Goal: Task Accomplishment & Management: Manage account settings

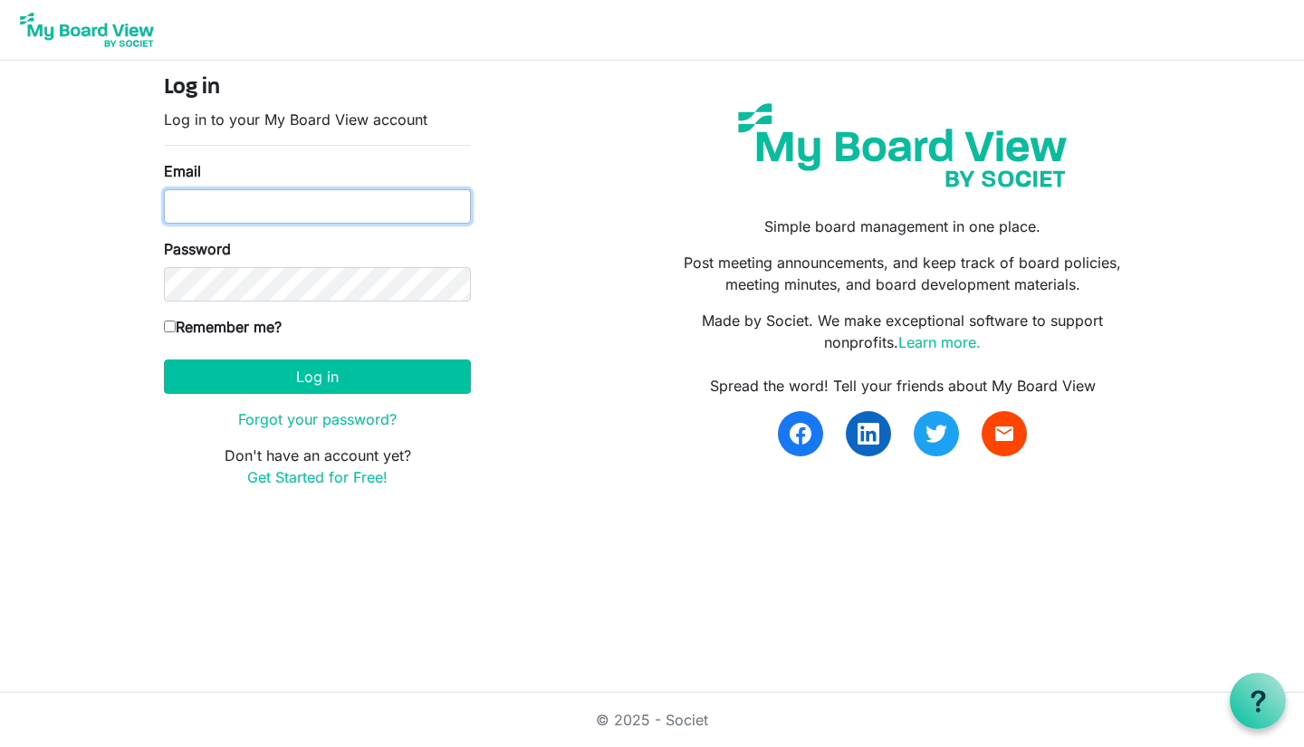
type input "[PERSON_NAME][EMAIL_ADDRESS][DOMAIN_NAME]"
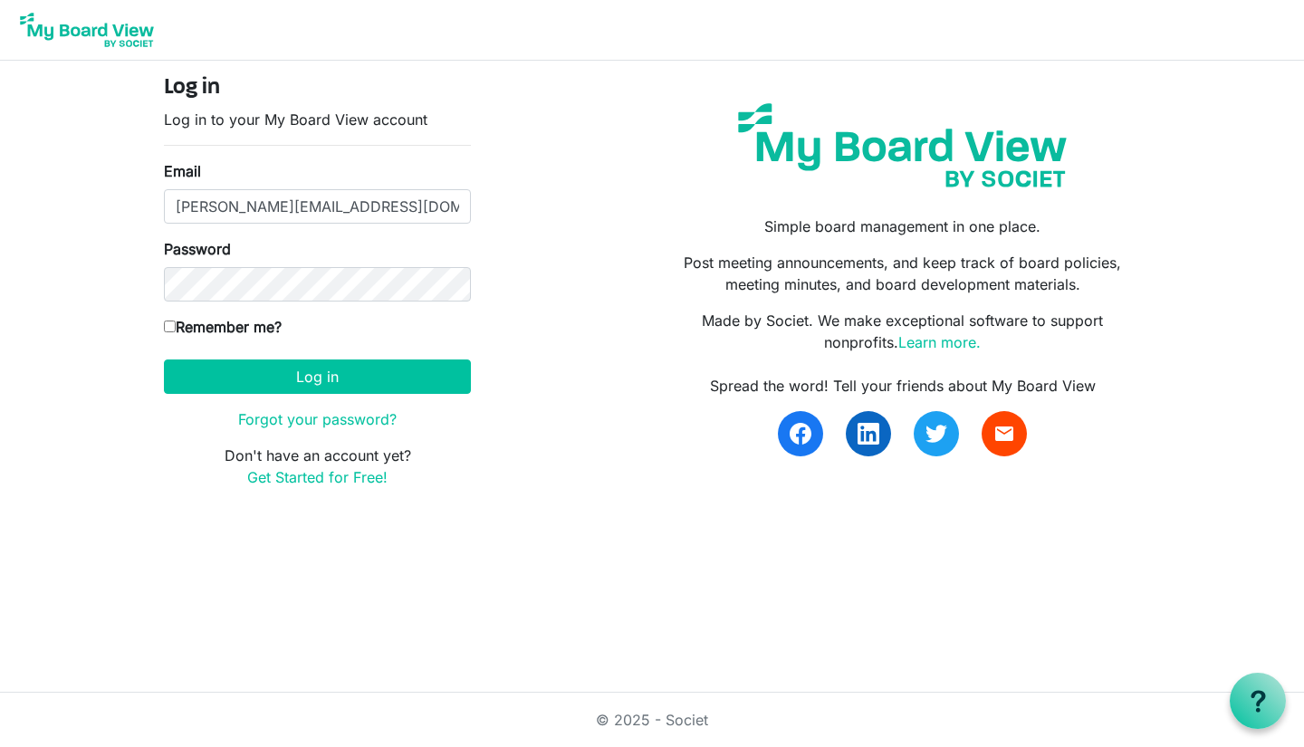
click at [173, 321] on input "Remember me?" at bounding box center [170, 326] width 12 height 12
checkbox input "true"
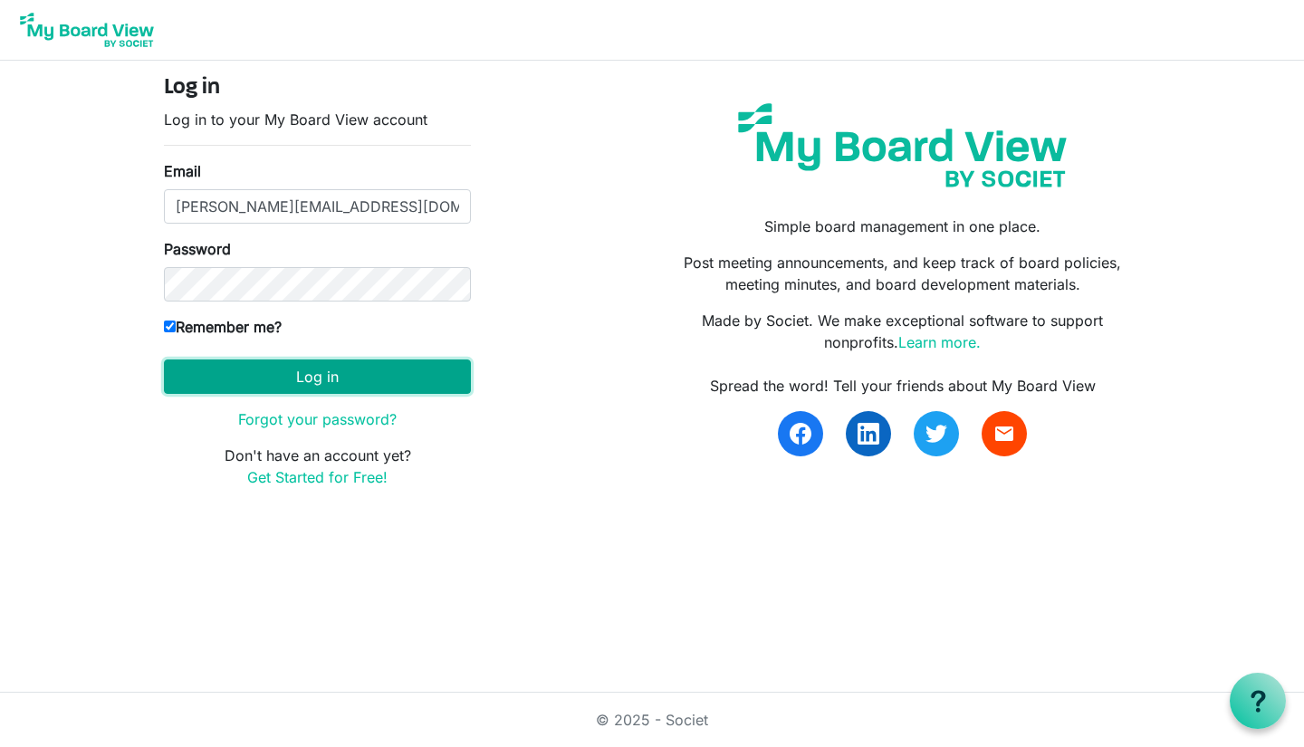
click at [277, 379] on button "Log in" at bounding box center [317, 376] width 307 height 34
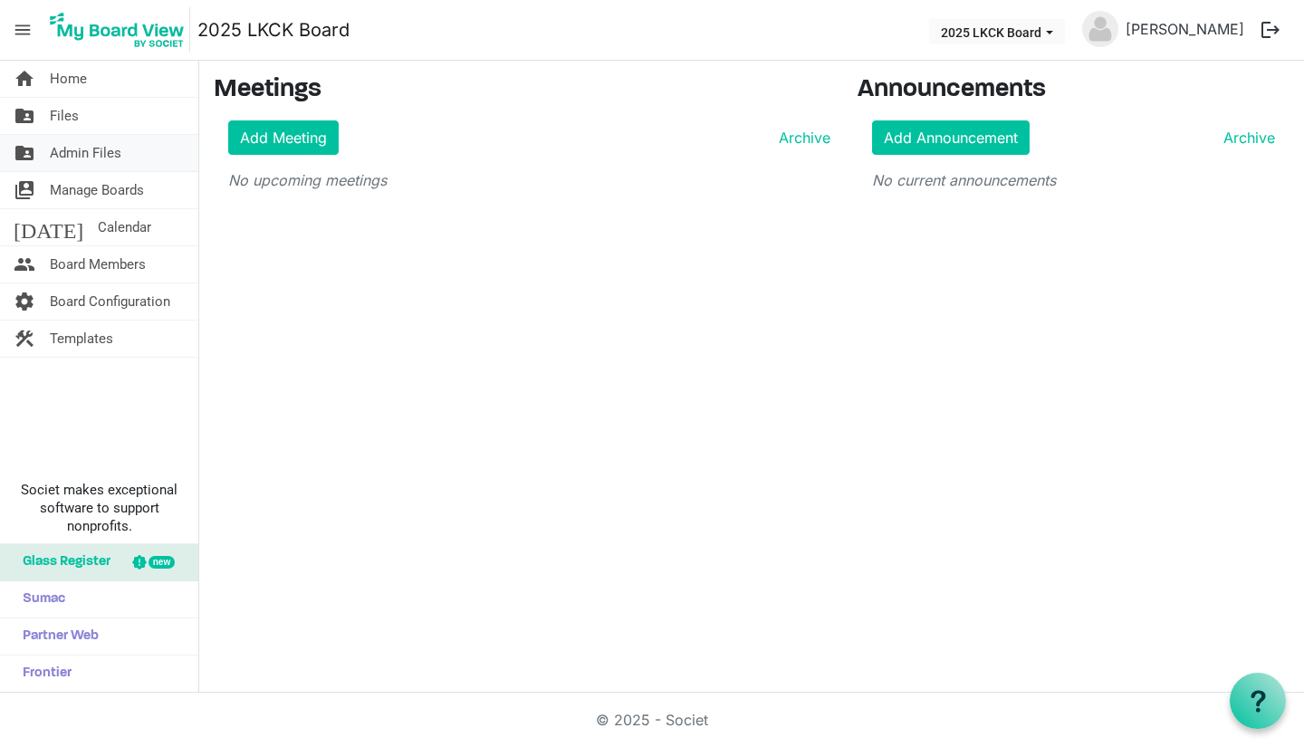
click at [123, 157] on link "folder_shared Admin Files" at bounding box center [99, 153] width 198 height 36
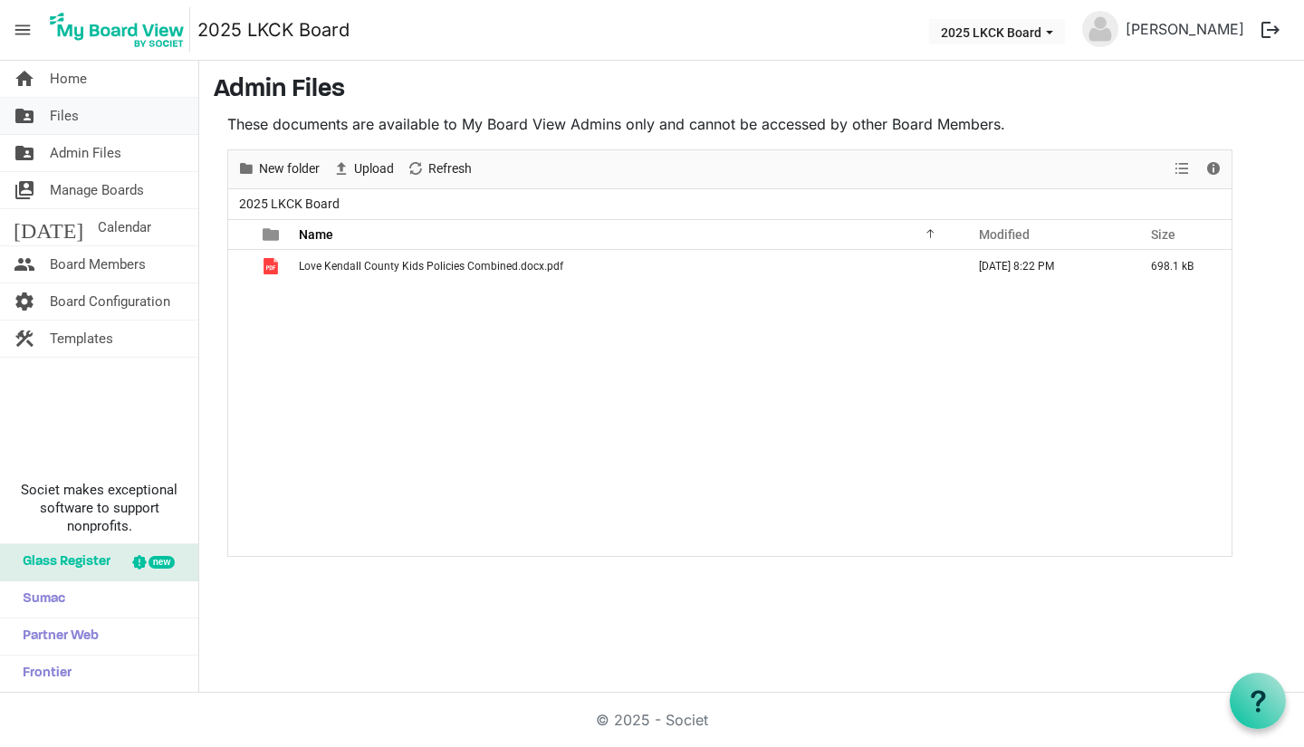
click at [103, 119] on link "folder_shared Files" at bounding box center [99, 116] width 198 height 36
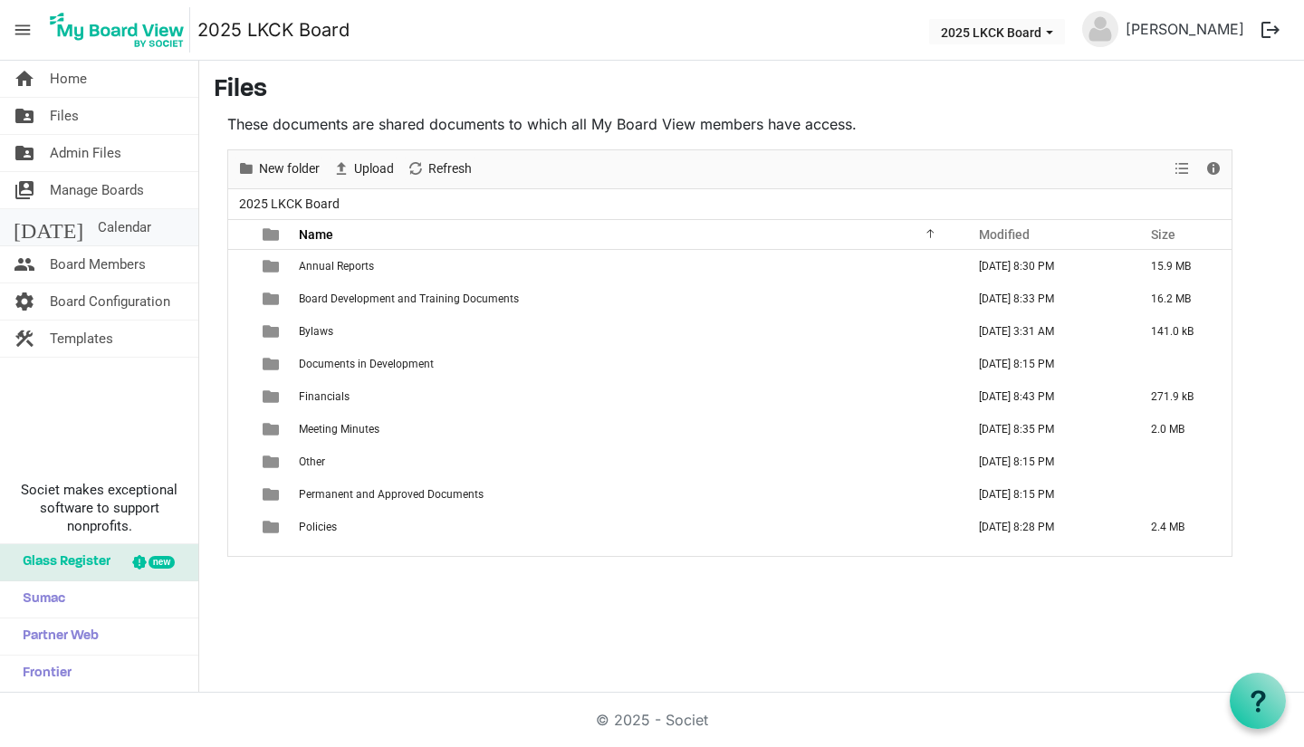
click at [98, 225] on span "Calendar" at bounding box center [124, 227] width 53 height 36
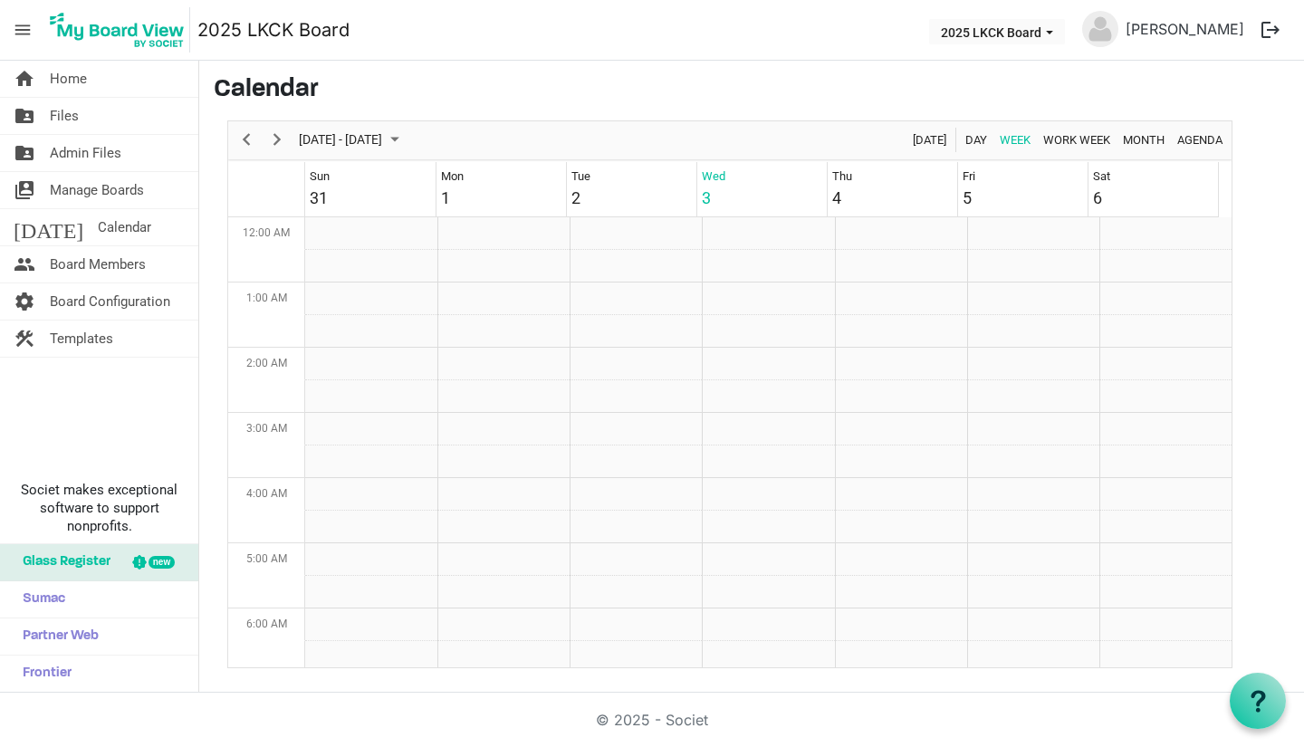
scroll to position [587, 0]
click at [278, 135] on span "Next" at bounding box center [277, 140] width 22 height 23
click at [722, 390] on td "Week of September 10, 2025" at bounding box center [768, 396] width 132 height 33
click at [719, 391] on td "Week of September 10, 2025" at bounding box center [768, 396] width 132 height 33
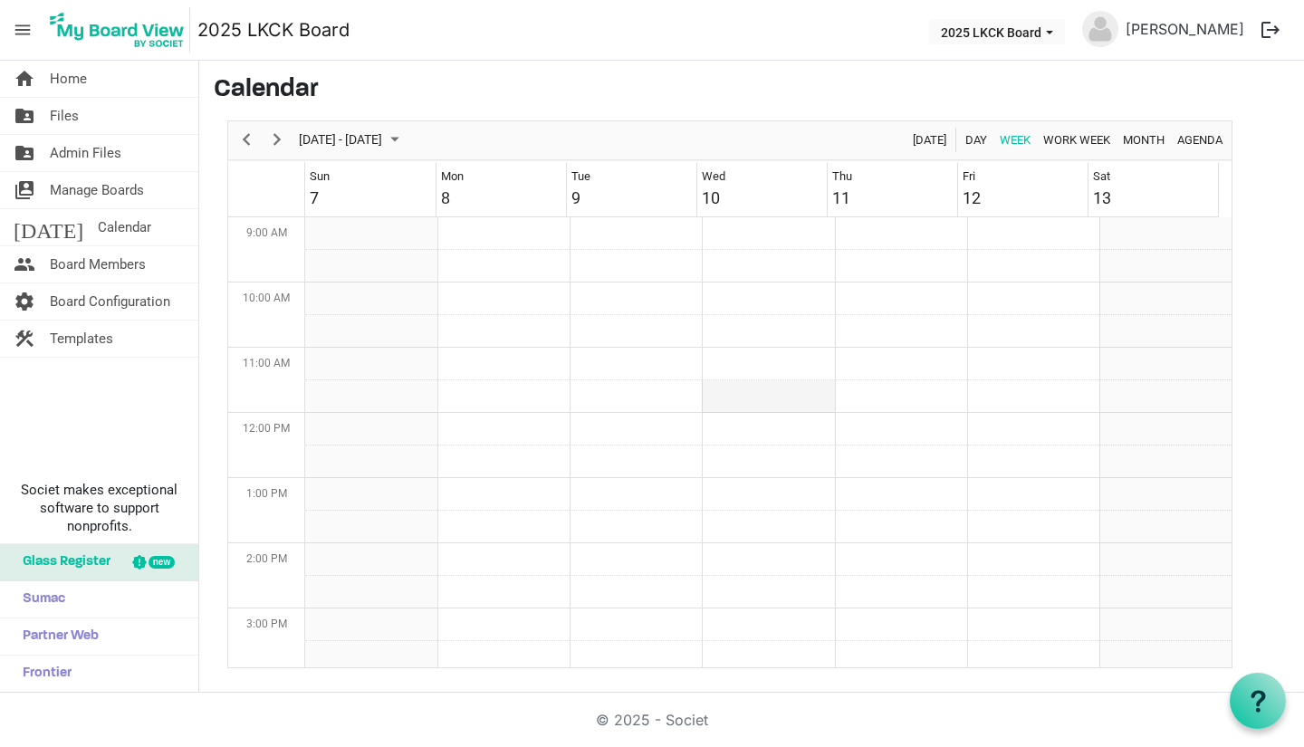
click at [719, 391] on td "Week of September 10, 2025" at bounding box center [768, 396] width 132 height 33
click at [135, 307] on span "Board Configuration" at bounding box center [110, 301] width 120 height 36
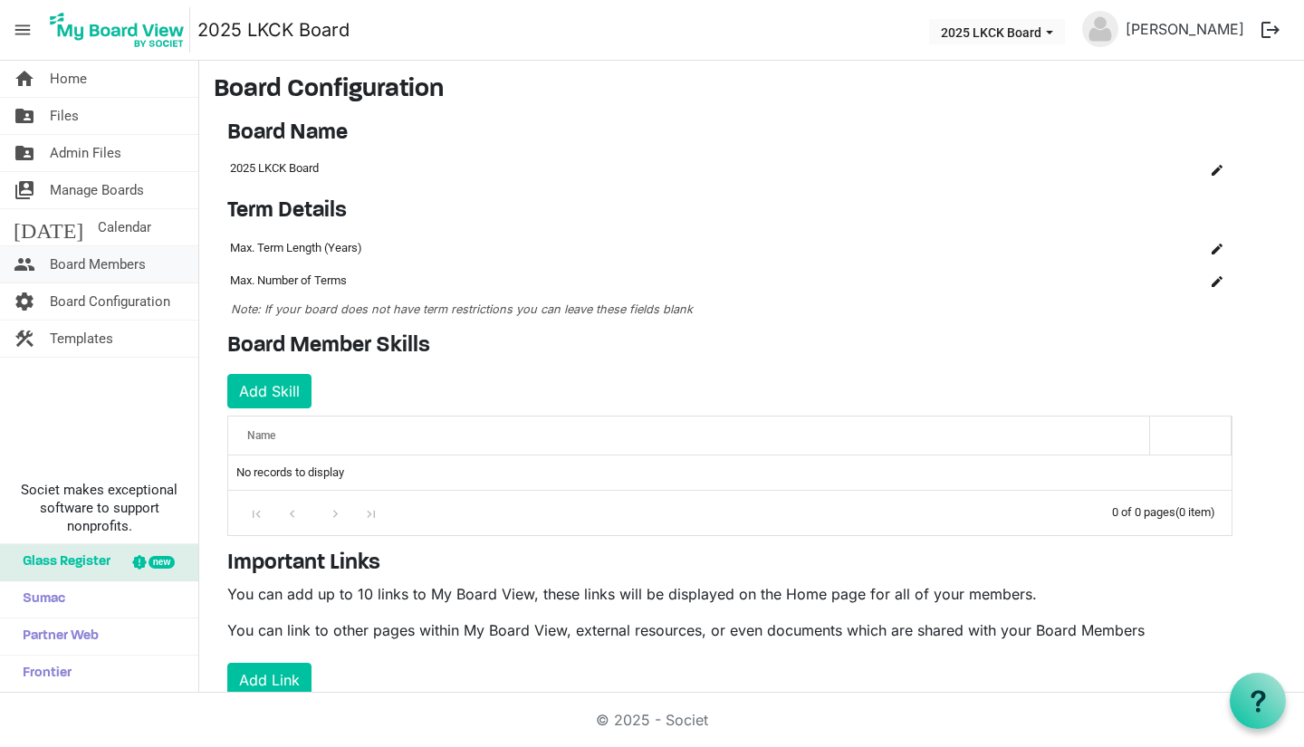
click at [119, 269] on span "Board Members" at bounding box center [98, 264] width 96 height 36
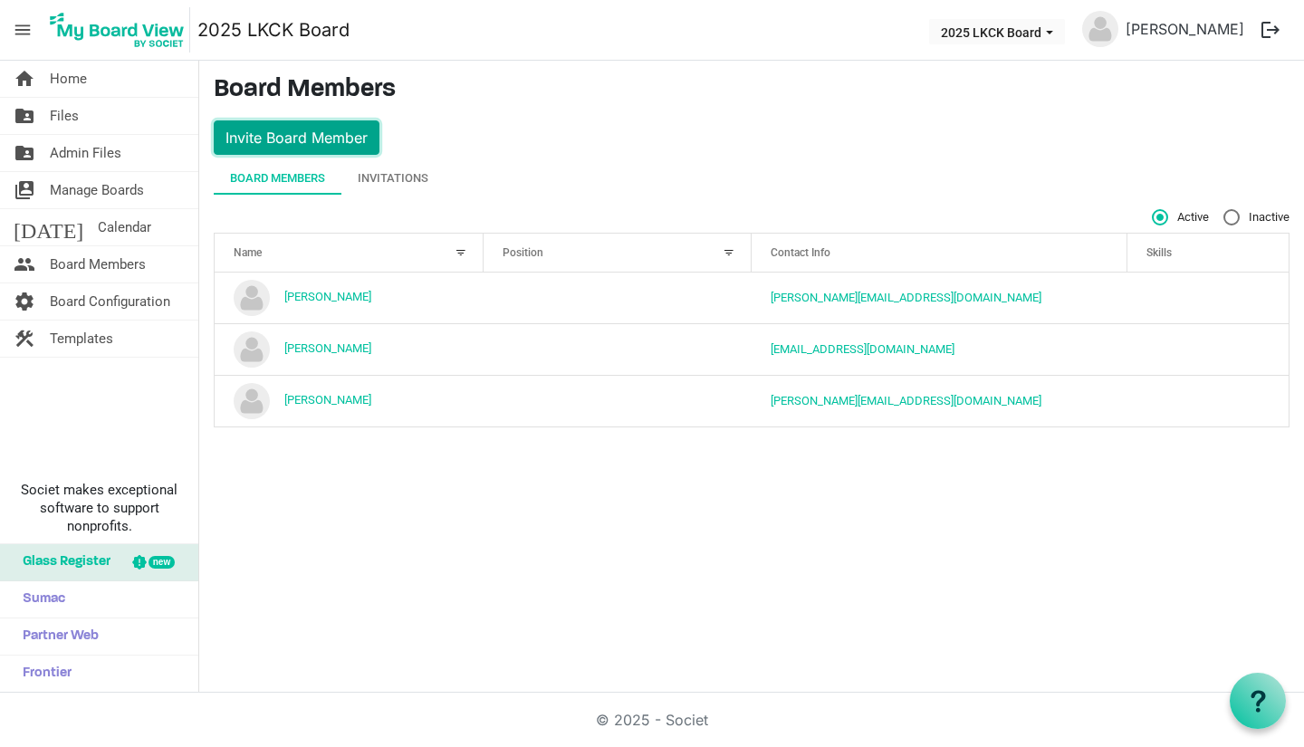
click at [357, 129] on button "Invite Board Member" at bounding box center [297, 137] width 166 height 34
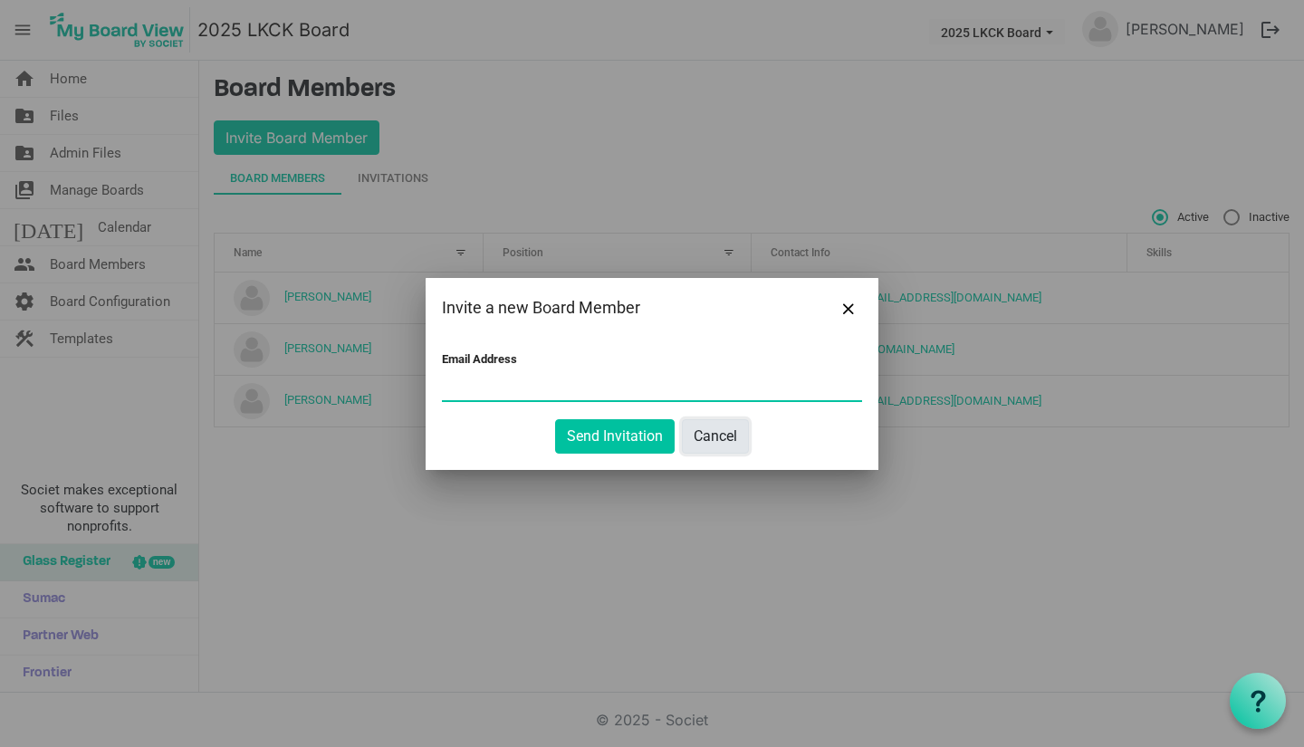
click at [734, 432] on button "Cancel" at bounding box center [715, 436] width 67 height 34
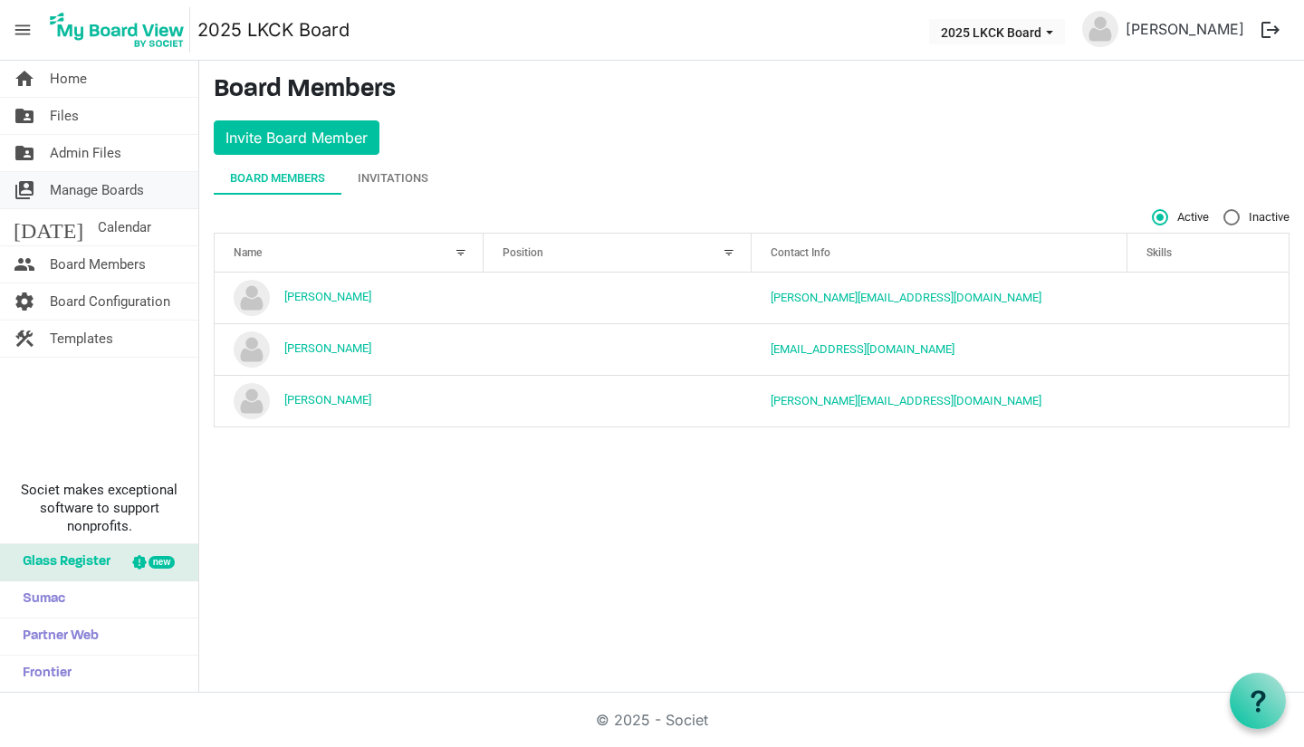
click at [133, 188] on span "Manage Boards" at bounding box center [97, 190] width 94 height 36
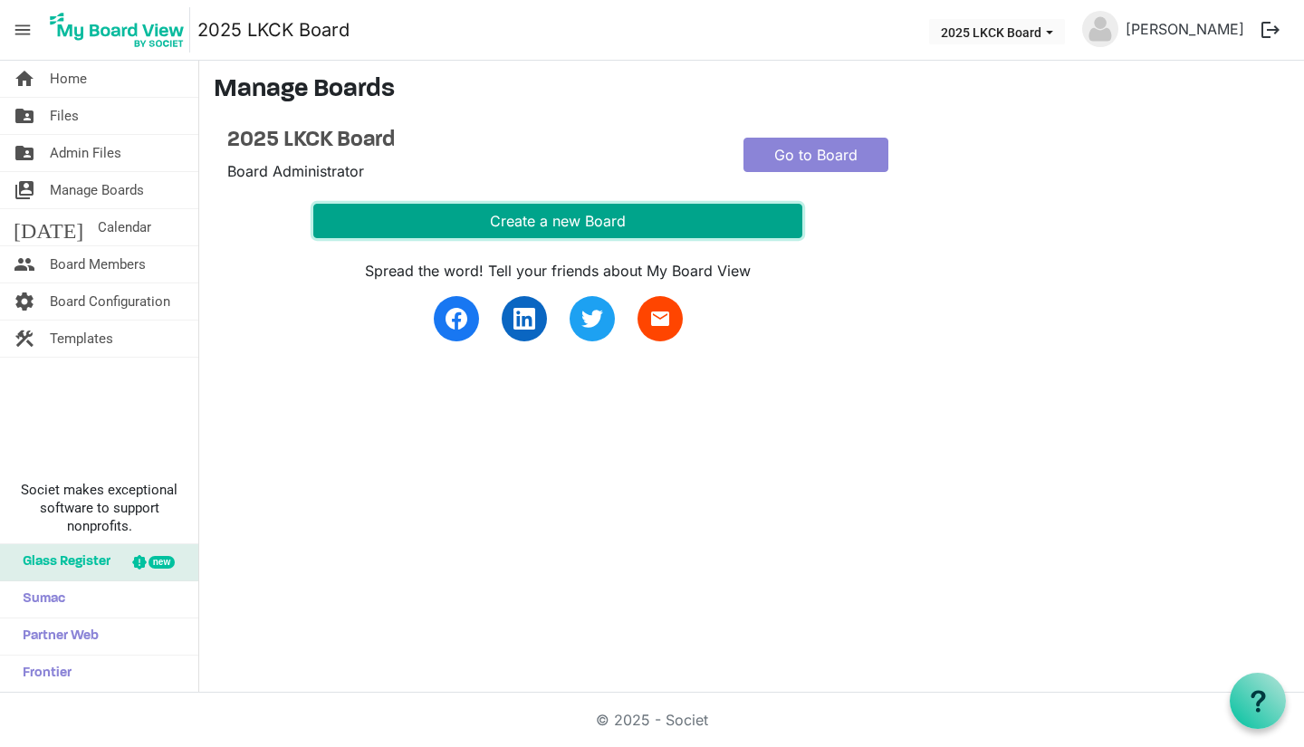
click at [575, 218] on button "Create a new Board" at bounding box center [557, 221] width 489 height 34
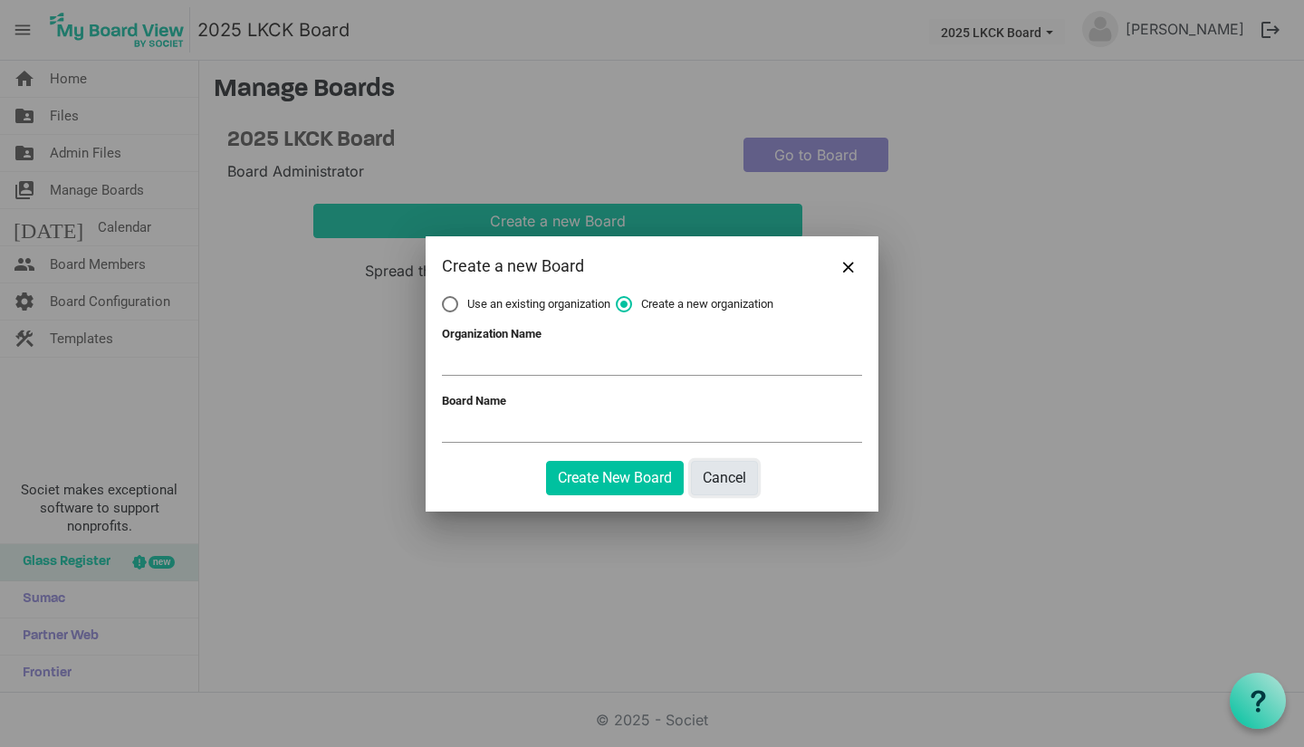
click at [721, 477] on button "Cancel" at bounding box center [724, 478] width 67 height 34
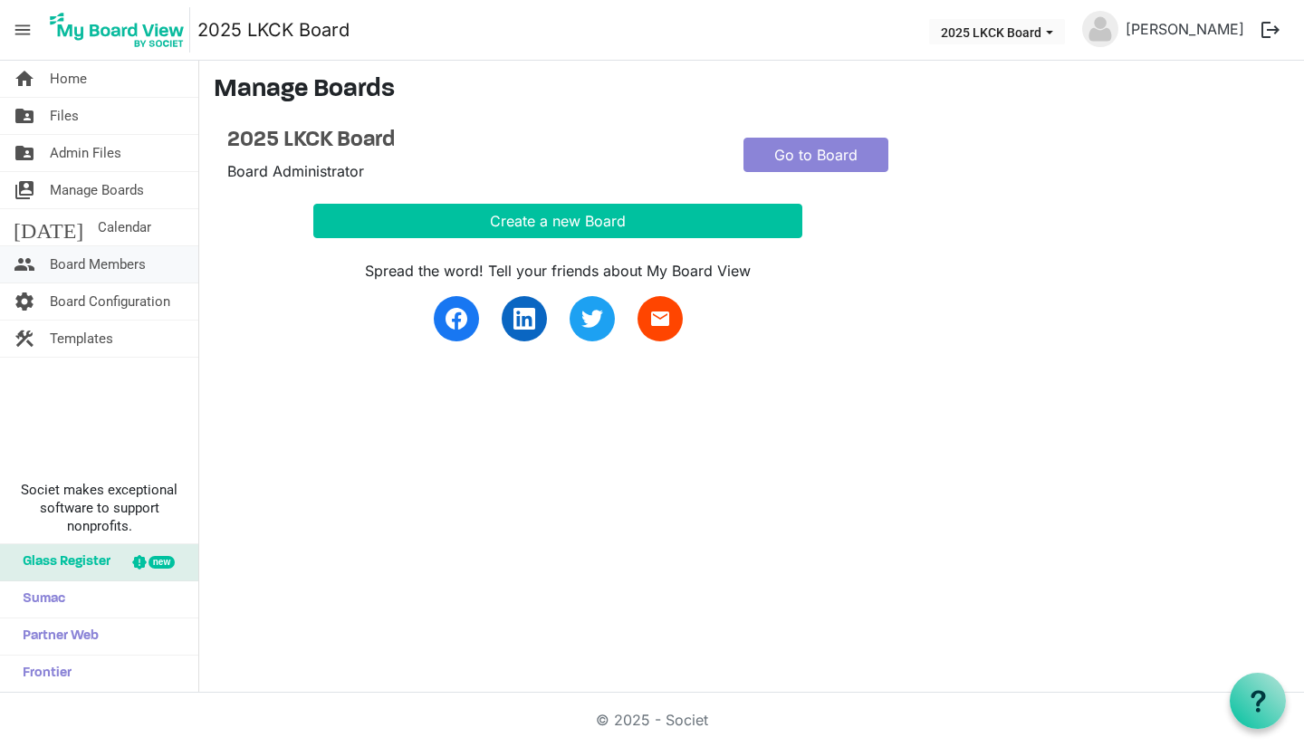
click at [139, 262] on span "Board Members" at bounding box center [98, 264] width 96 height 36
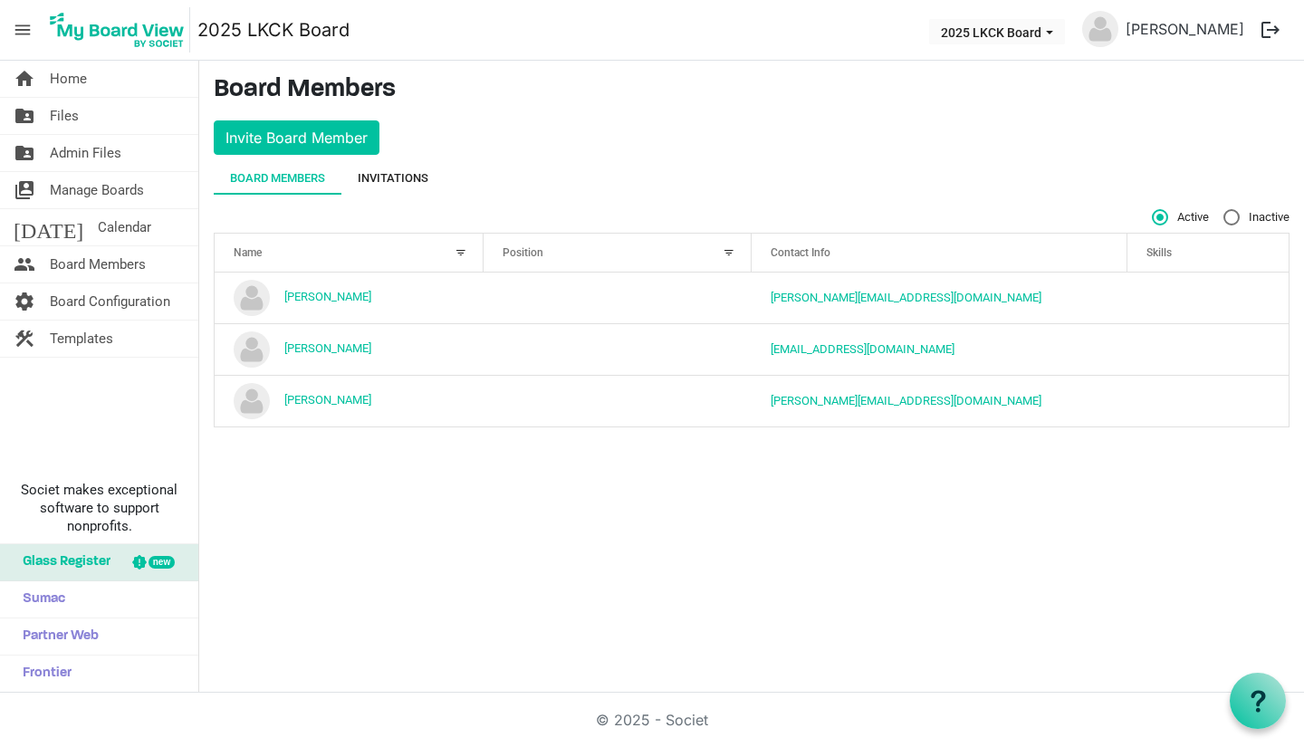
click at [416, 169] on div "Invitations" at bounding box center [393, 178] width 71 height 18
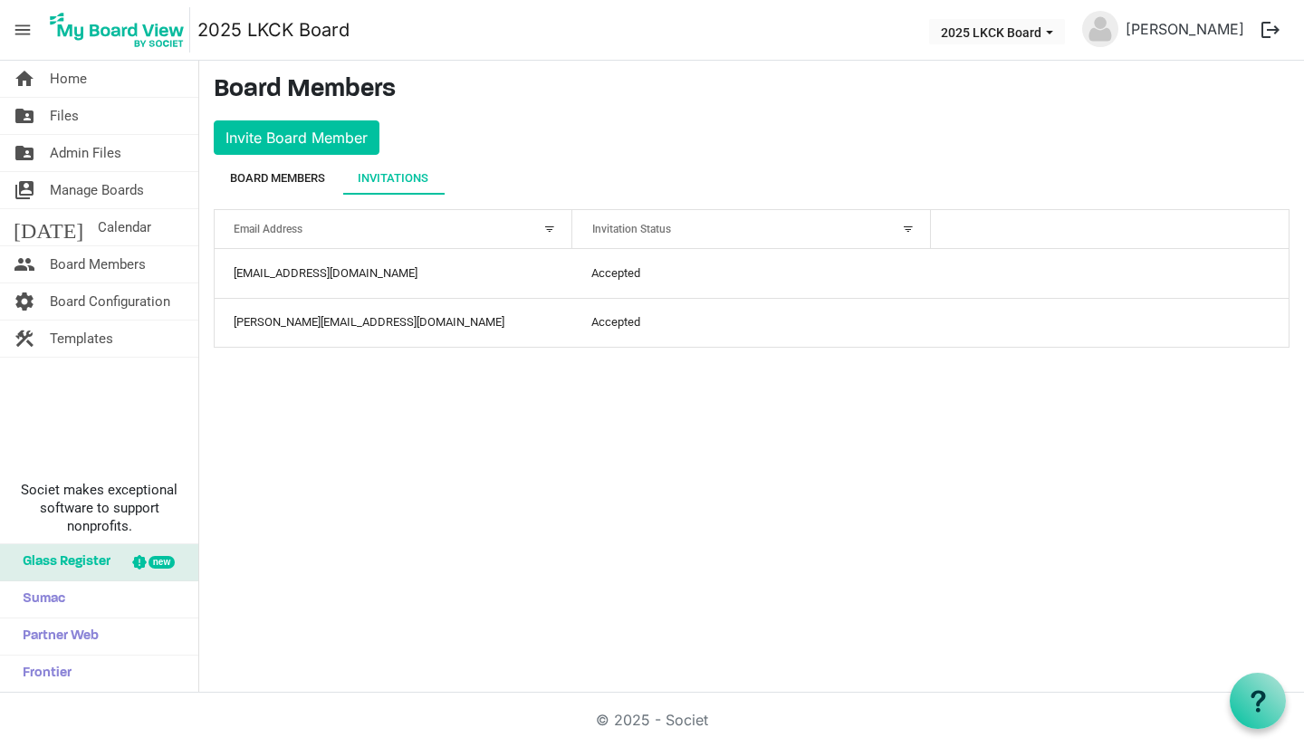
click at [301, 175] on div "Board Members" at bounding box center [277, 178] width 95 height 18
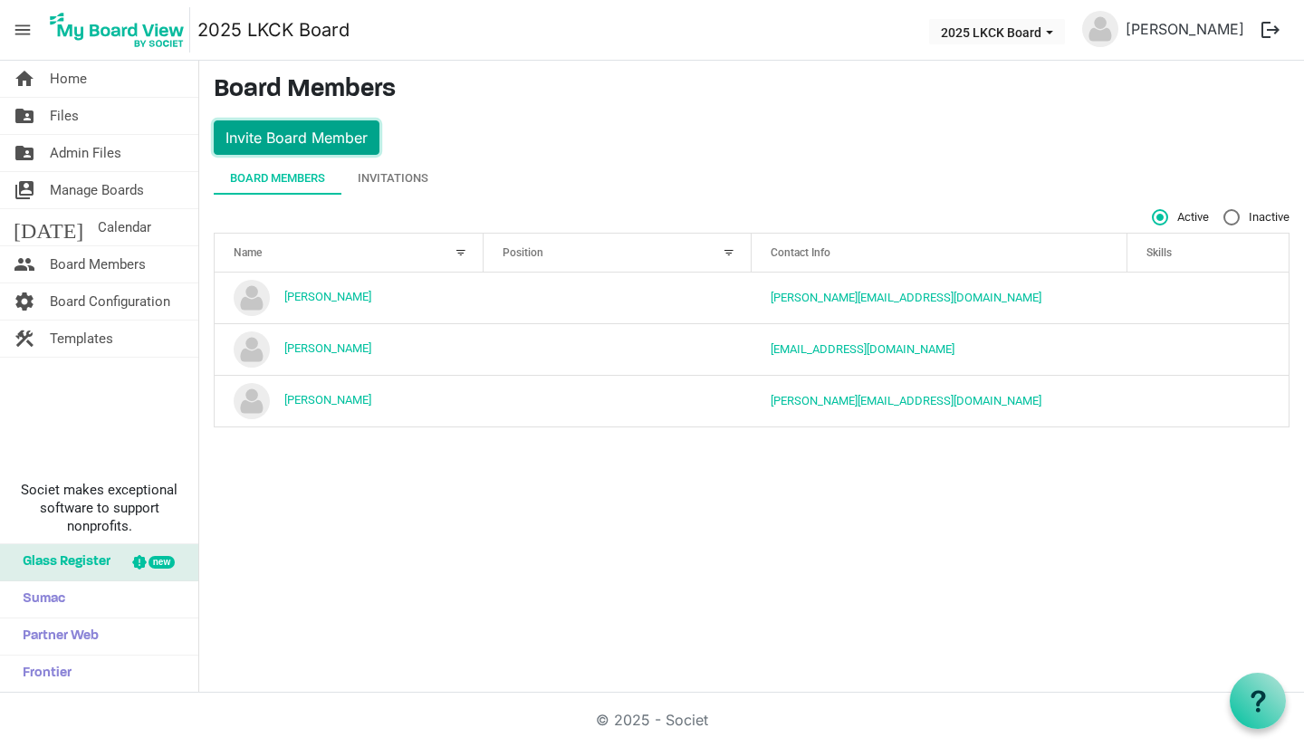
click at [308, 140] on button "Invite Board Member" at bounding box center [297, 137] width 166 height 34
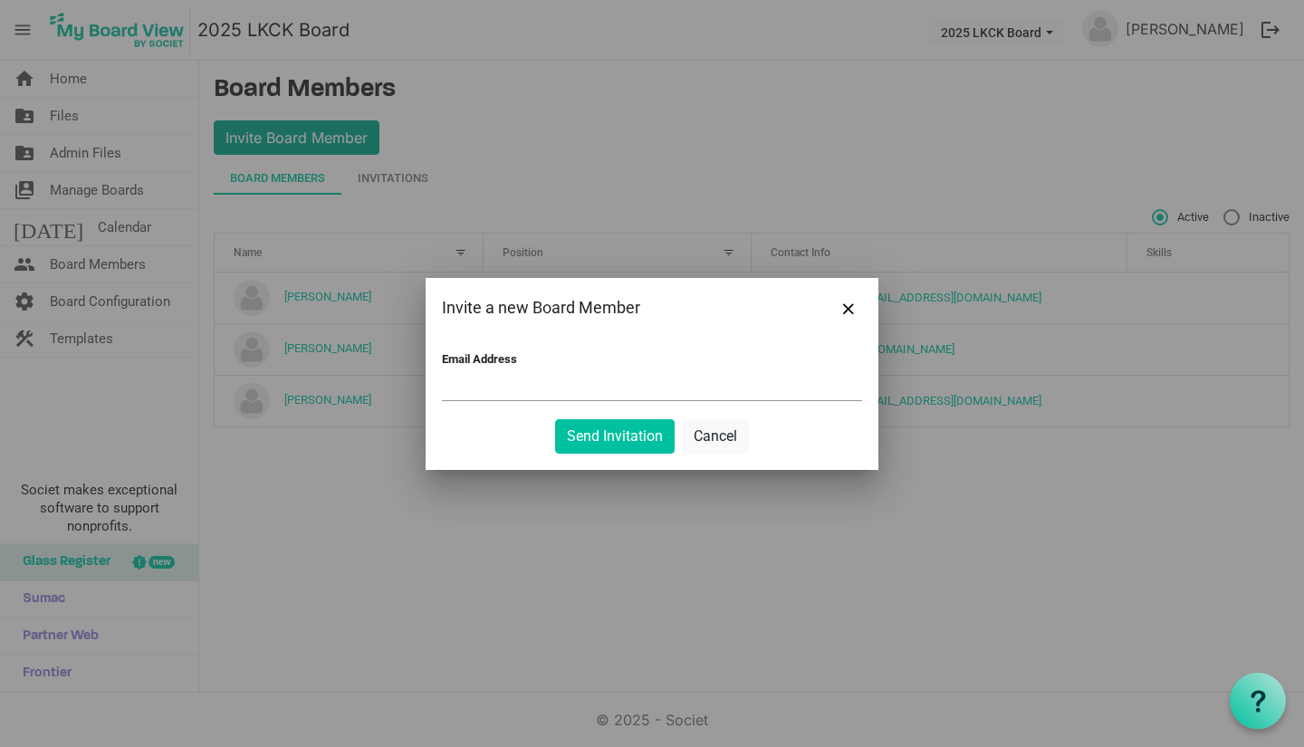
click at [308, 140] on div at bounding box center [652, 373] width 1304 height 747
type input "a"
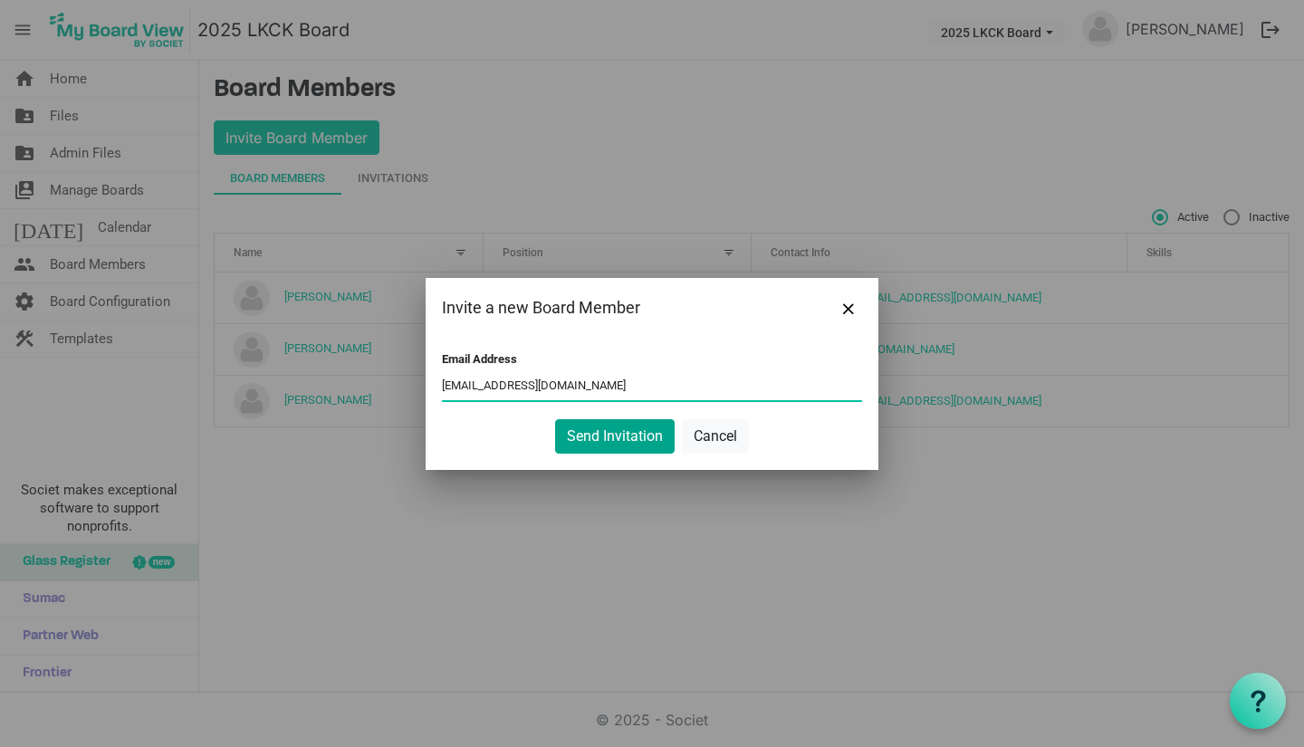
type input "darlad@goteamva.com"
click at [595, 437] on button "Send Invitation" at bounding box center [615, 436] width 120 height 34
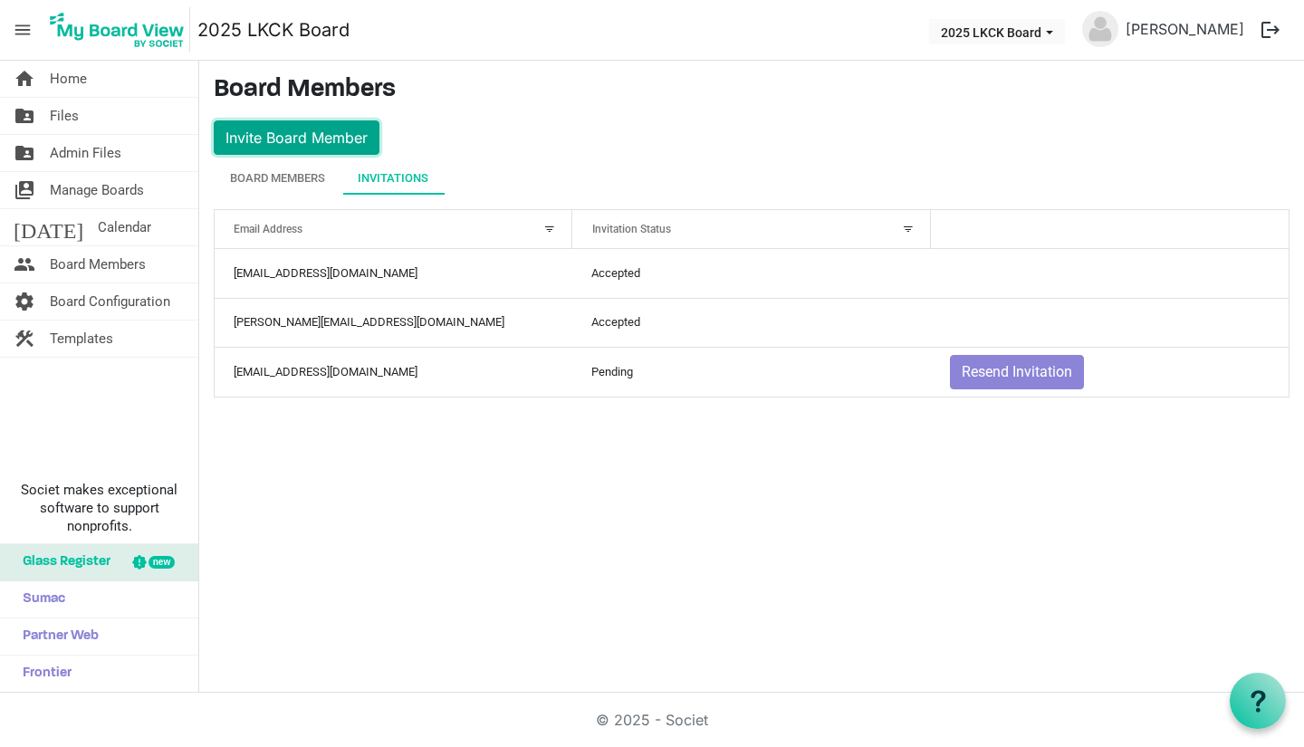
click at [356, 144] on button "Invite Board Member" at bounding box center [297, 137] width 166 height 34
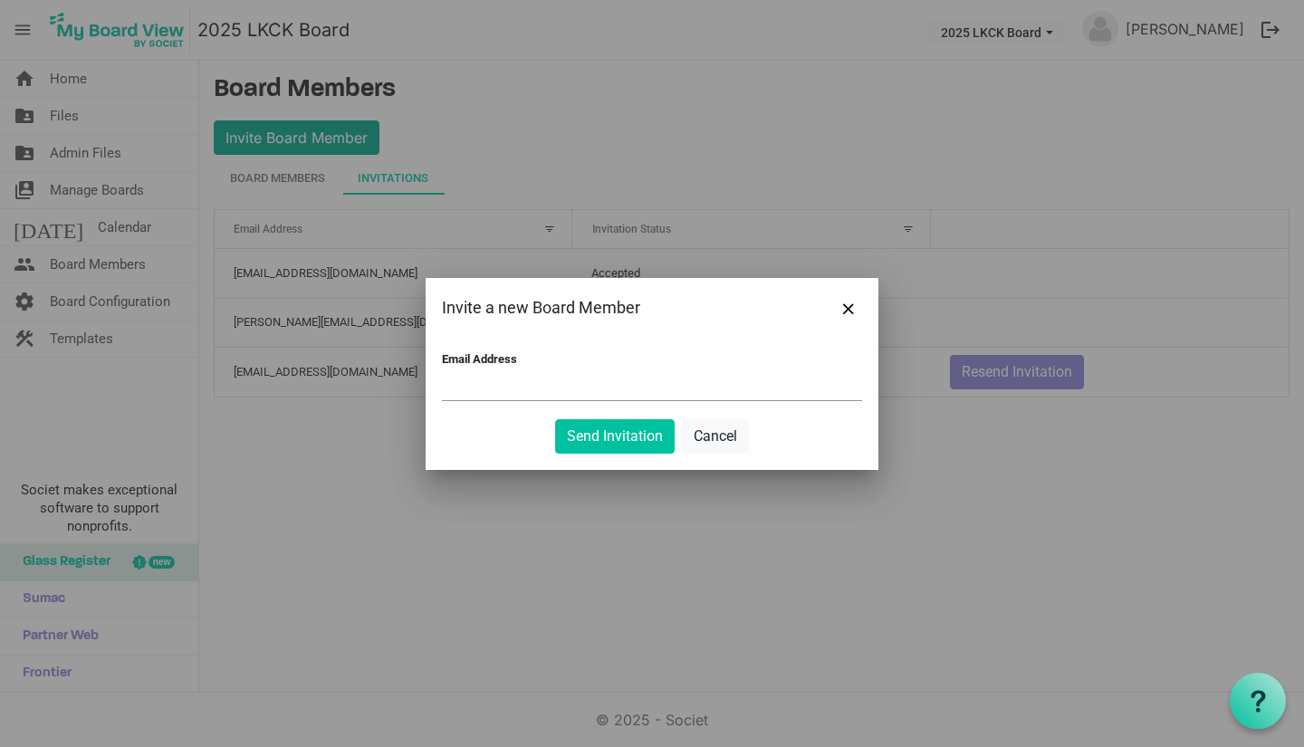
click at [356, 144] on div at bounding box center [652, 373] width 1304 height 747
type input "d"
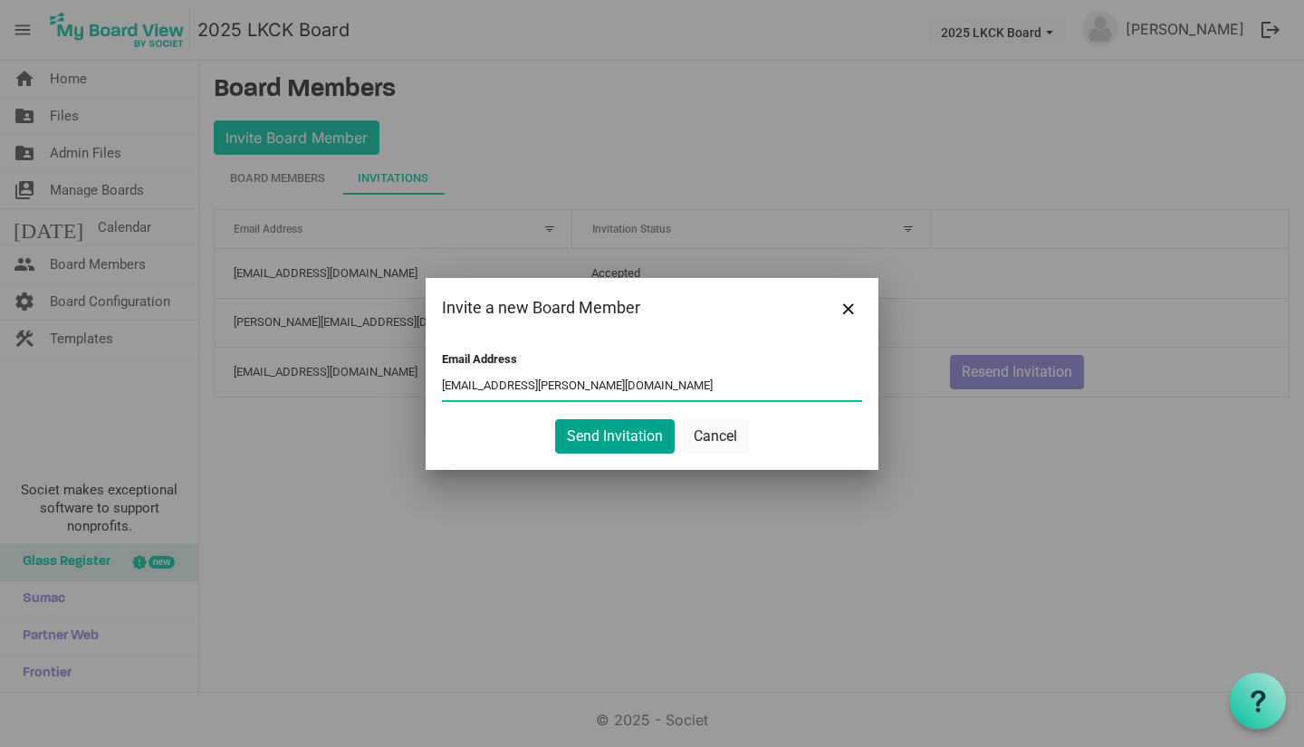
type input "cayman.gentry@frostbank.com"
click at [613, 438] on button "Send Invitation" at bounding box center [615, 436] width 120 height 34
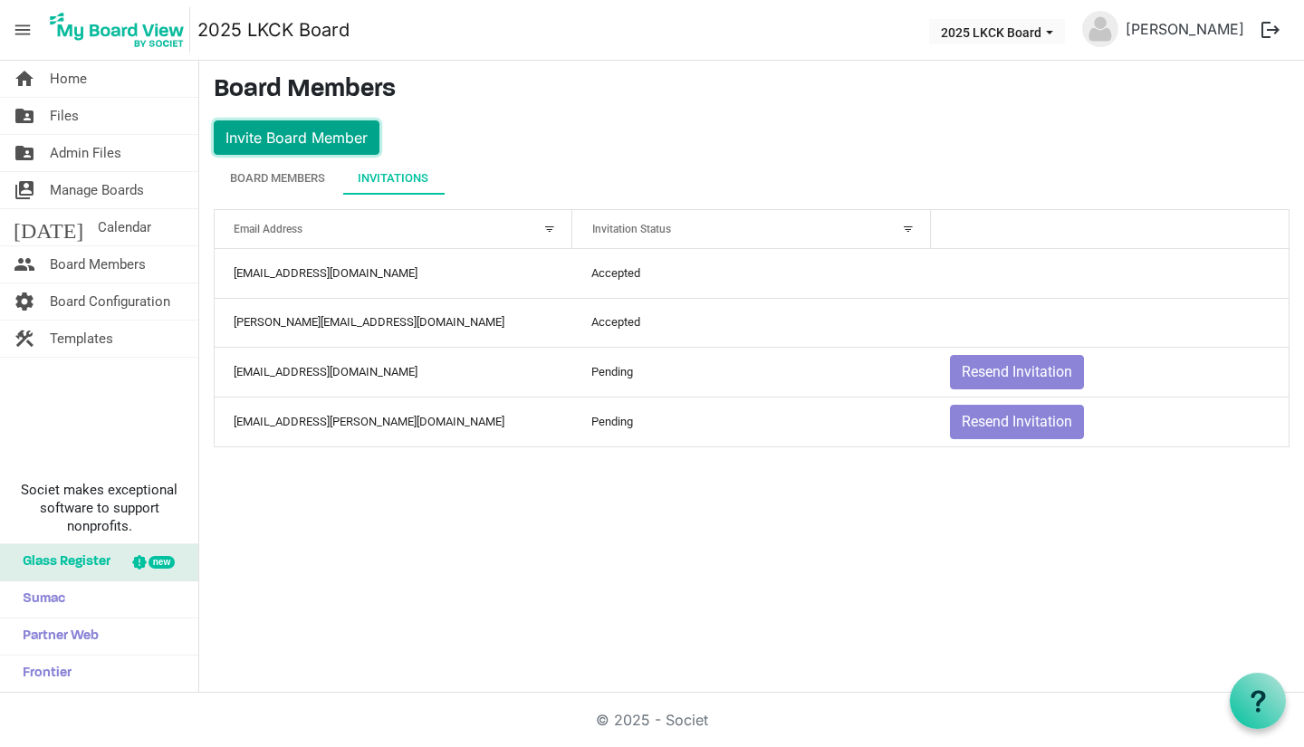
click at [288, 138] on button "Invite Board Member" at bounding box center [297, 137] width 166 height 34
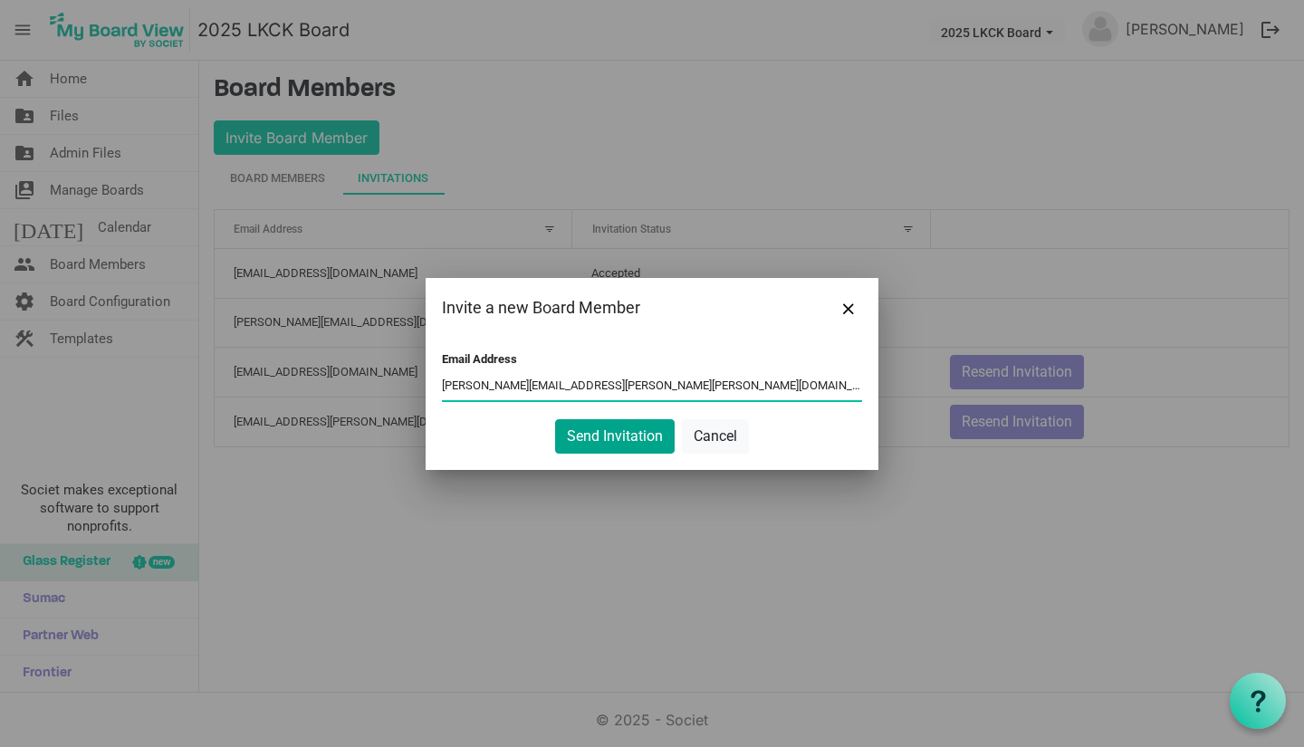
type input "marcus.garcia@halff.com"
click at [614, 447] on button "Send Invitation" at bounding box center [615, 436] width 120 height 34
click at [614, 441] on button "Send Invitation" at bounding box center [615, 436] width 120 height 34
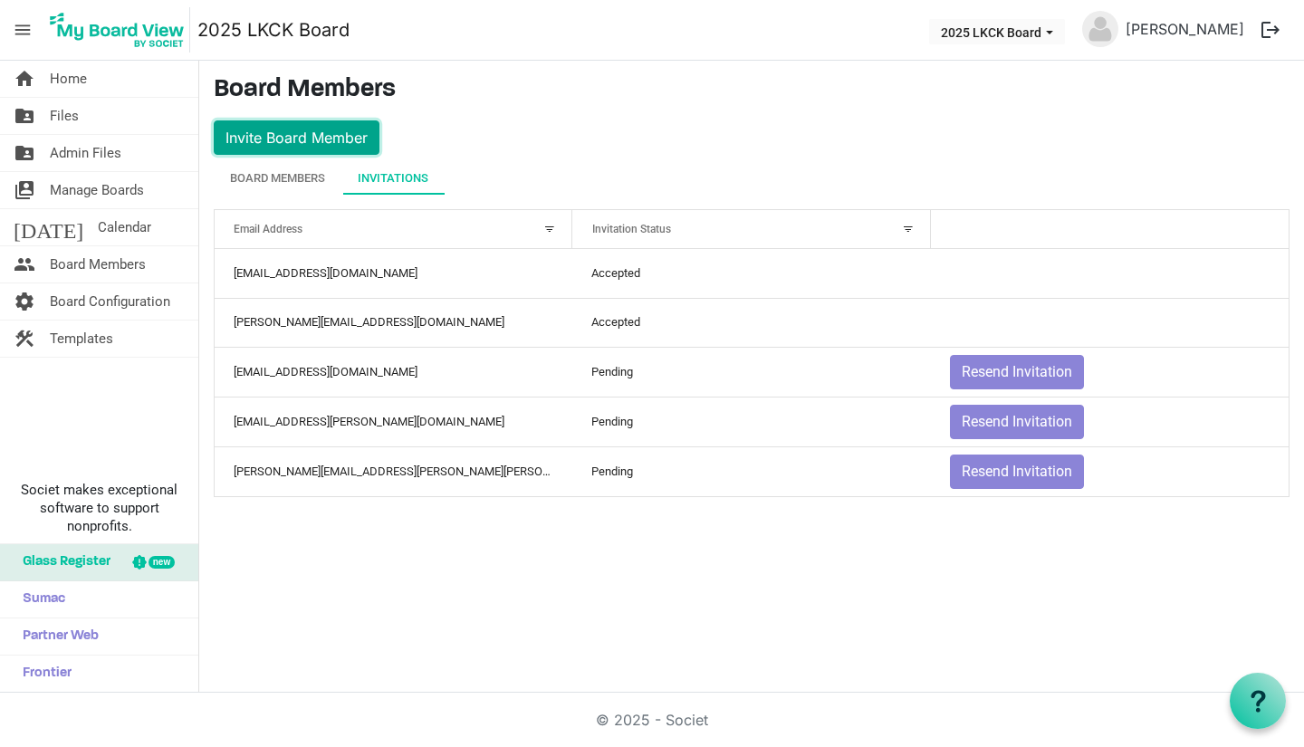
click at [295, 139] on button "Invite Board Member" at bounding box center [297, 137] width 166 height 34
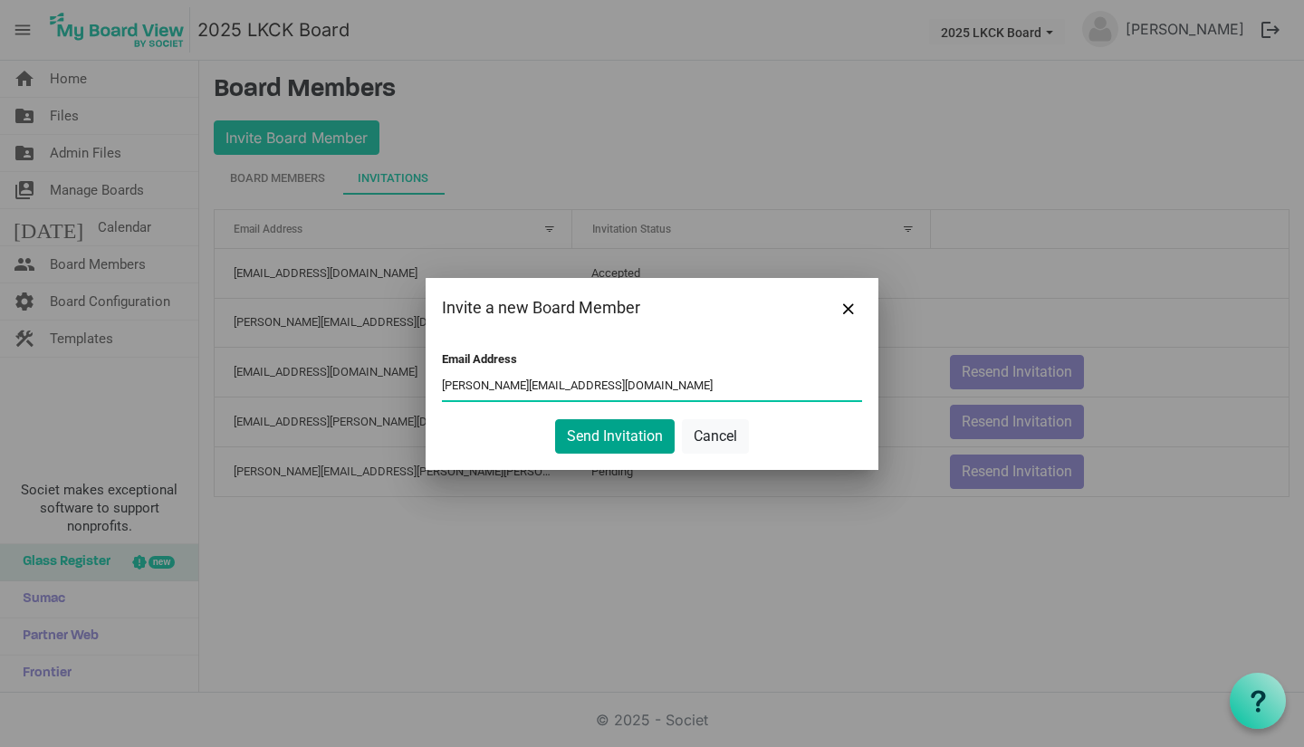
type input "darcee@lovekckids.org"
click at [598, 437] on button "Send Invitation" at bounding box center [615, 436] width 120 height 34
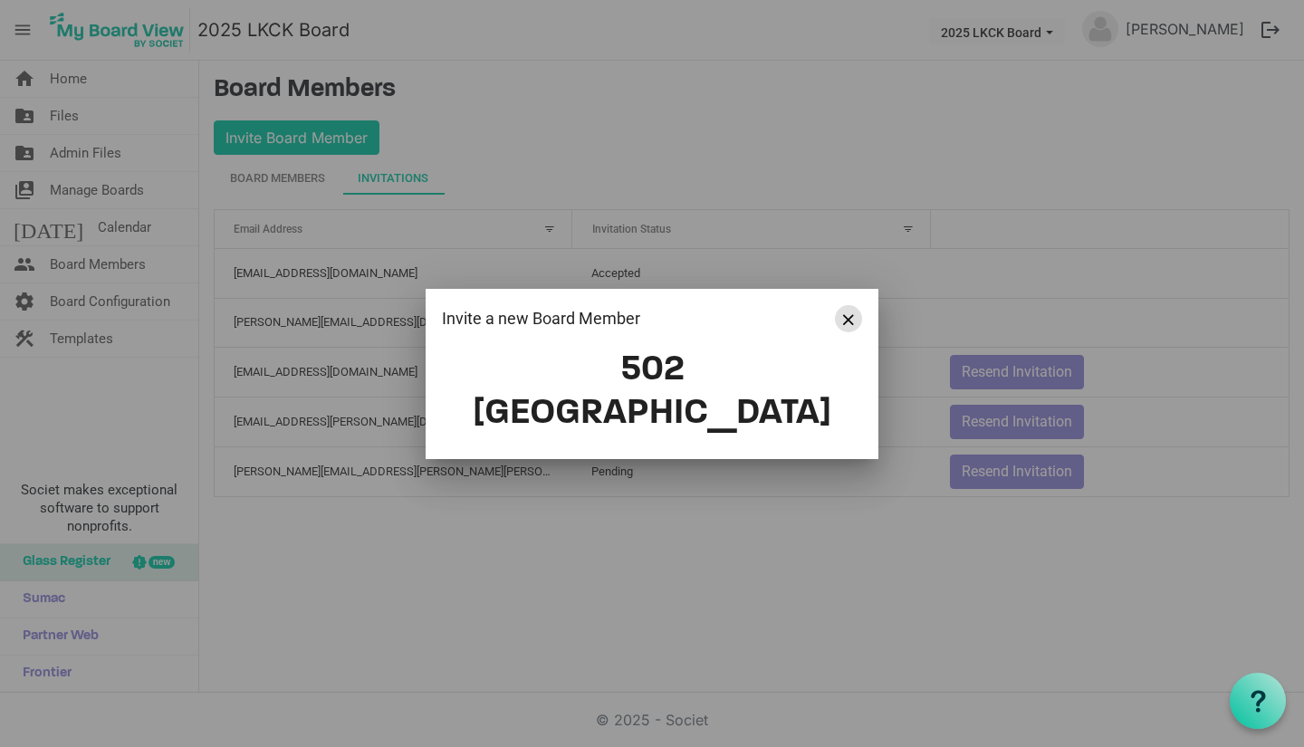
click at [849, 325] on span "Close" at bounding box center [848, 319] width 11 height 11
click at [851, 325] on span "Close" at bounding box center [848, 319] width 11 height 11
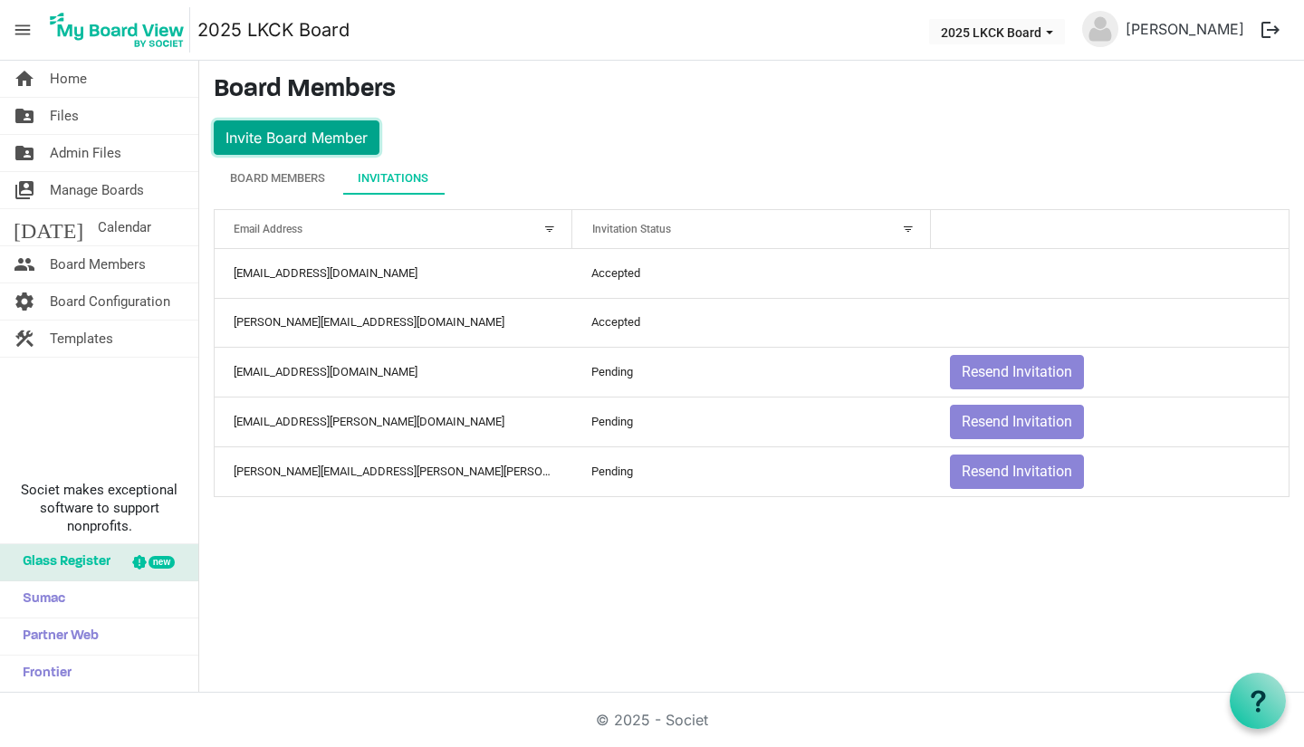
click at [354, 136] on button "Invite Board Member" at bounding box center [297, 137] width 166 height 34
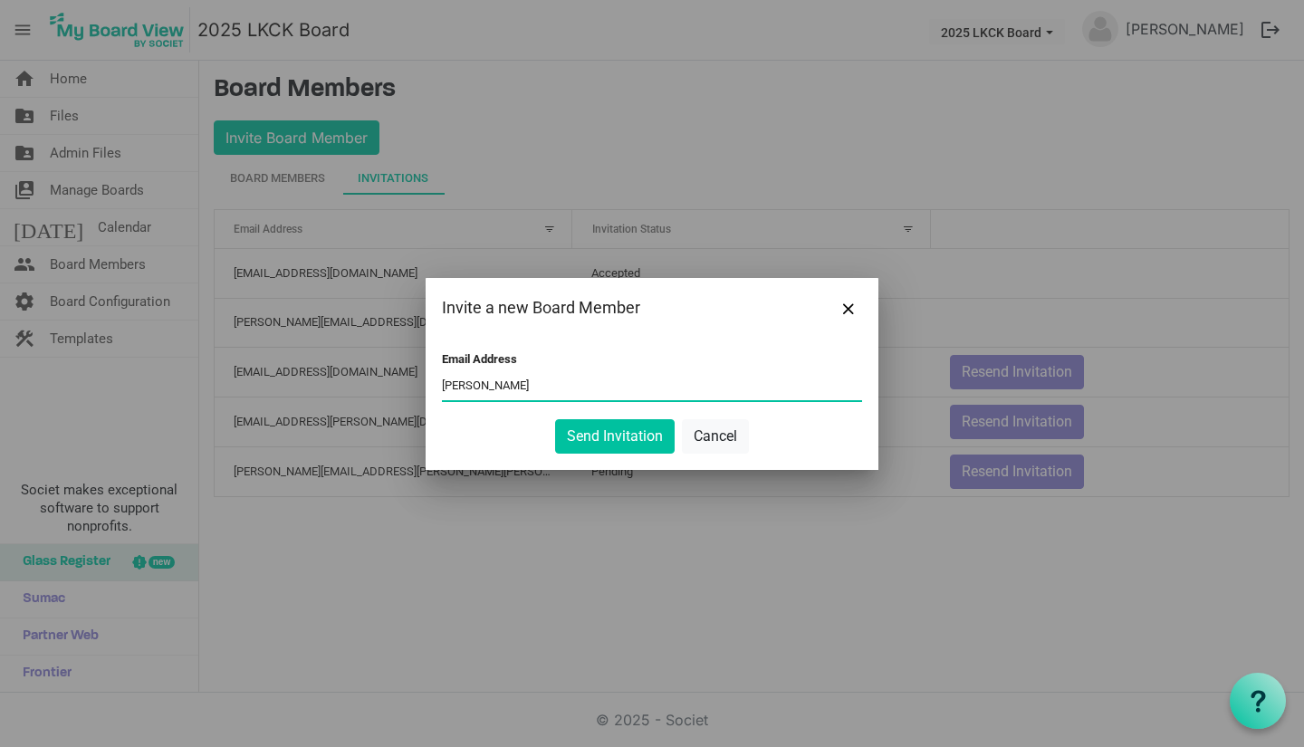
type input "darcee@lovekckids.org"
click at [601, 443] on button "Send Invitation" at bounding box center [615, 436] width 120 height 34
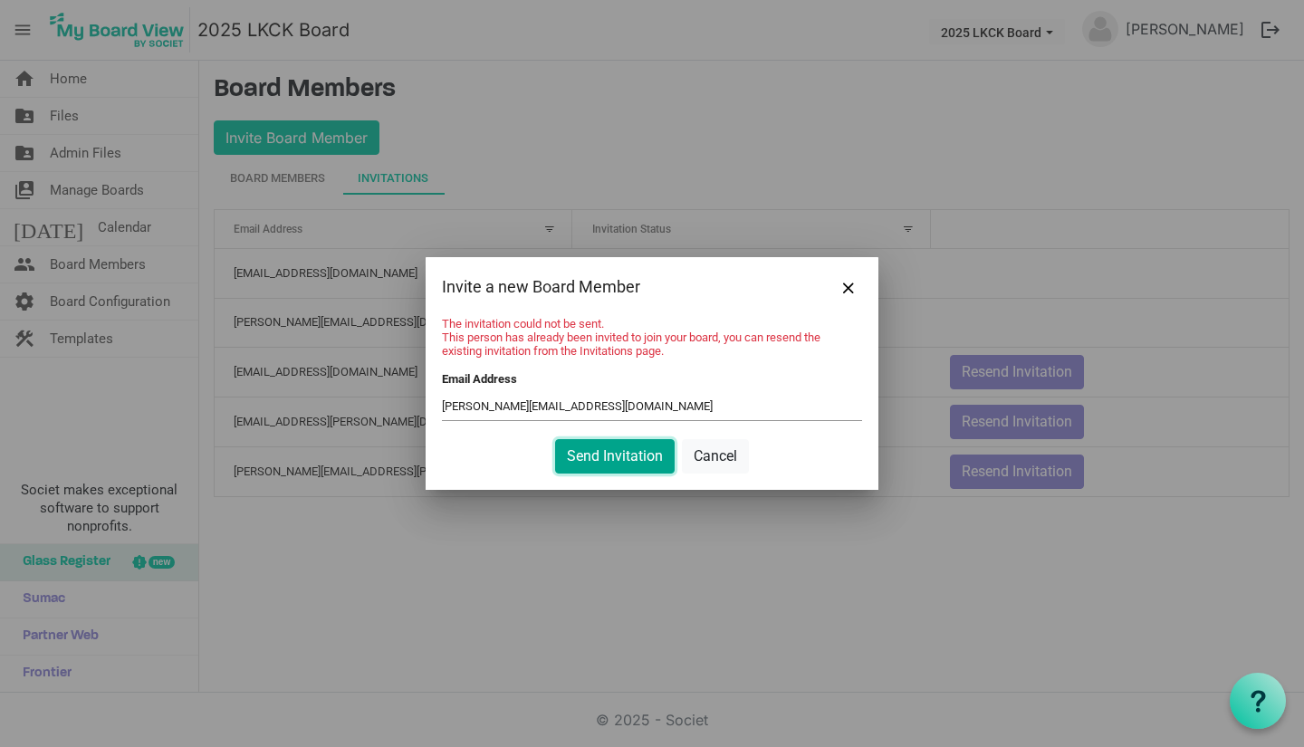
click at [602, 461] on button "Send Invitation" at bounding box center [615, 456] width 120 height 34
click at [855, 286] on button "Close" at bounding box center [848, 286] width 27 height 27
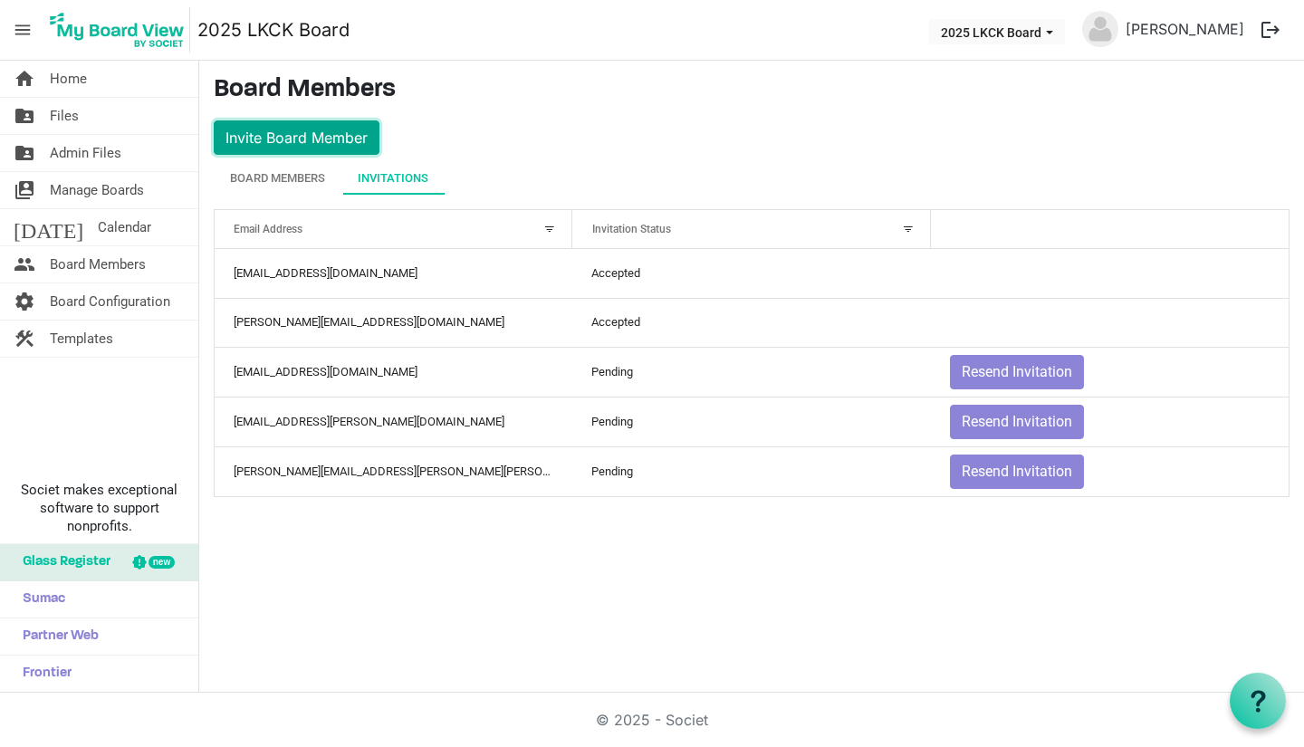
click at [308, 139] on button "Invite Board Member" at bounding box center [297, 137] width 166 height 34
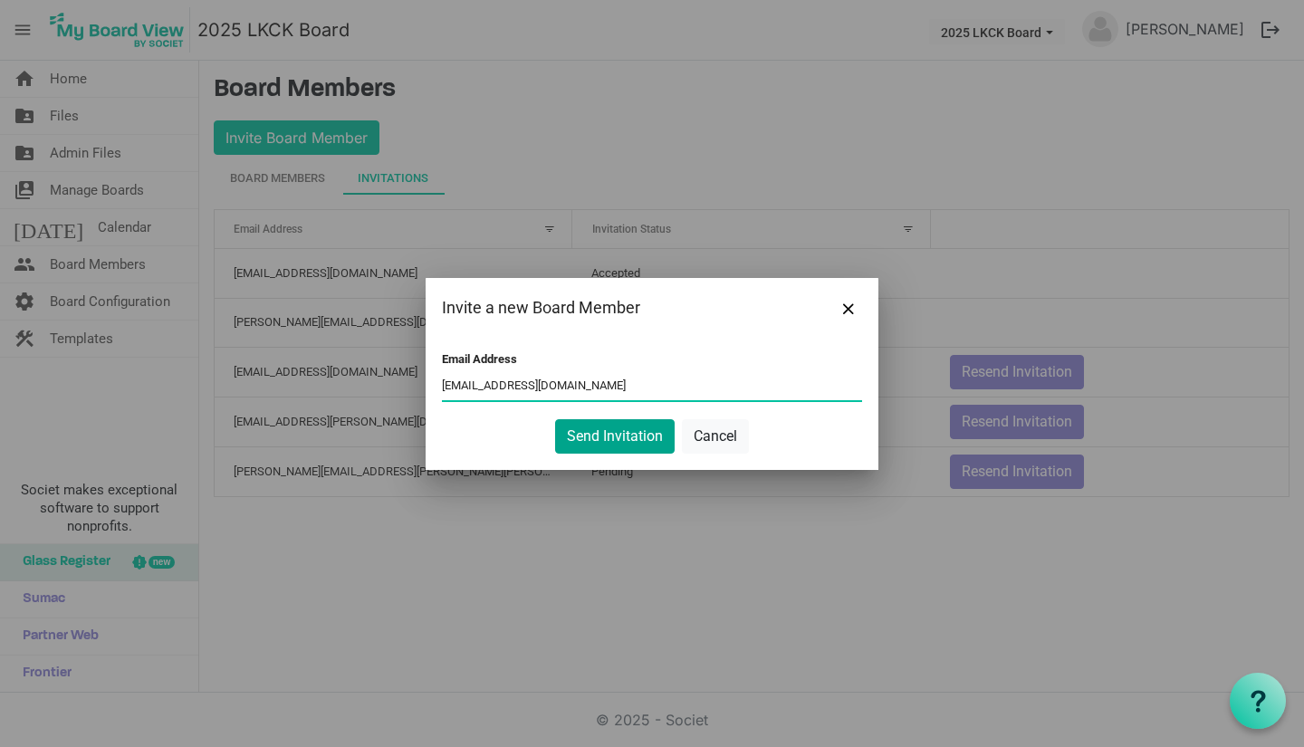
type input "ryankristi@gvtc.com"
click at [645, 441] on button "Send Invitation" at bounding box center [615, 436] width 120 height 34
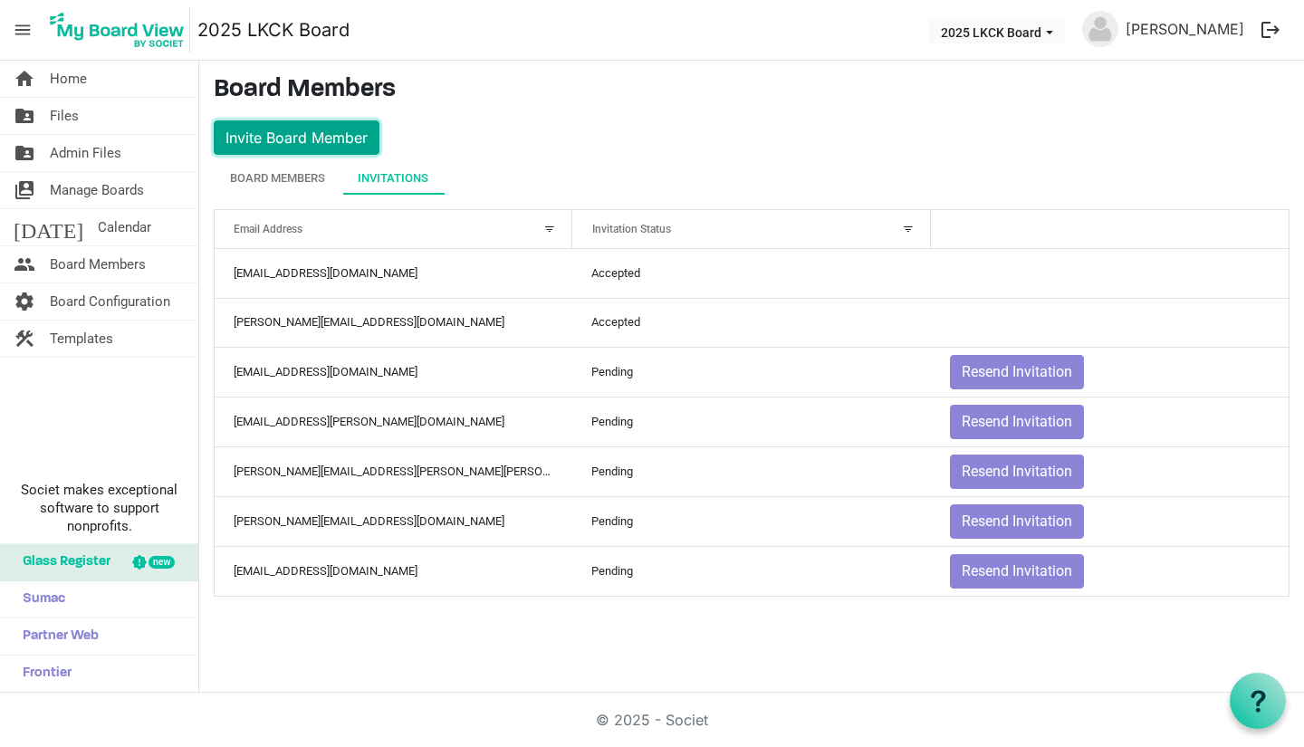
click at [305, 130] on button "Invite Board Member" at bounding box center [297, 137] width 166 height 34
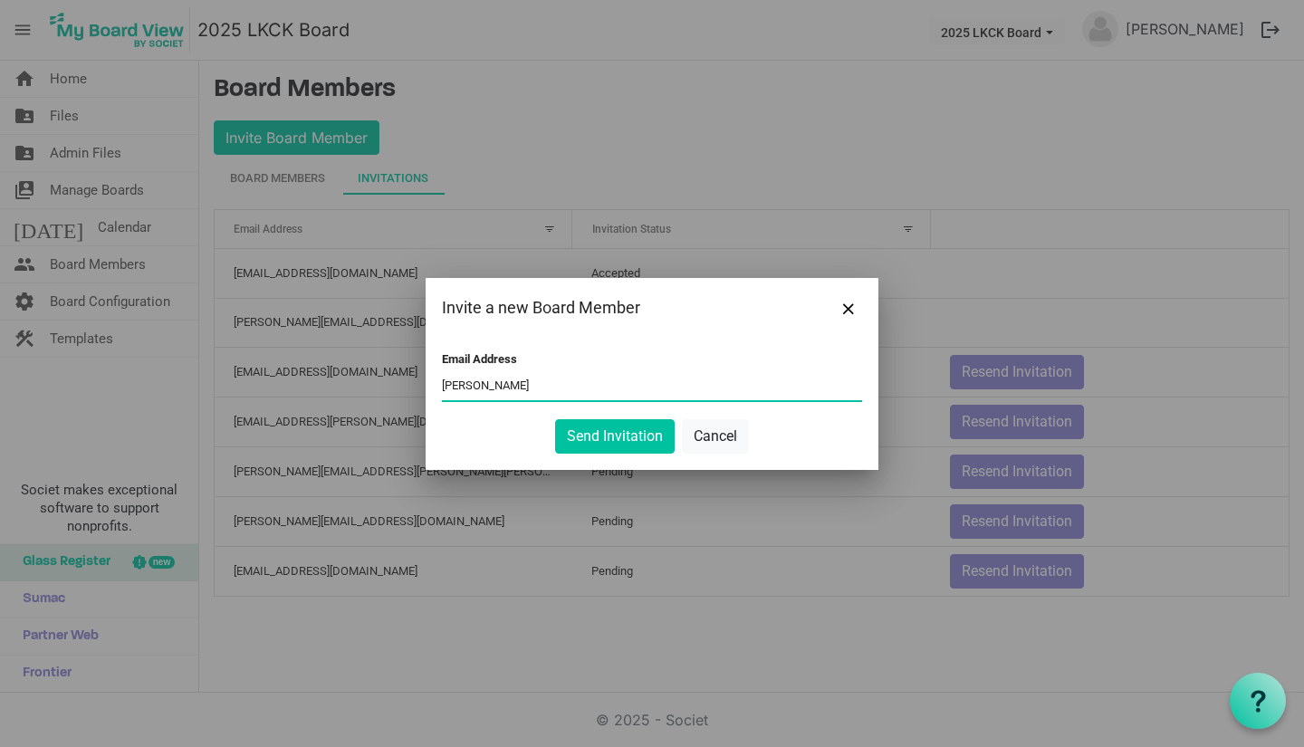
type input "darcee@lovekckids.org"
click at [596, 440] on button "Send Invitation" at bounding box center [615, 436] width 120 height 34
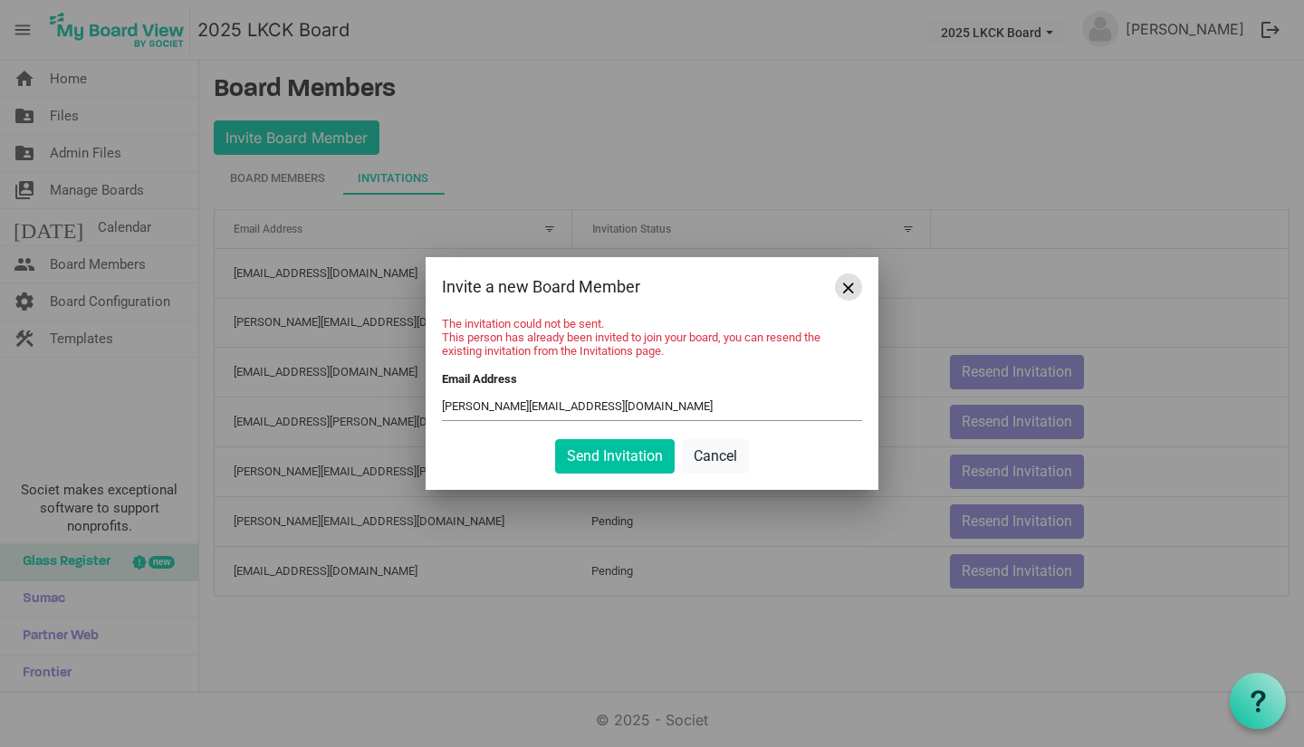
drag, startPoint x: 846, startPoint y: 289, endPoint x: 733, endPoint y: 113, distance: 208.5
click at [846, 289] on span "Close" at bounding box center [848, 287] width 11 height 11
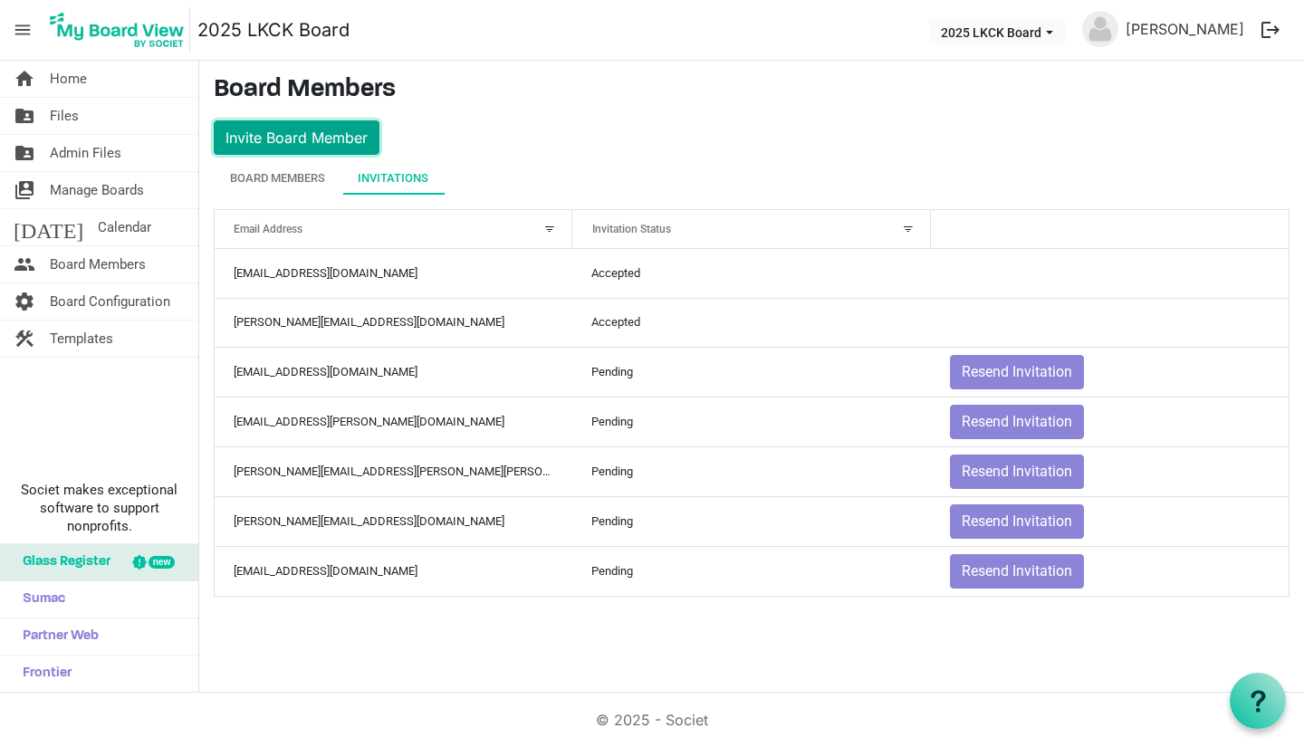
click at [274, 139] on button "Invite Board Member" at bounding box center [297, 137] width 166 height 34
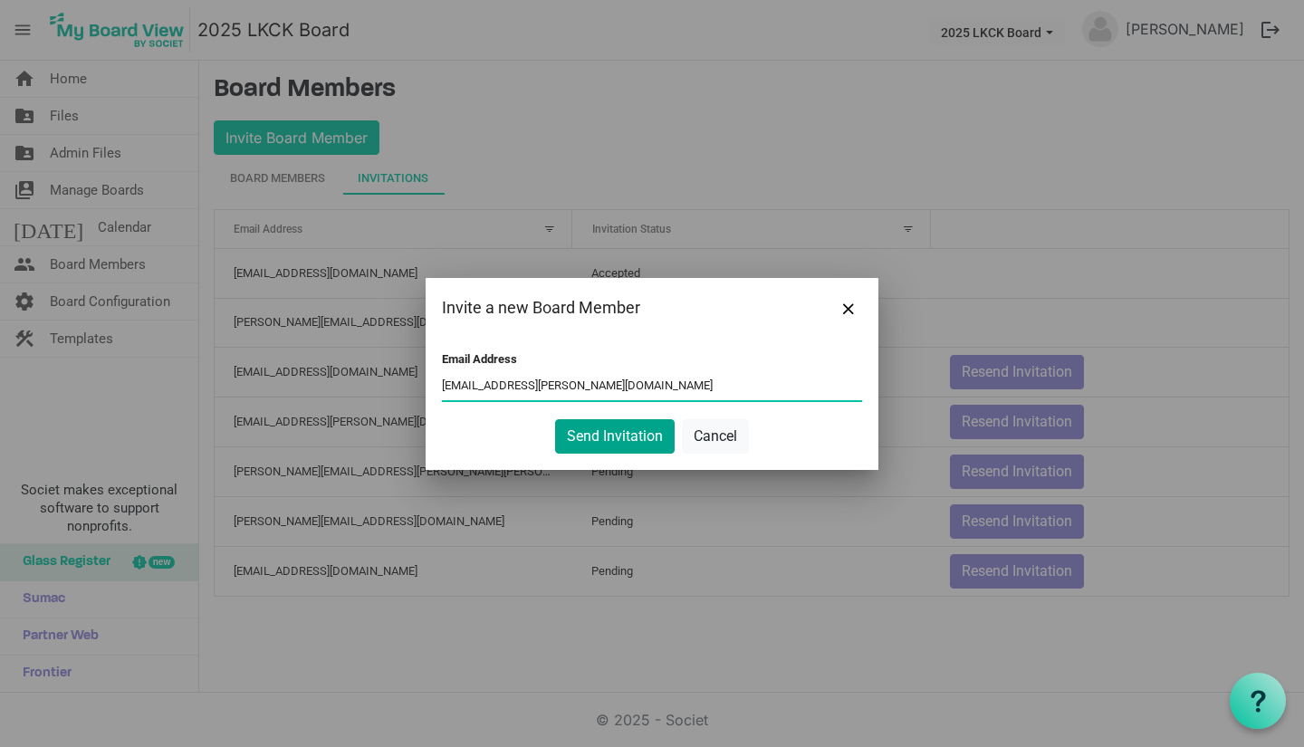
type input "jack.terrazas@gmail.com"
click at [647, 427] on button "Send Invitation" at bounding box center [615, 436] width 120 height 34
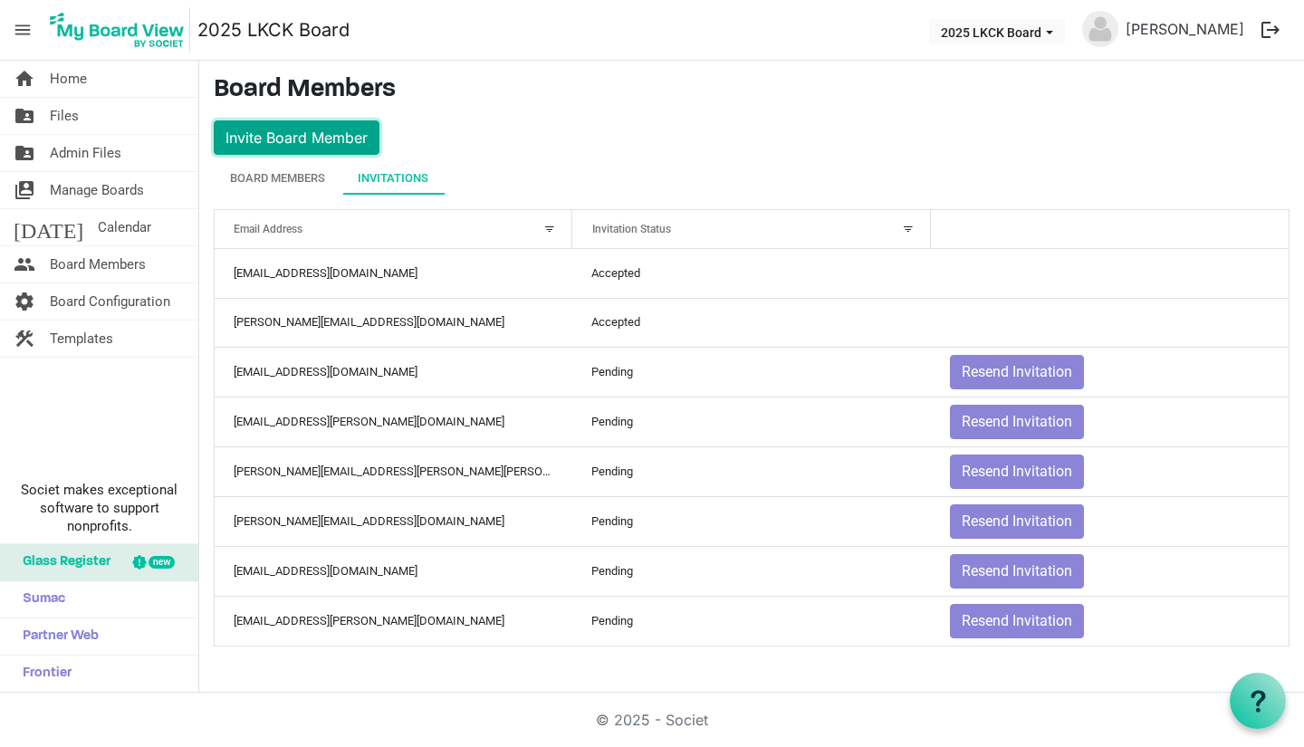
click at [308, 129] on button "Invite Board Member" at bounding box center [297, 137] width 166 height 34
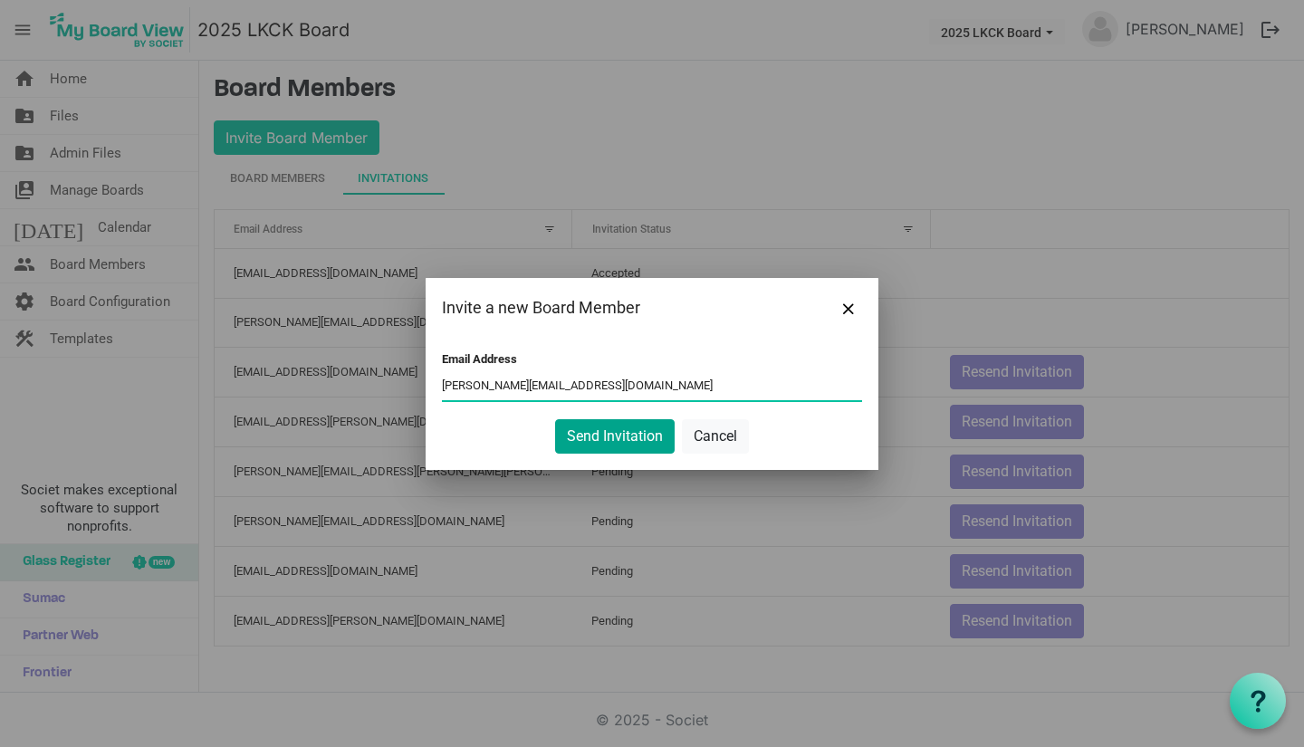
type input "jacquie@lovekckids.org"
click at [600, 441] on button "Send Invitation" at bounding box center [615, 436] width 120 height 34
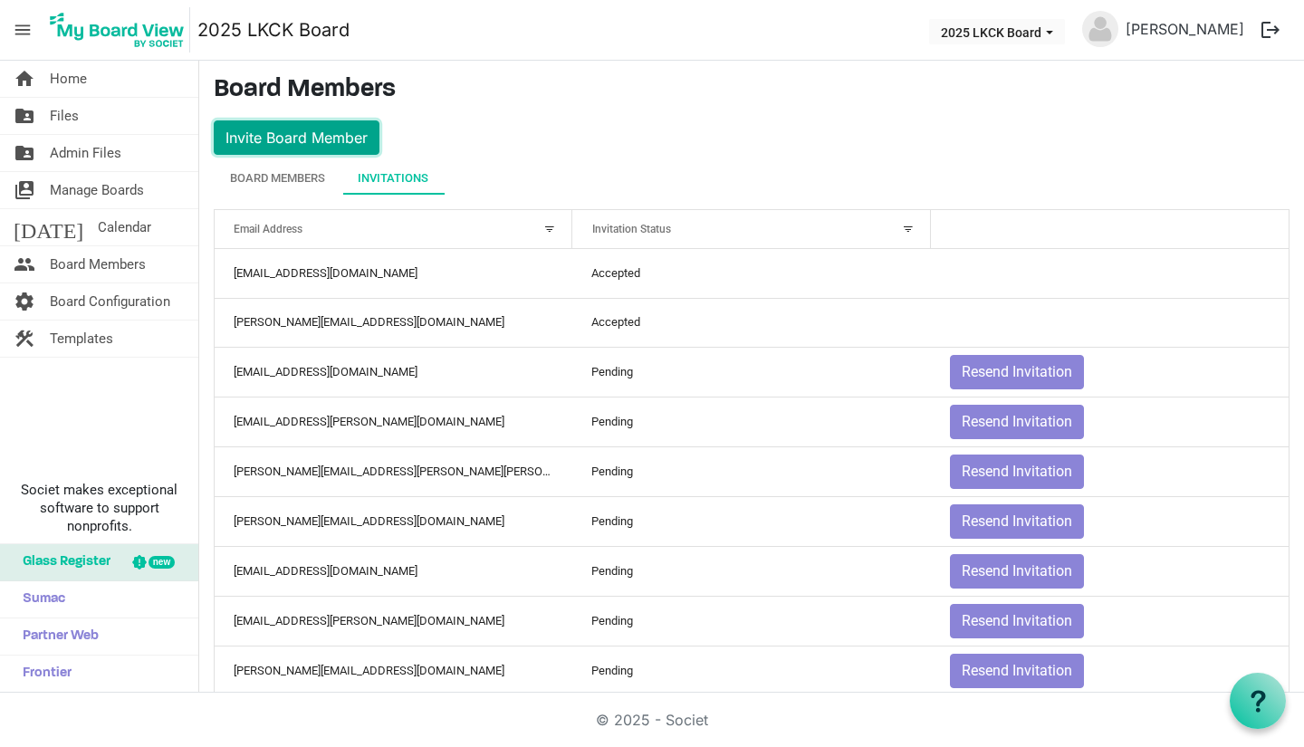
click at [327, 145] on button "Invite Board Member" at bounding box center [297, 137] width 166 height 34
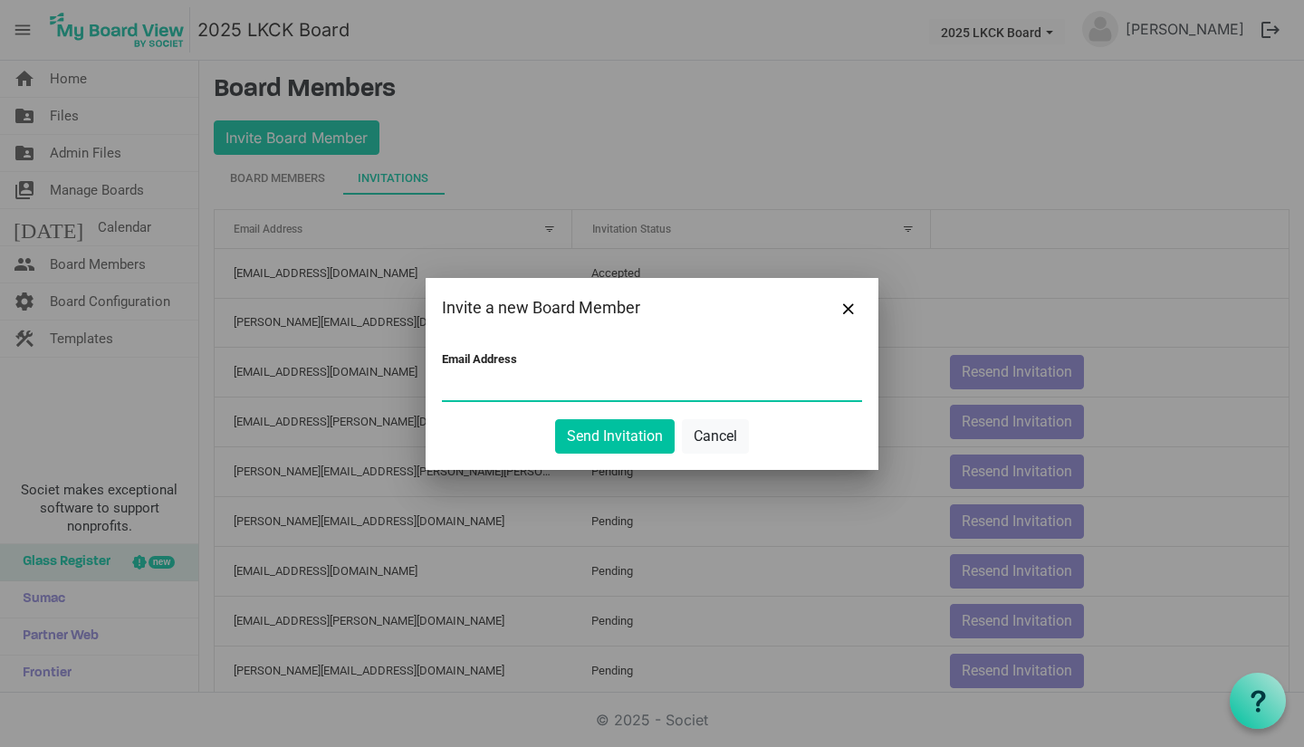
paste input "shellydleonard@gmail.com samantha@dasgreenhaus.org cthompson@texasheritage.bank…"
click at [579, 386] on input "shellydleonard@gmail.com samantha@dasgreenhaus.org cthompson@texasheritage.bank…" at bounding box center [652, 386] width 420 height 27
click at [721, 386] on input "shellydleonard@gmail.com samantha@dasgreenhaus.org cthompson@texasheritage.bank…" at bounding box center [652, 386] width 420 height 27
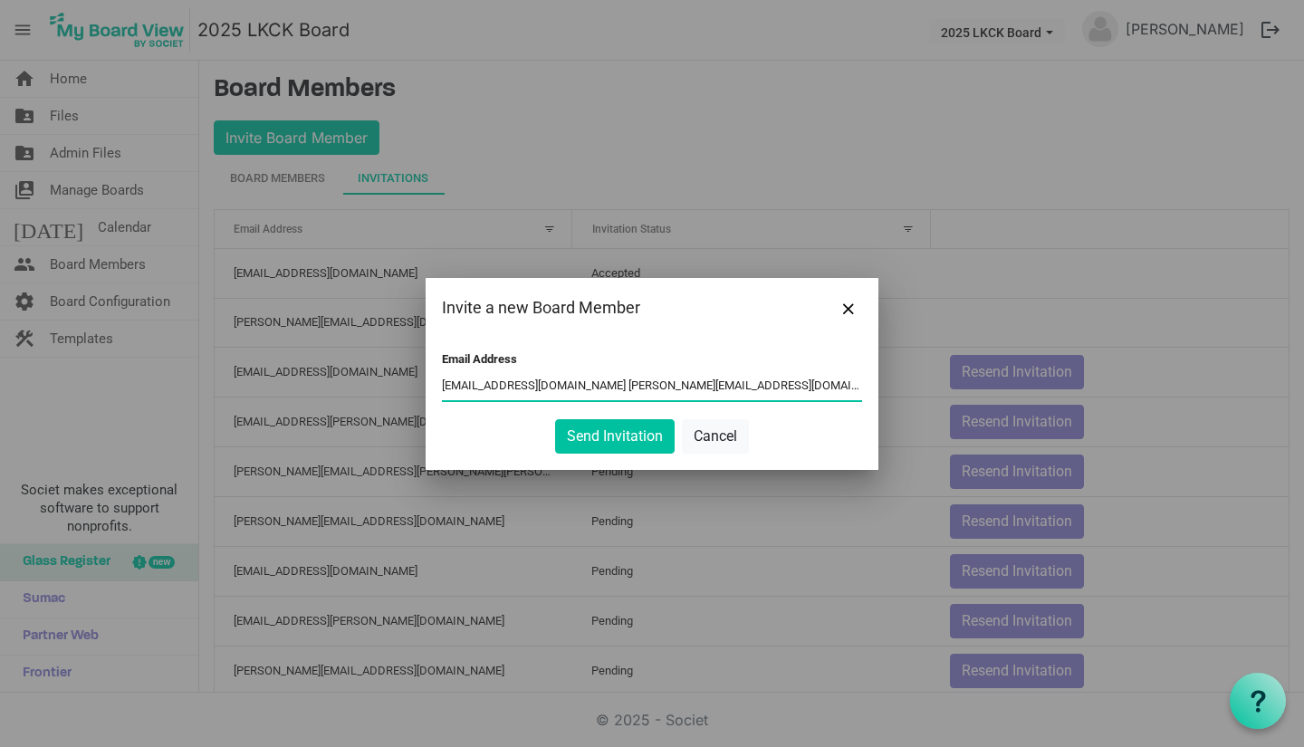
click at [582, 385] on input "shellydleonard@gmail.com samantha@dasgreenhaus.org cthompson@texasheritage.bank…" at bounding box center [652, 386] width 420 height 27
click at [746, 389] on input "shellydleonard@gmail.com, samantha@dasgreenhaus.org cthompson@texasheritage.ban…" at bounding box center [652, 386] width 420 height 27
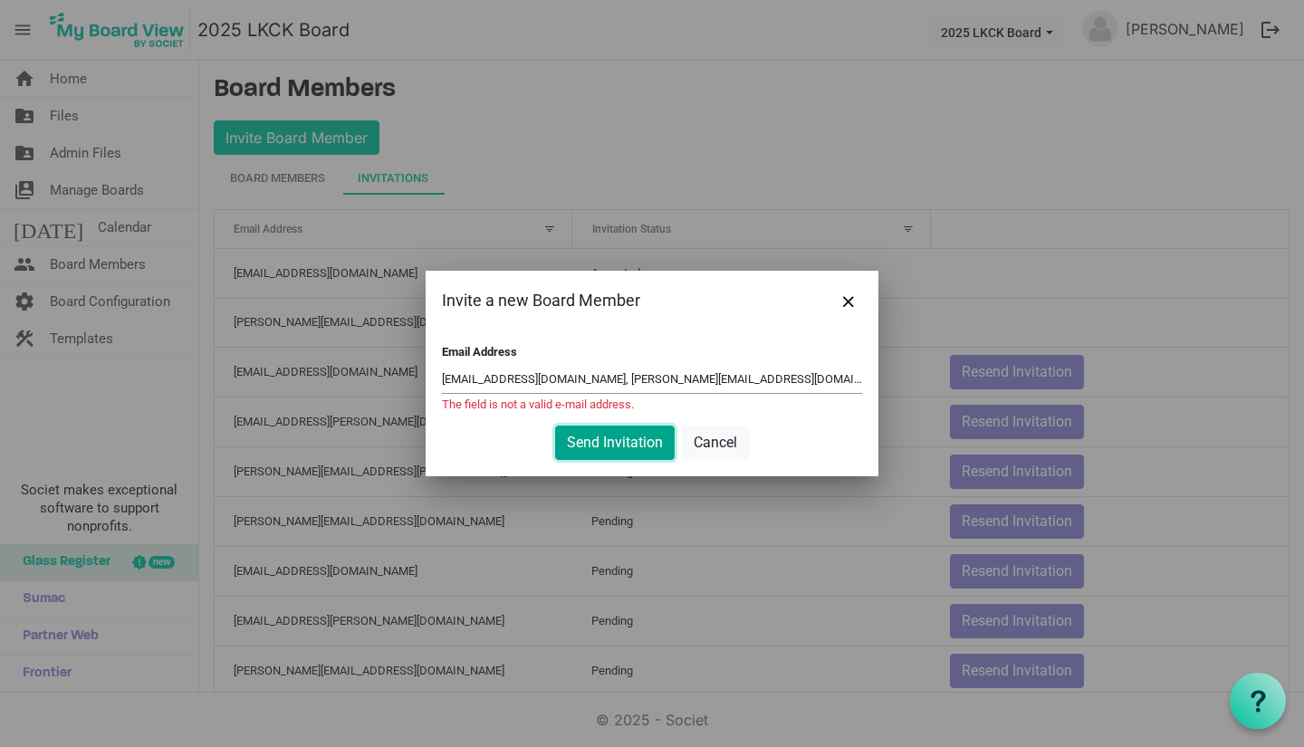
click at [638, 441] on button "Send Invitation" at bounding box center [615, 443] width 120 height 34
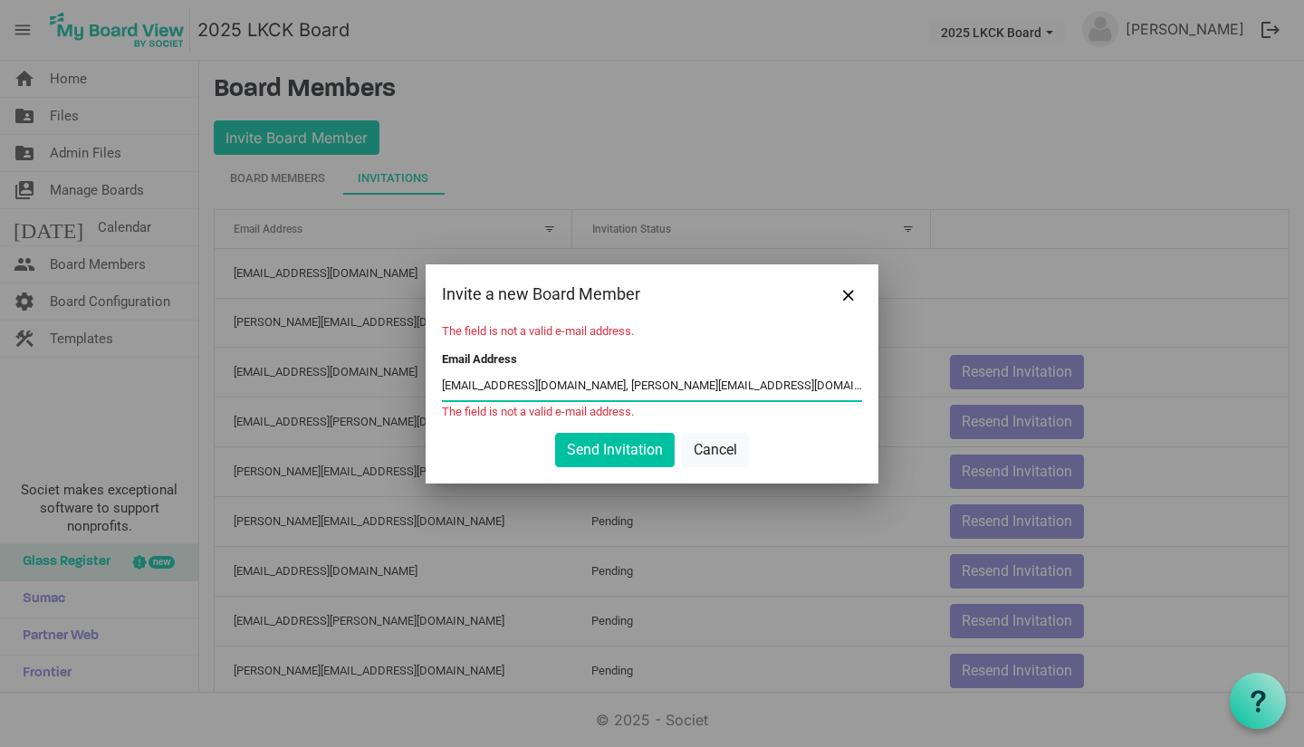
click at [582, 385] on input "shellydleonard@gmail.com, samantha@dasgreenhaus.org, cthompson@texasheritage.ba…" at bounding box center [652, 386] width 420 height 27
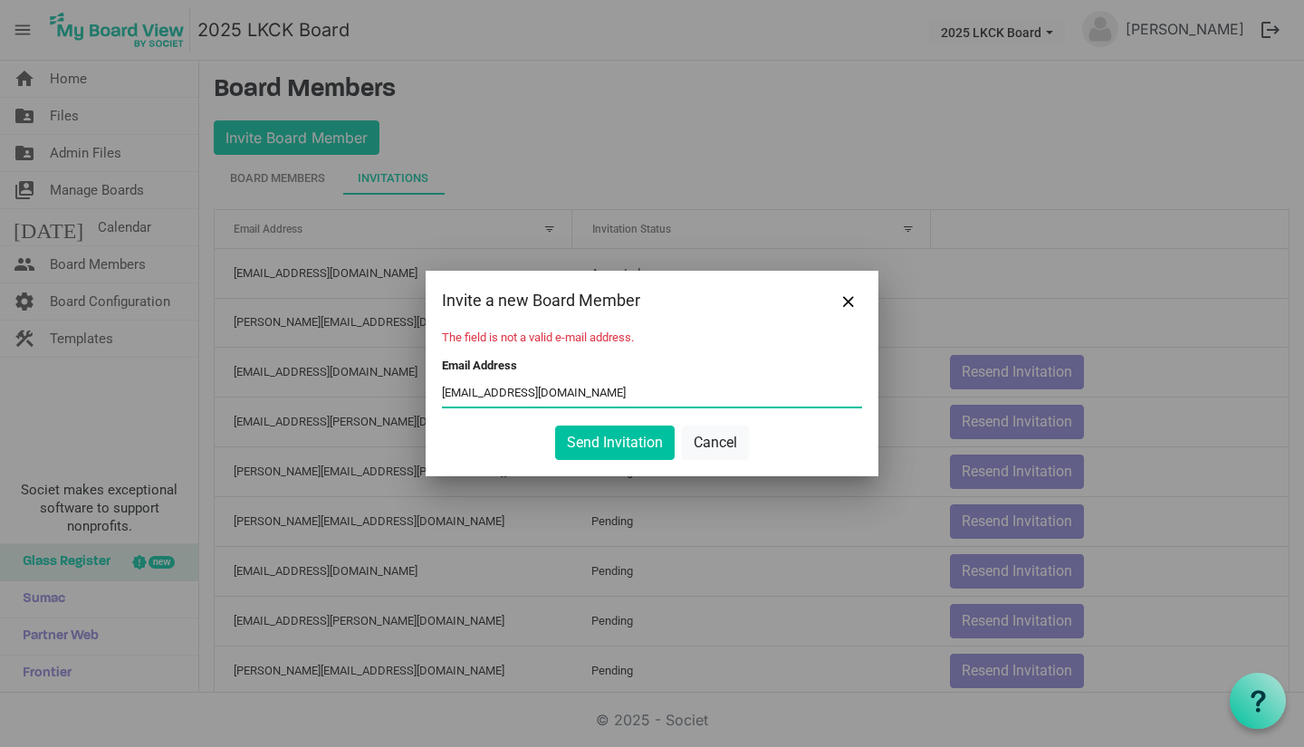
type input "shellydleonard@gmail.com"
click at [1100, 179] on div at bounding box center [652, 373] width 1304 height 747
click at [620, 445] on button "Send Invitation" at bounding box center [615, 443] width 120 height 34
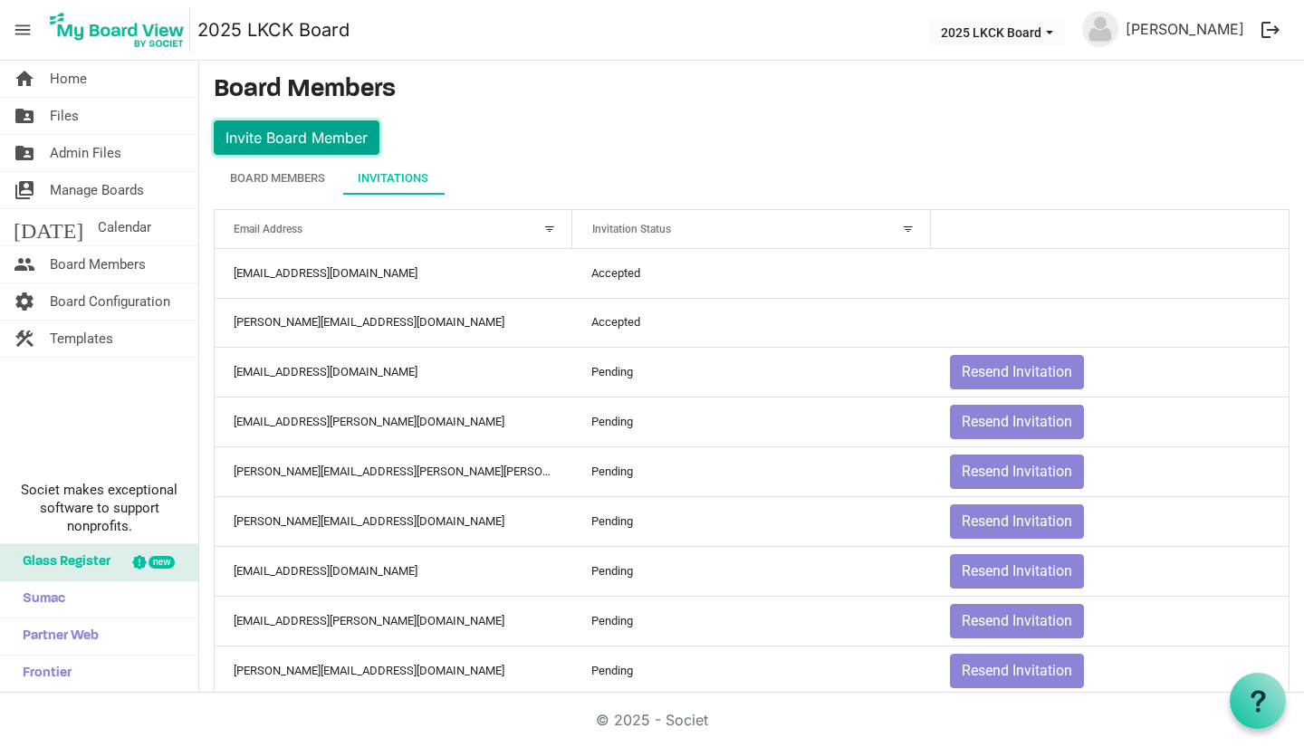
click at [315, 144] on button "Invite Board Member" at bounding box center [297, 137] width 166 height 34
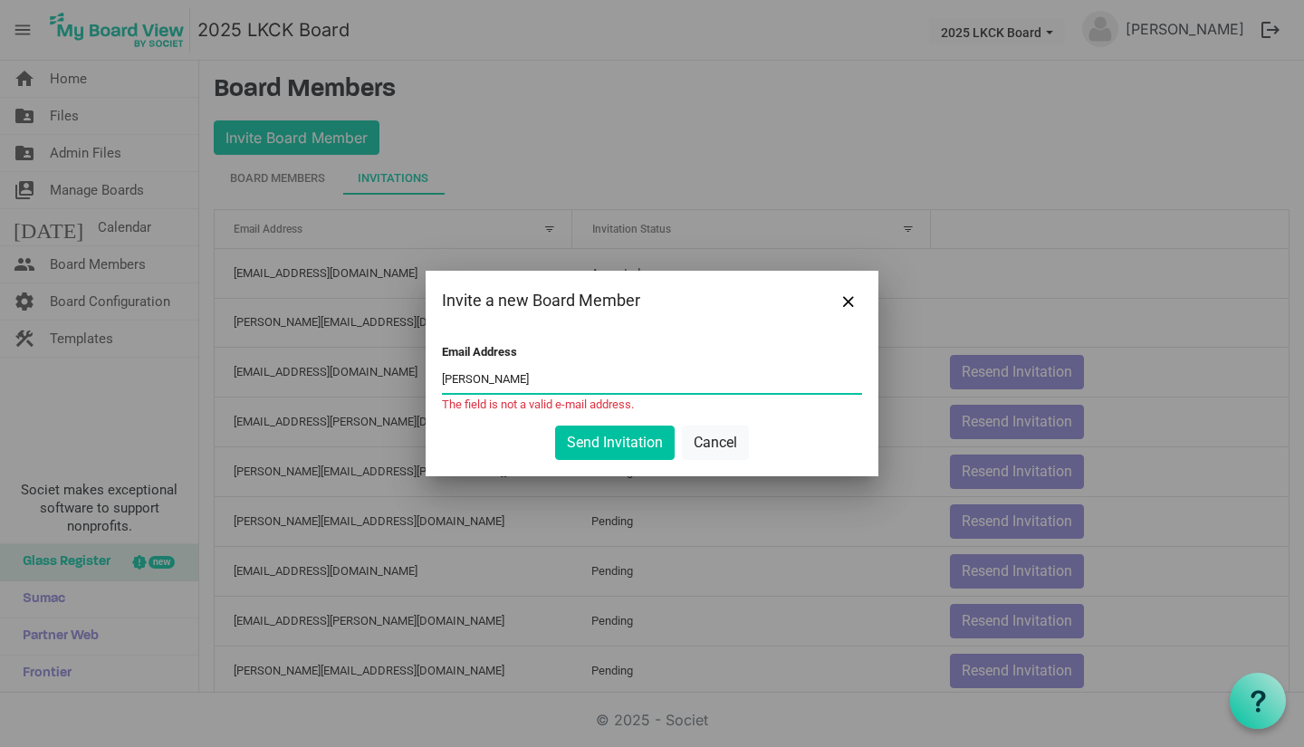
drag, startPoint x: 526, startPoint y: 381, endPoint x: 383, endPoint y: 376, distance: 143.2
click at [383, 376] on div "Invite a new Board Member Email Address samantha The field is not a valid e-mai…" at bounding box center [652, 373] width 1304 height 747
paste input "@dasgreenhaus.org"
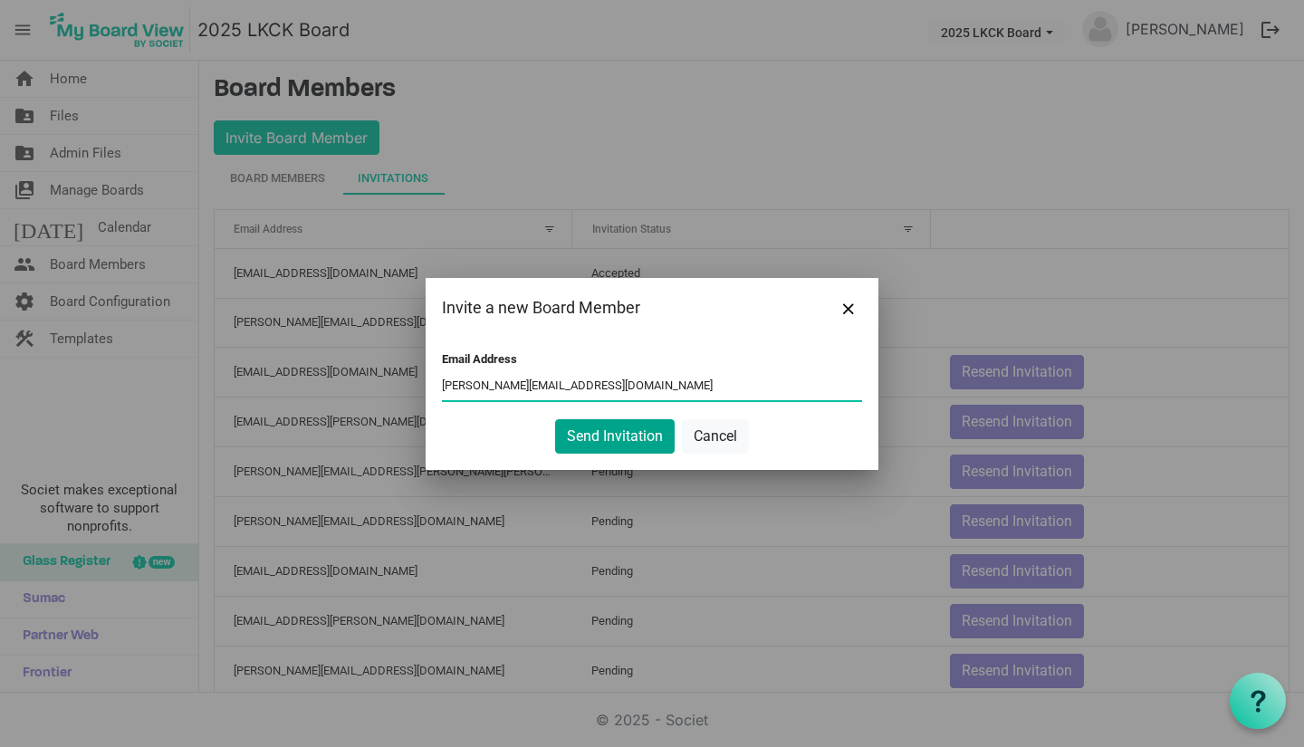
type input "samantha@dasgreenhaus.org"
click at [596, 431] on button "Send Invitation" at bounding box center [615, 436] width 120 height 34
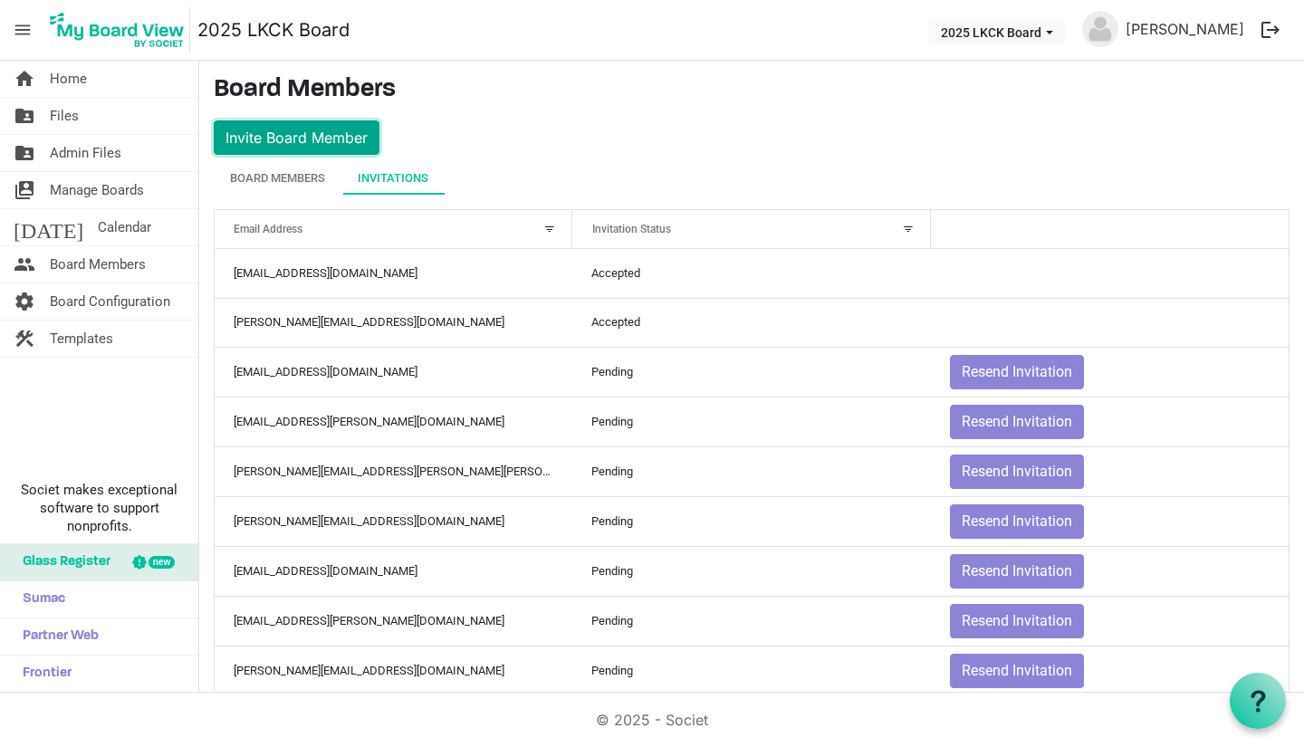
click at [344, 138] on button "Invite Board Member" at bounding box center [297, 137] width 166 height 34
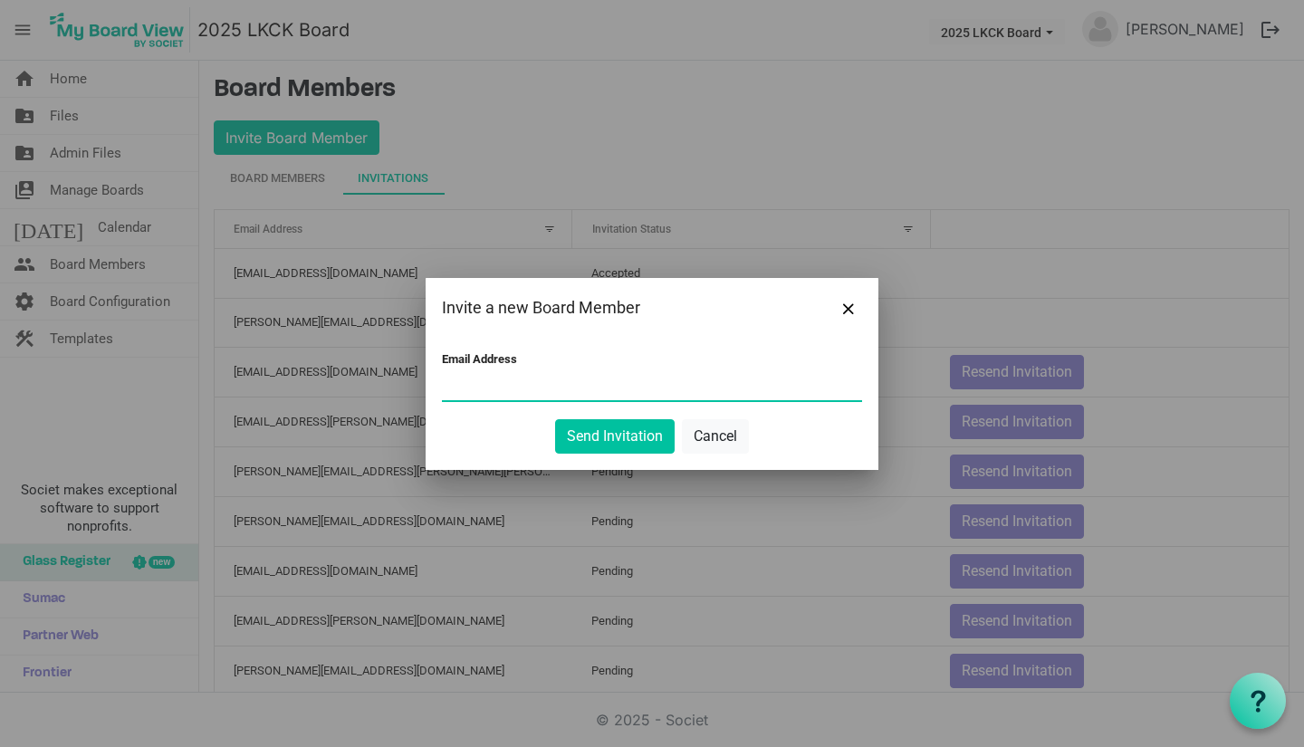
paste input "cthompson@texasheritage.bank"
type input "cthompson@texasheritage.bank"
click at [582, 426] on button "Send Invitation" at bounding box center [615, 436] width 120 height 34
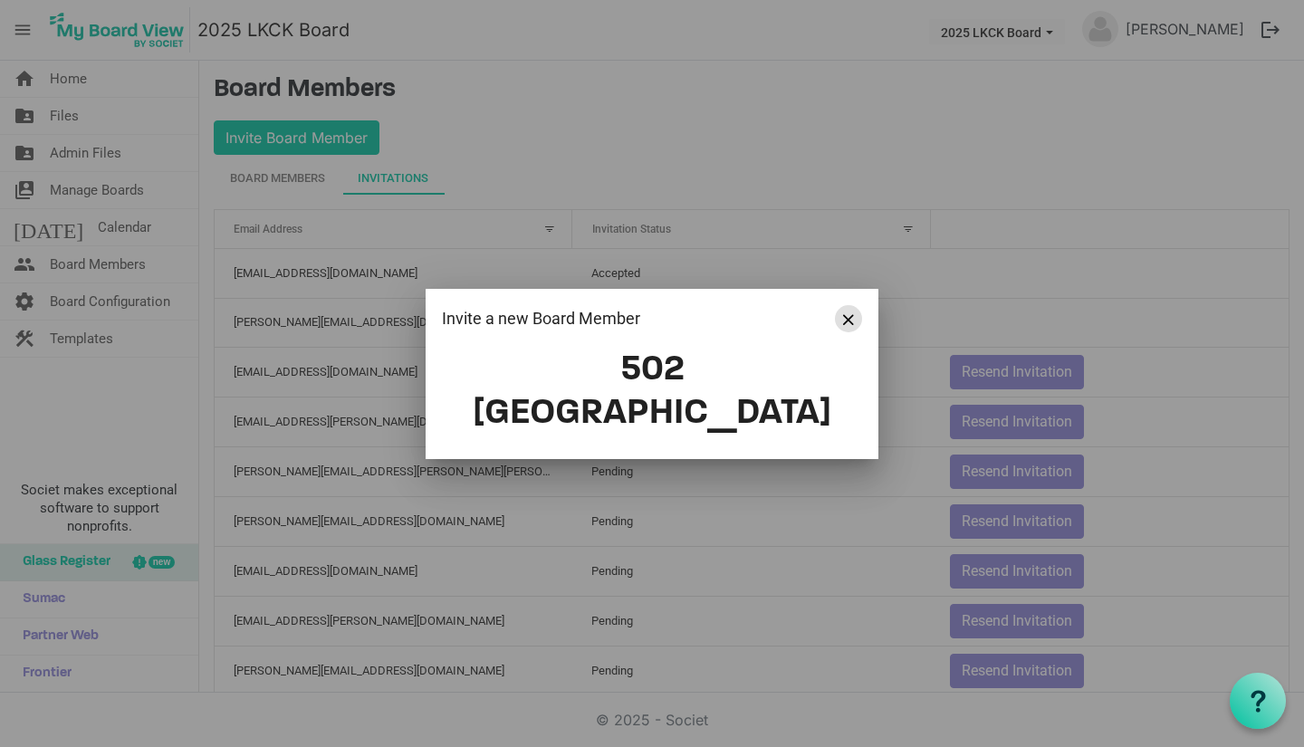
click at [850, 325] on span "Close" at bounding box center [848, 319] width 11 height 11
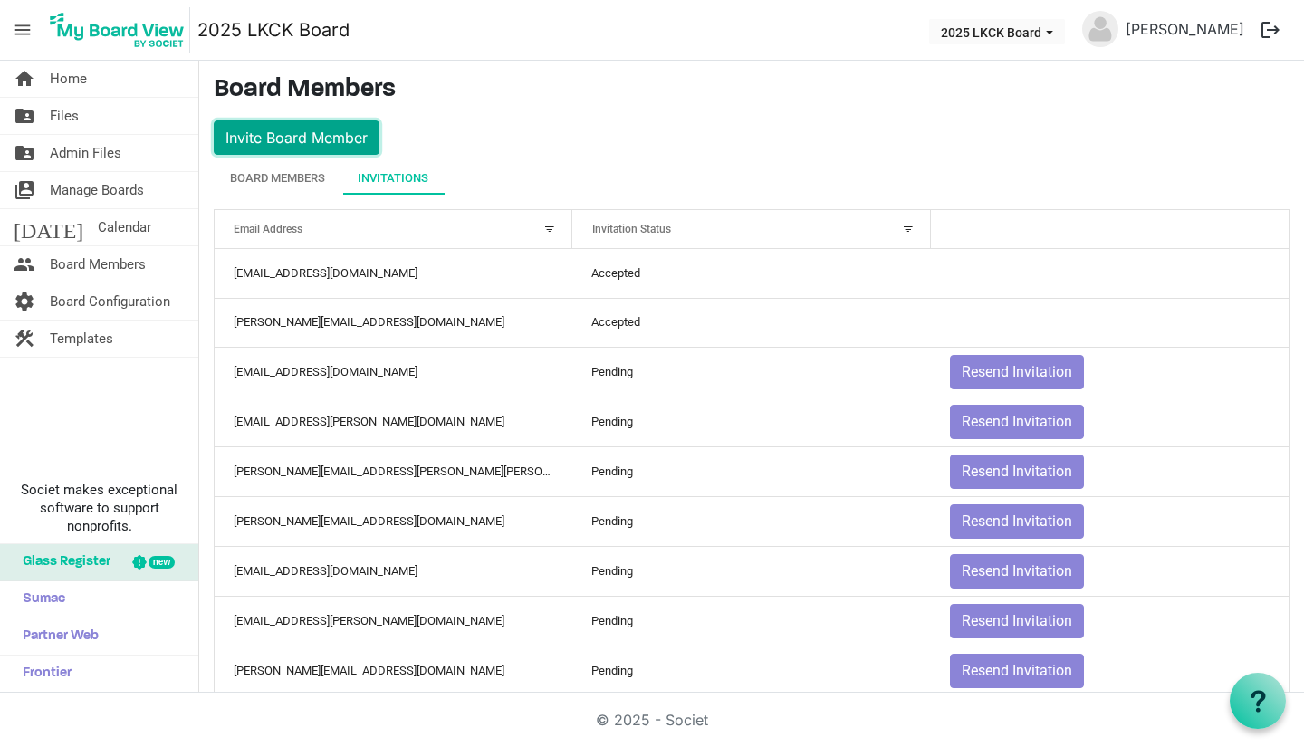
click at [315, 127] on button "Invite Board Member" at bounding box center [297, 137] width 166 height 34
click at [314, 133] on button "Invite Board Member" at bounding box center [297, 137] width 166 height 34
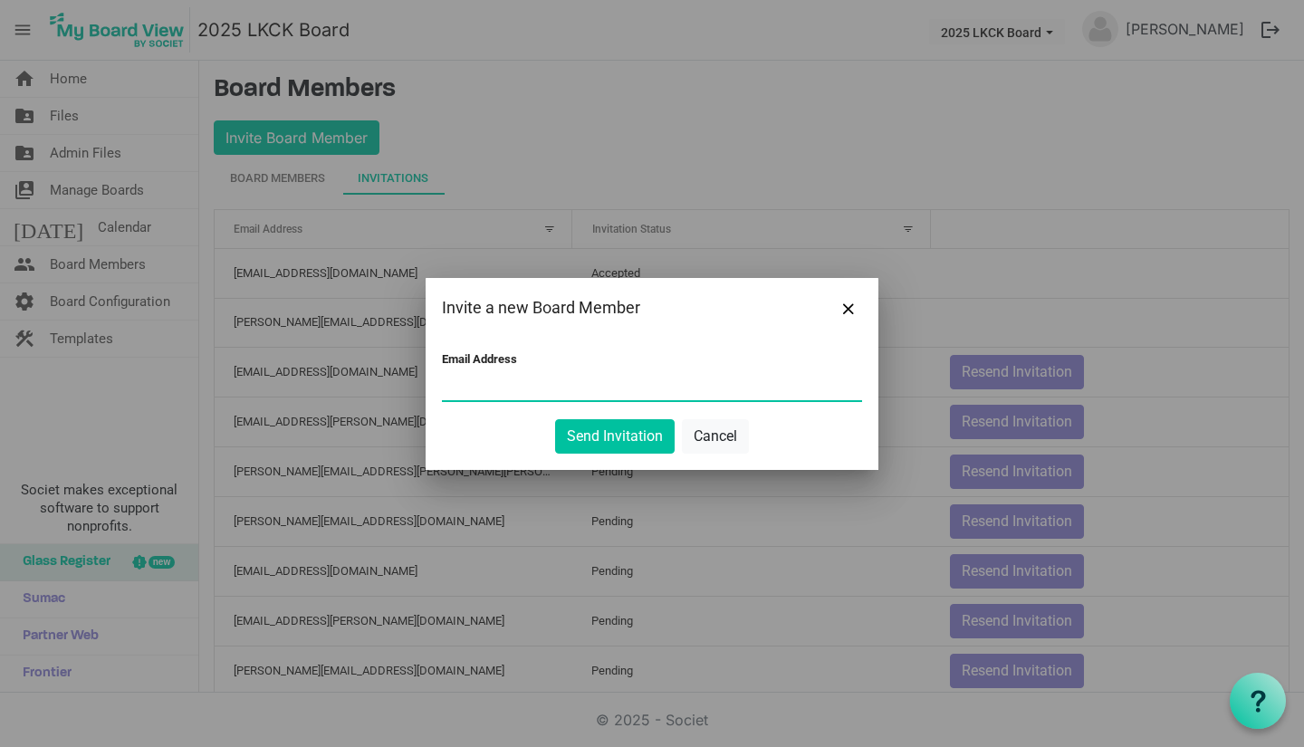
paste input "Omikneupper@gmail.com"
type input "Omikneupper@gmail.com"
click at [593, 430] on button "Send Invitation" at bounding box center [615, 436] width 120 height 34
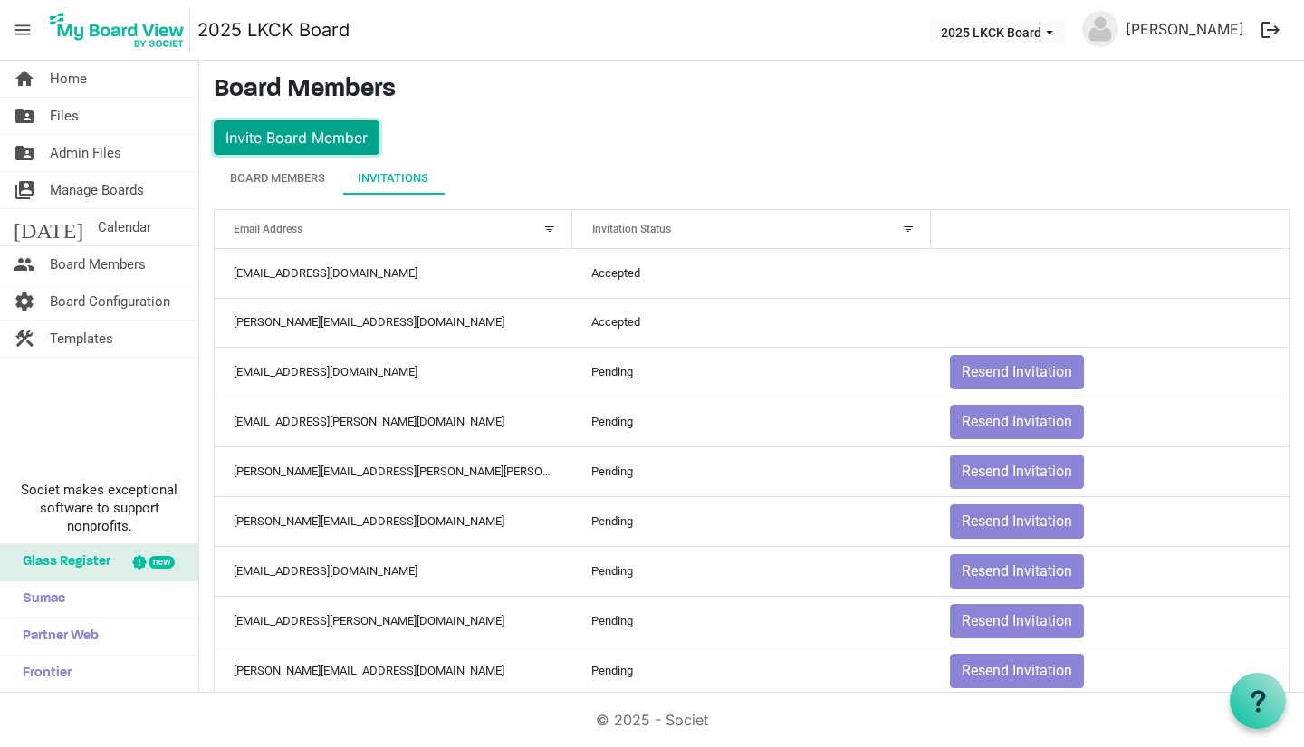
click at [342, 139] on button "Invite Board Member" at bounding box center [297, 137] width 166 height 34
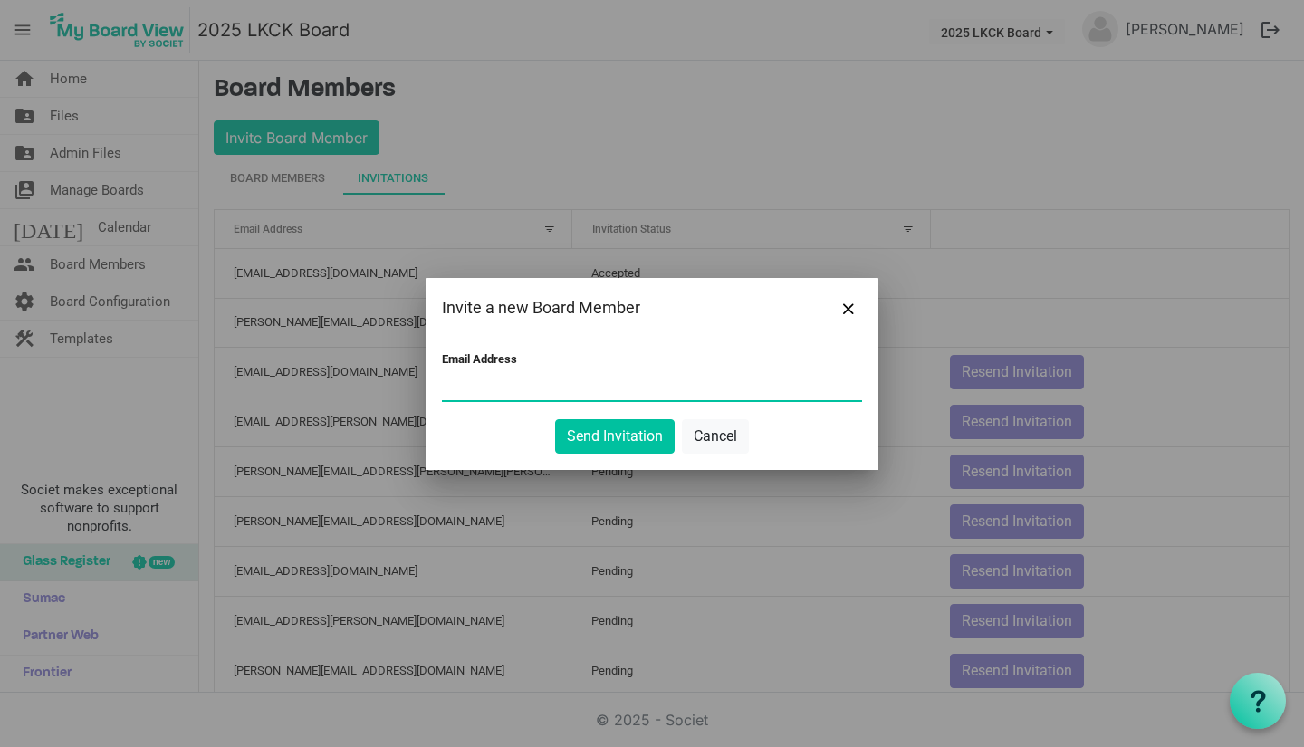
paste input "minyu@oakhillsgroup.com"
type input "minyu@oakhillsgroup.com"
click at [605, 440] on button "Send Invitation" at bounding box center [615, 436] width 120 height 34
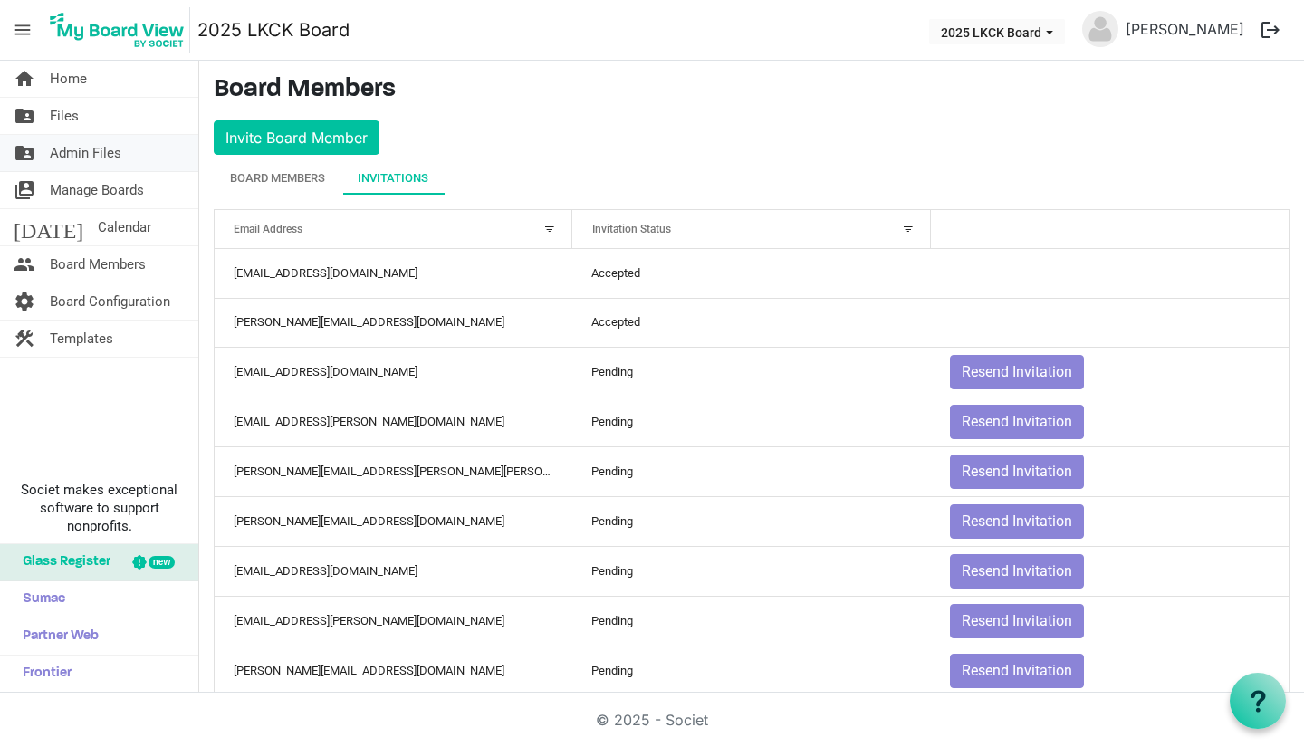
click at [95, 145] on span "Admin Files" at bounding box center [86, 153] width 72 height 36
click at [74, 124] on span "Files" at bounding box center [64, 116] width 29 height 36
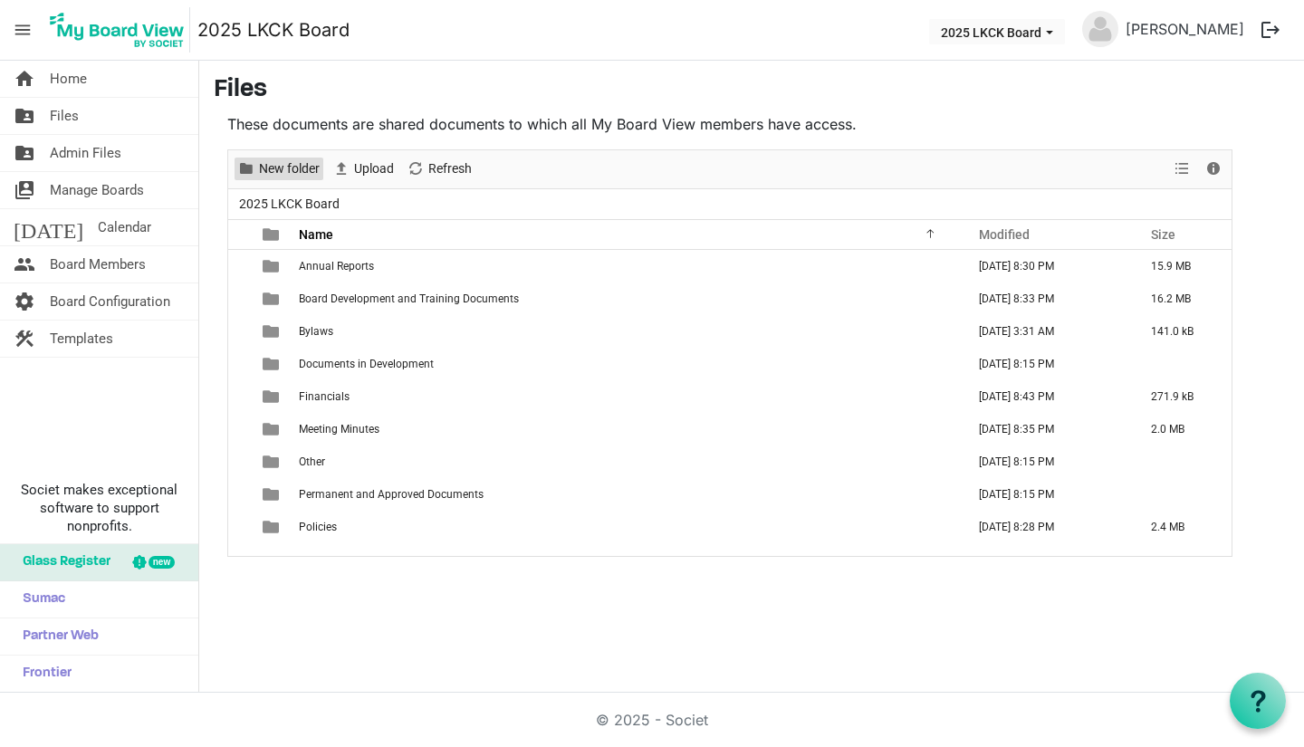
click at [257, 176] on span "New folder" at bounding box center [289, 169] width 64 height 23
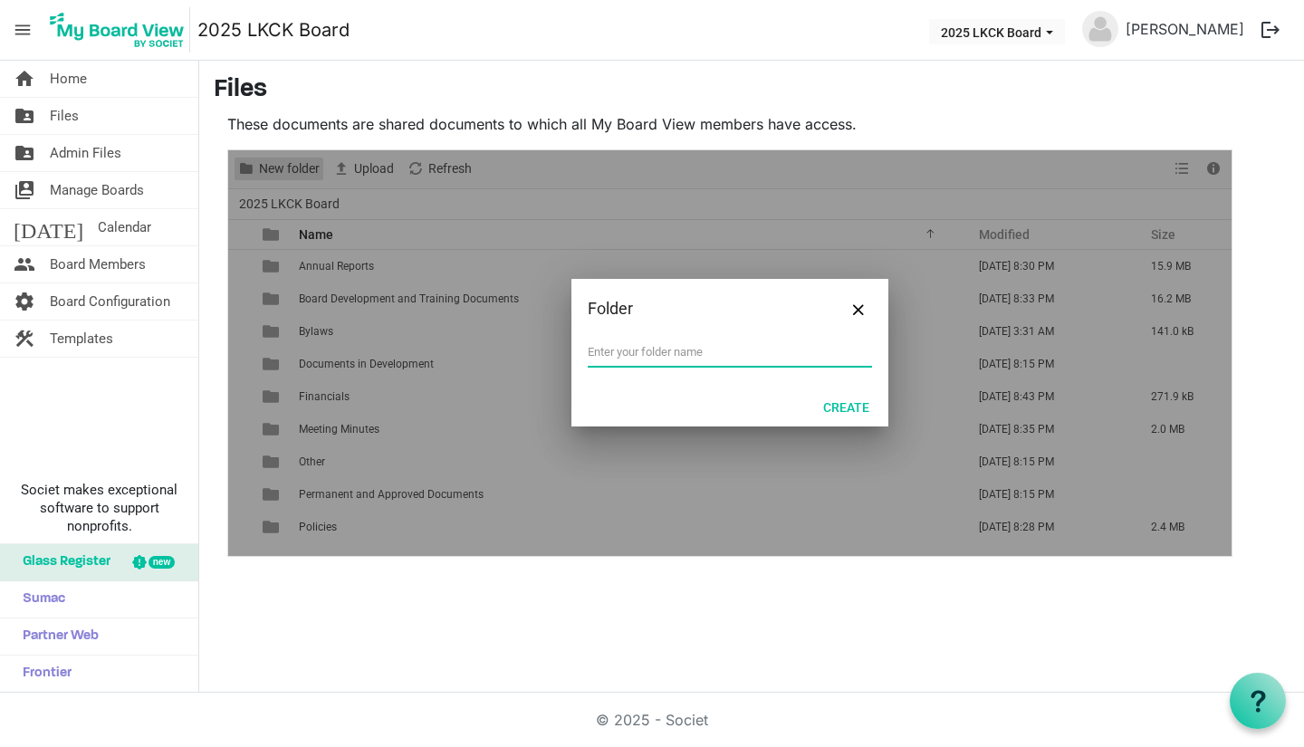
click at [257, 176] on div at bounding box center [729, 353] width 1003 height 406
type input "Agendas"
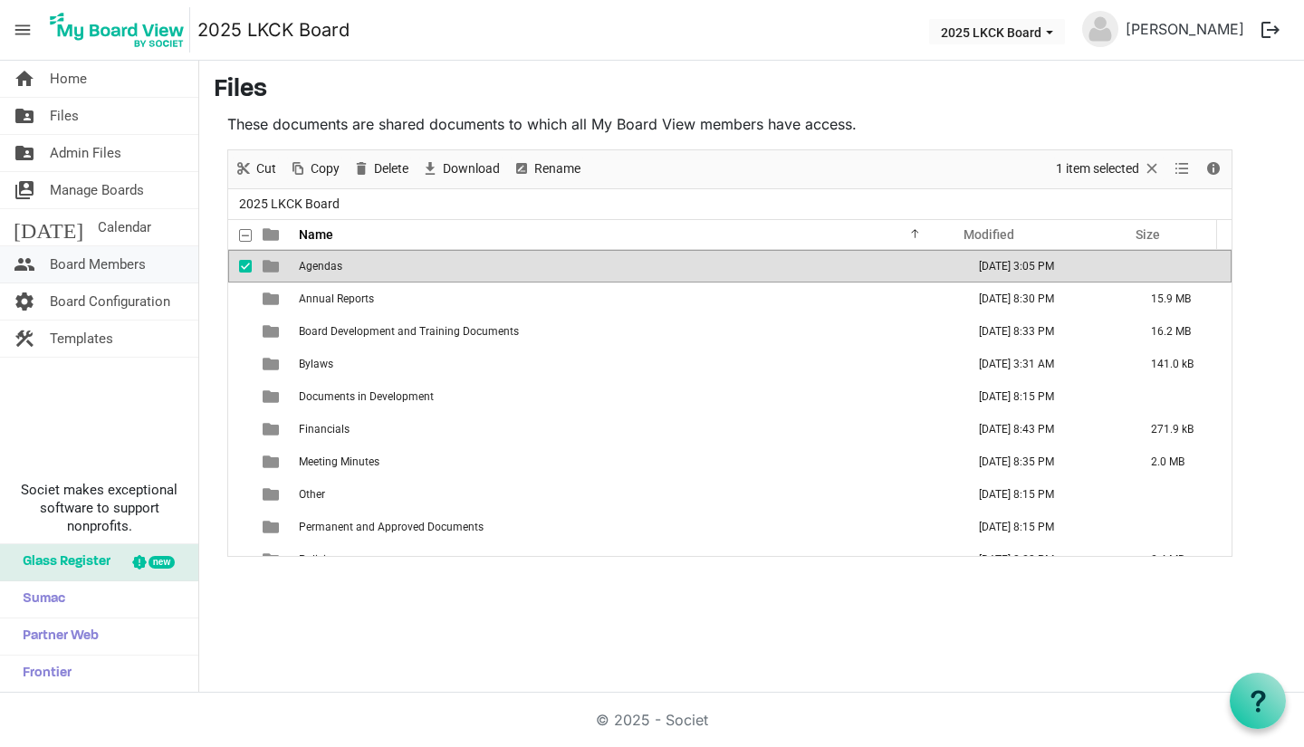
click at [96, 274] on span "Board Members" at bounding box center [98, 264] width 96 height 36
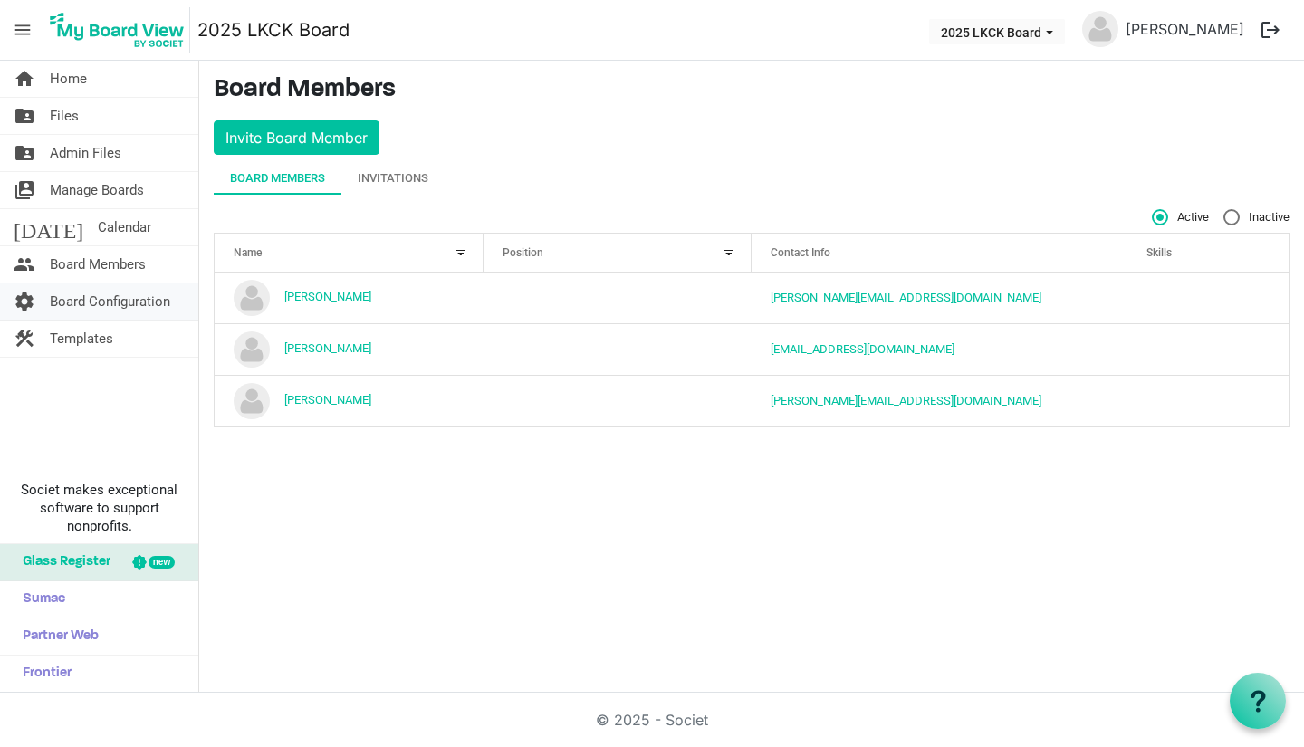
click at [95, 301] on span "Board Configuration" at bounding box center [110, 301] width 120 height 36
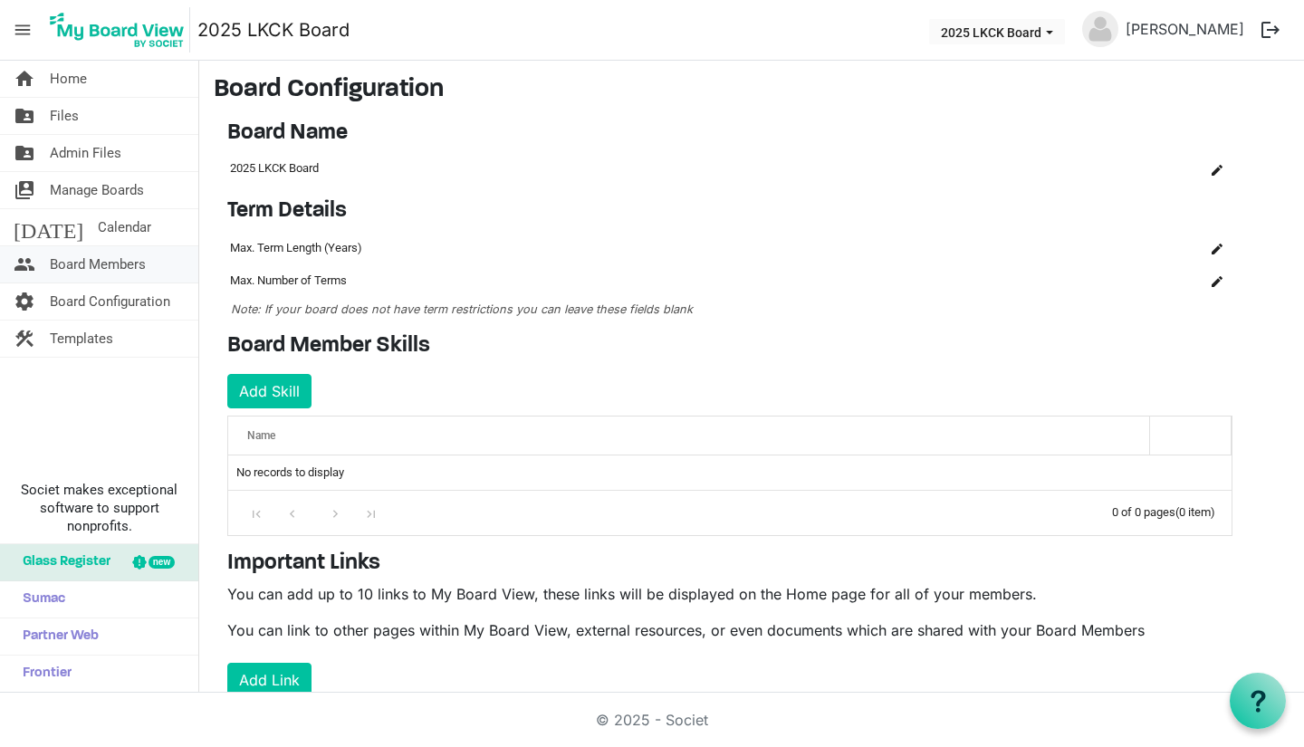
click at [128, 266] on span "Board Members" at bounding box center [98, 264] width 96 height 36
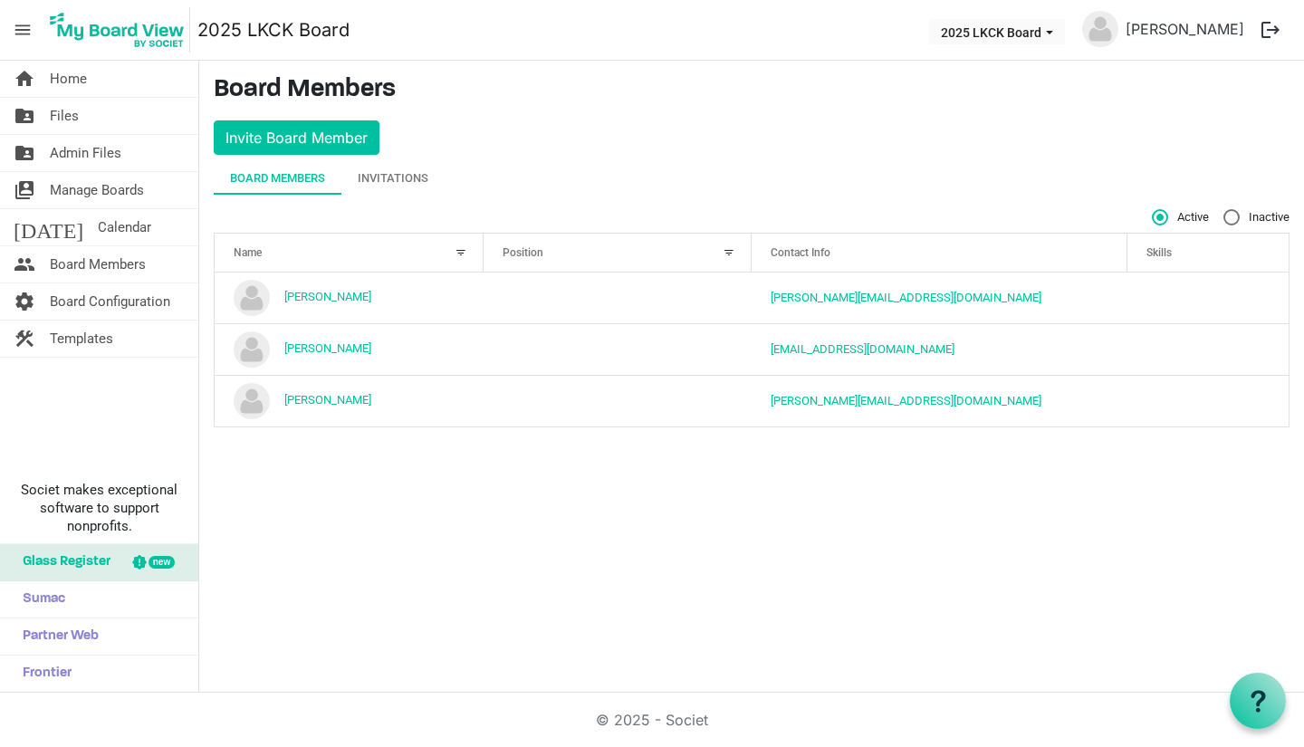
click at [725, 251] on div at bounding box center [729, 253] width 20 height 20
click at [729, 252] on div at bounding box center [729, 253] width 20 height 20
click at [103, 197] on span "Manage Boards" at bounding box center [97, 190] width 94 height 36
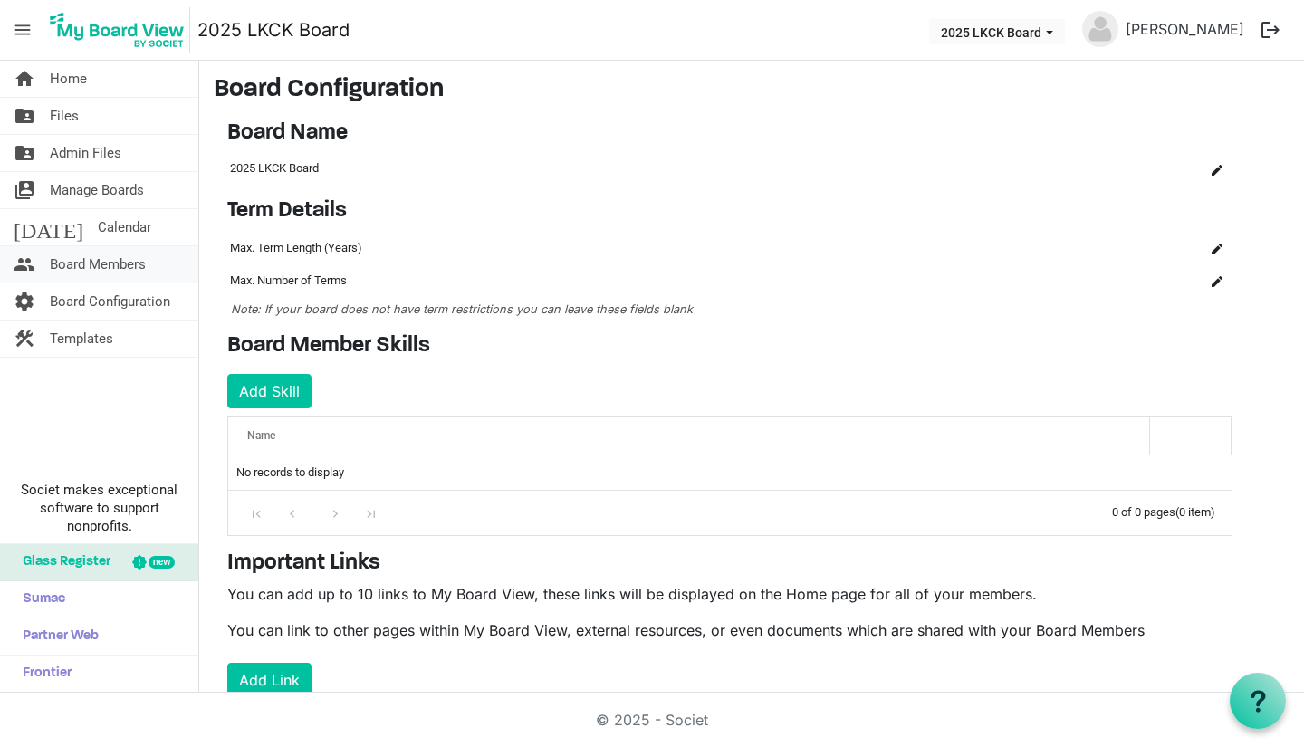
click at [94, 265] on span "Board Members" at bounding box center [98, 264] width 96 height 36
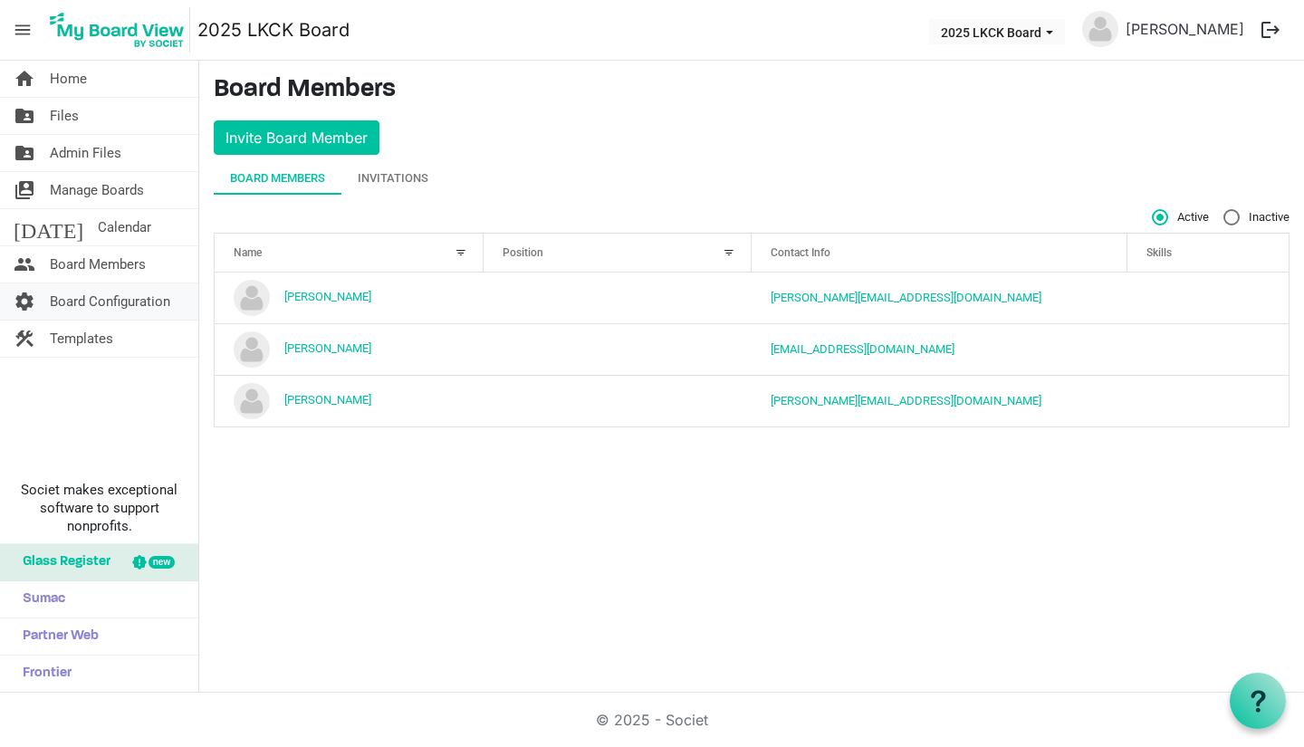
click at [90, 300] on span "Board Configuration" at bounding box center [110, 301] width 120 height 36
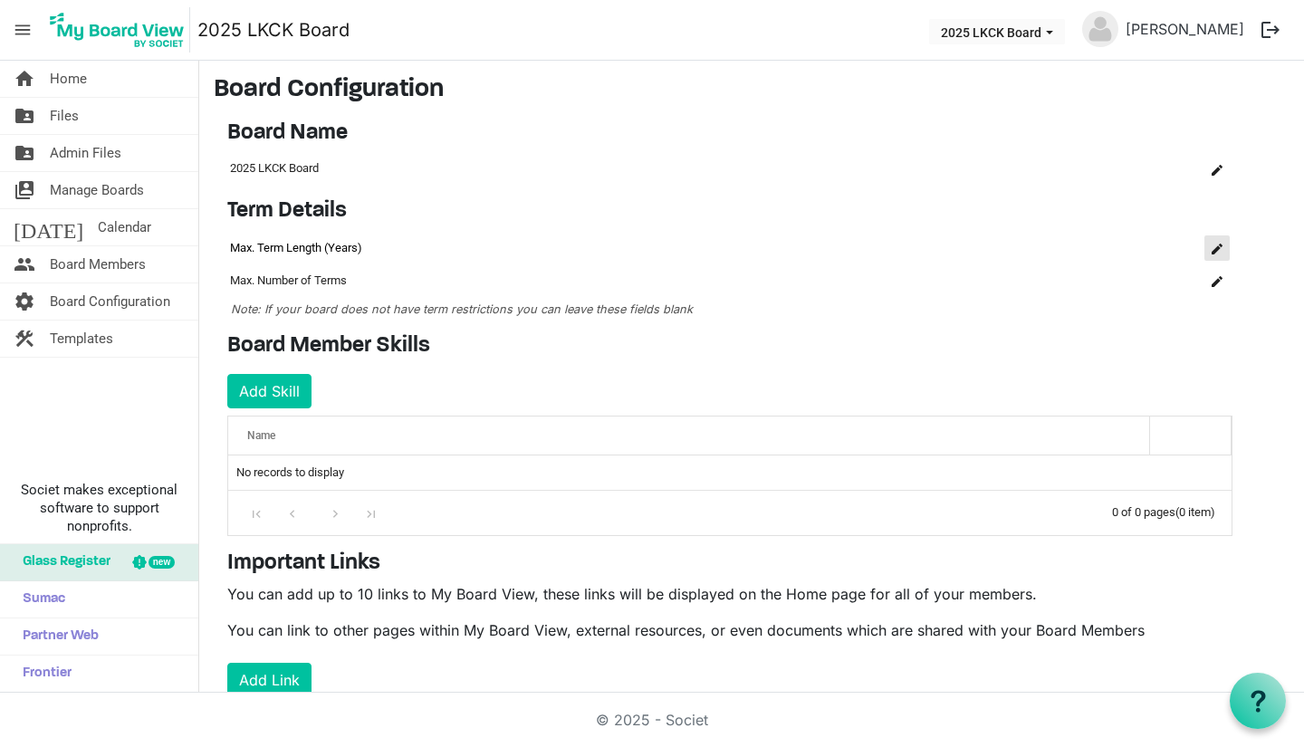
click at [1219, 249] on span "is Command column column header" at bounding box center [1216, 249] width 11 height 11
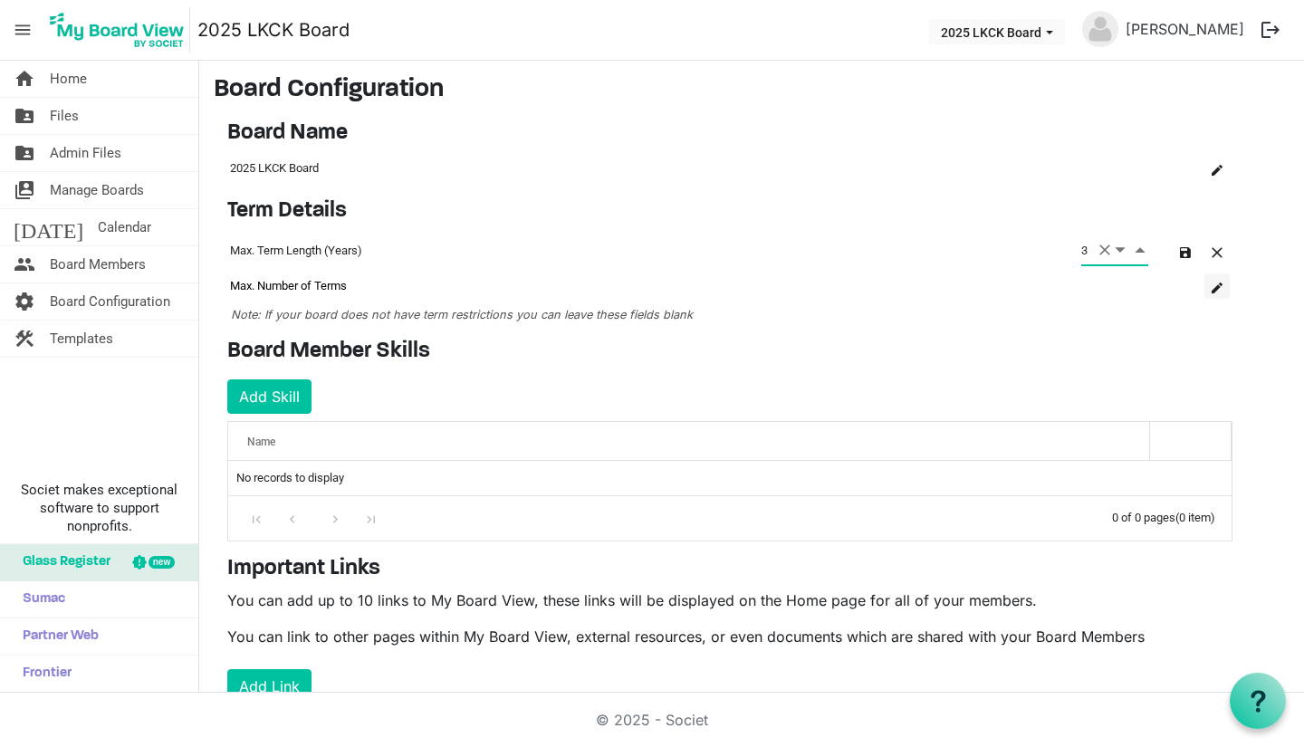
type input "3"
click at [1218, 285] on span "is Command column column header" at bounding box center [1216, 287] width 11 height 11
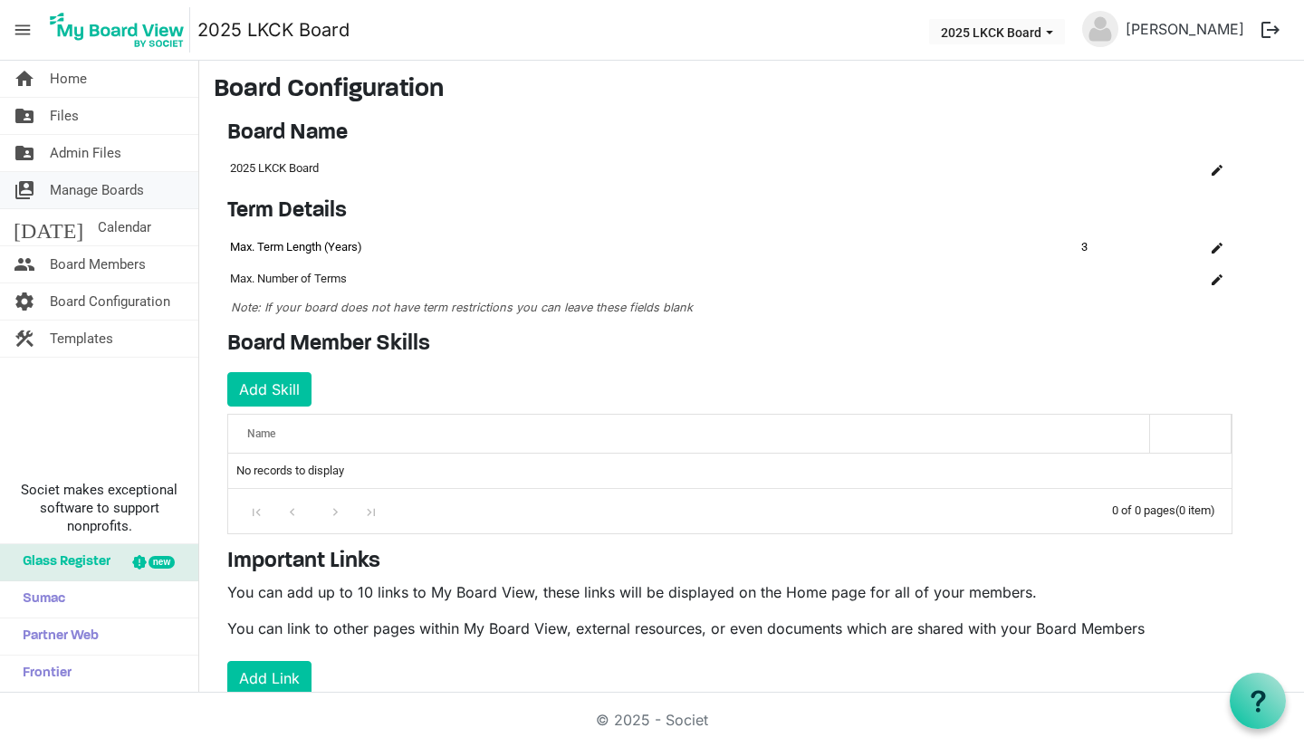
click at [111, 190] on span "Manage Boards" at bounding box center [97, 190] width 94 height 36
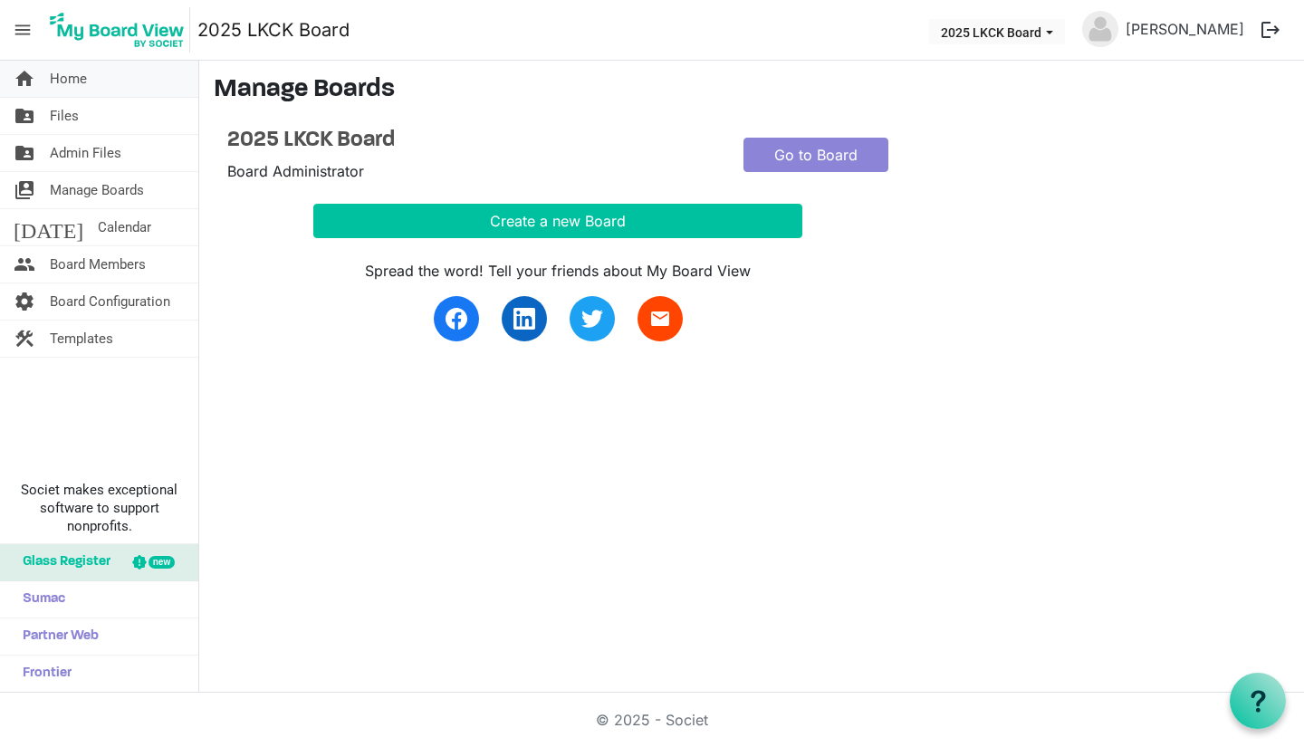
click at [93, 91] on link "home Home" at bounding box center [99, 79] width 198 height 36
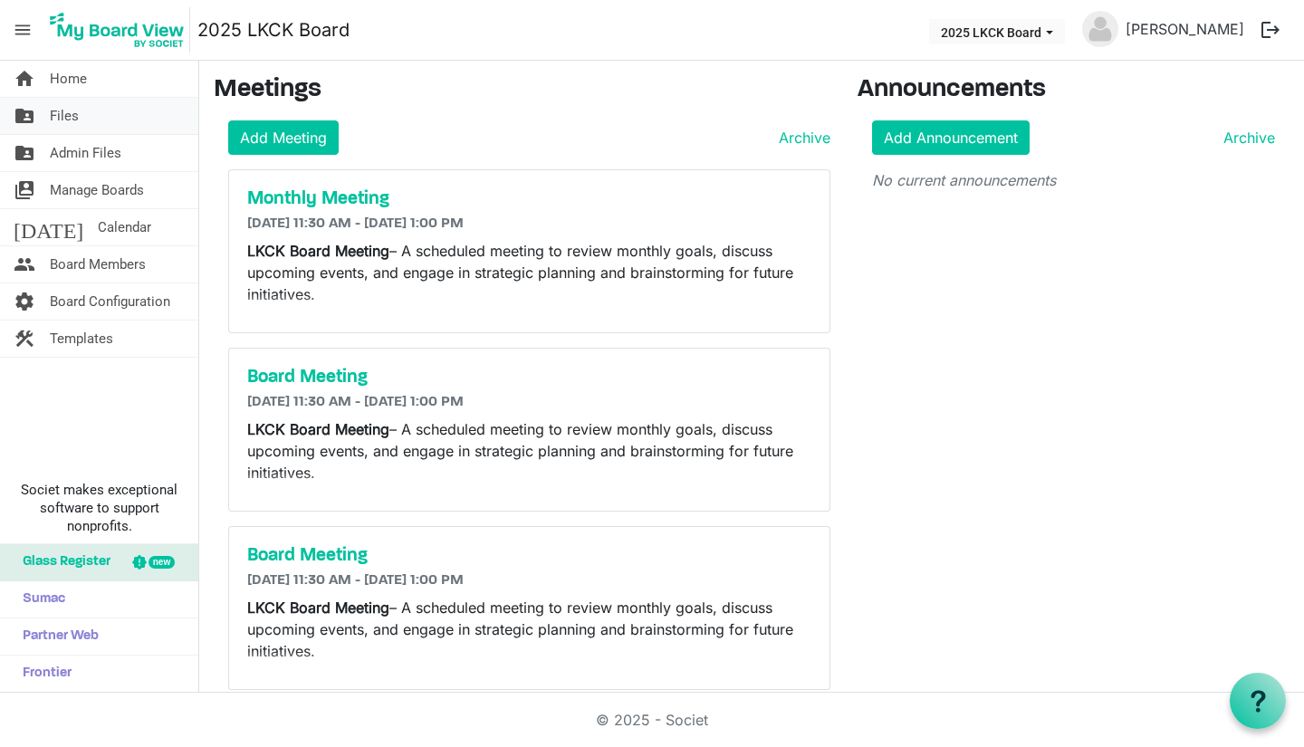
click at [84, 115] on link "folder_shared Files" at bounding box center [99, 116] width 198 height 36
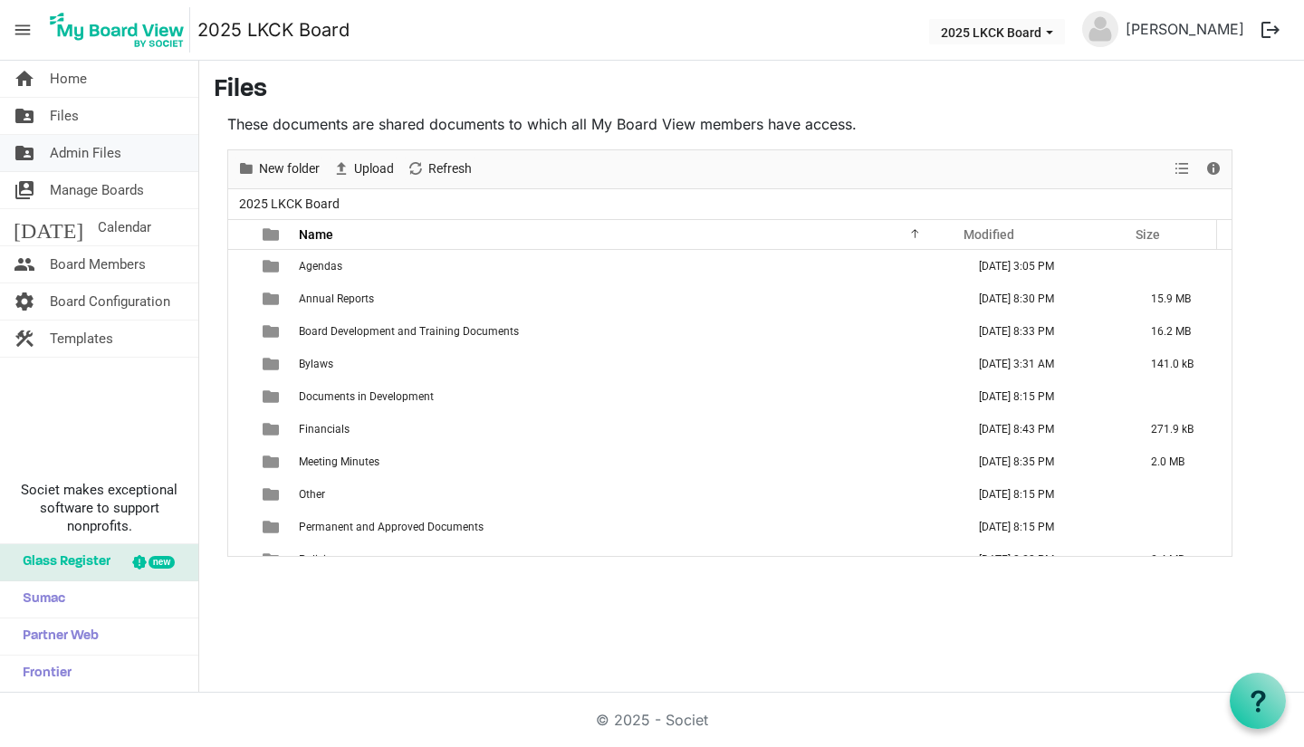
click at [89, 150] on span "Admin Files" at bounding box center [86, 153] width 72 height 36
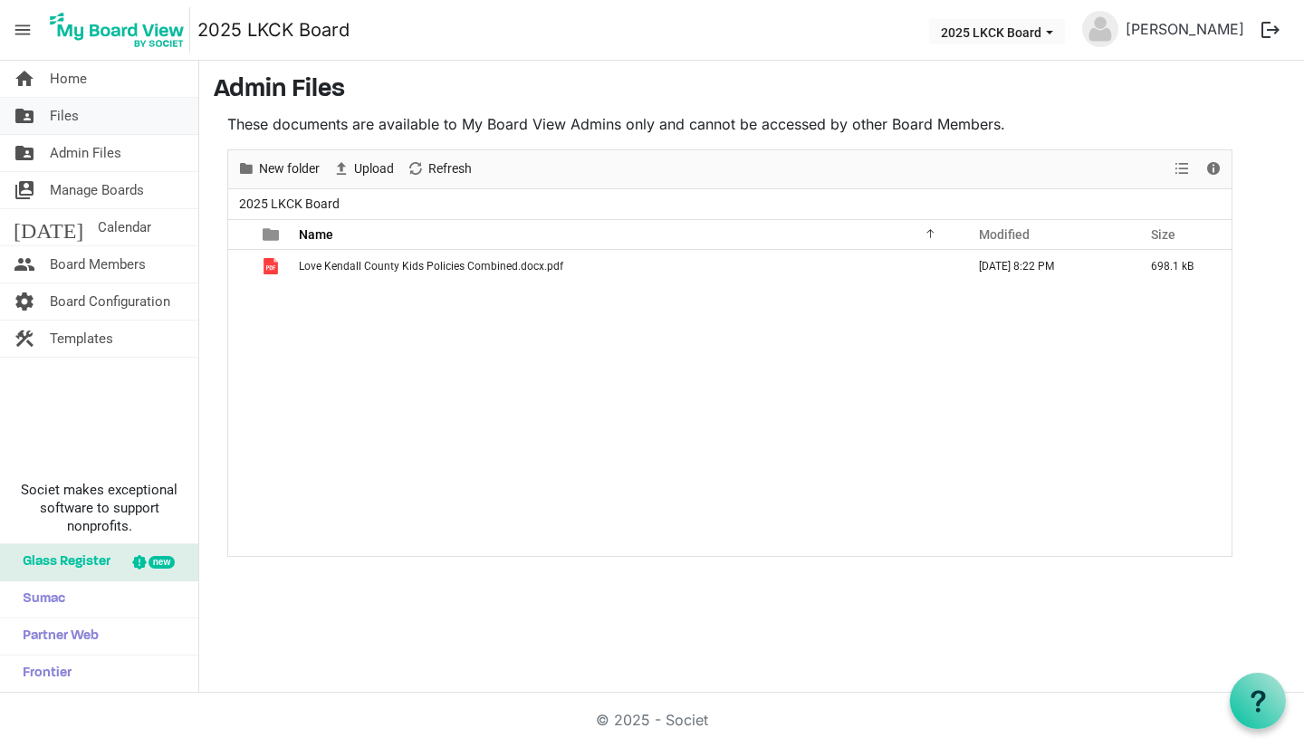
click at [81, 119] on link "folder_shared Files" at bounding box center [99, 116] width 198 height 36
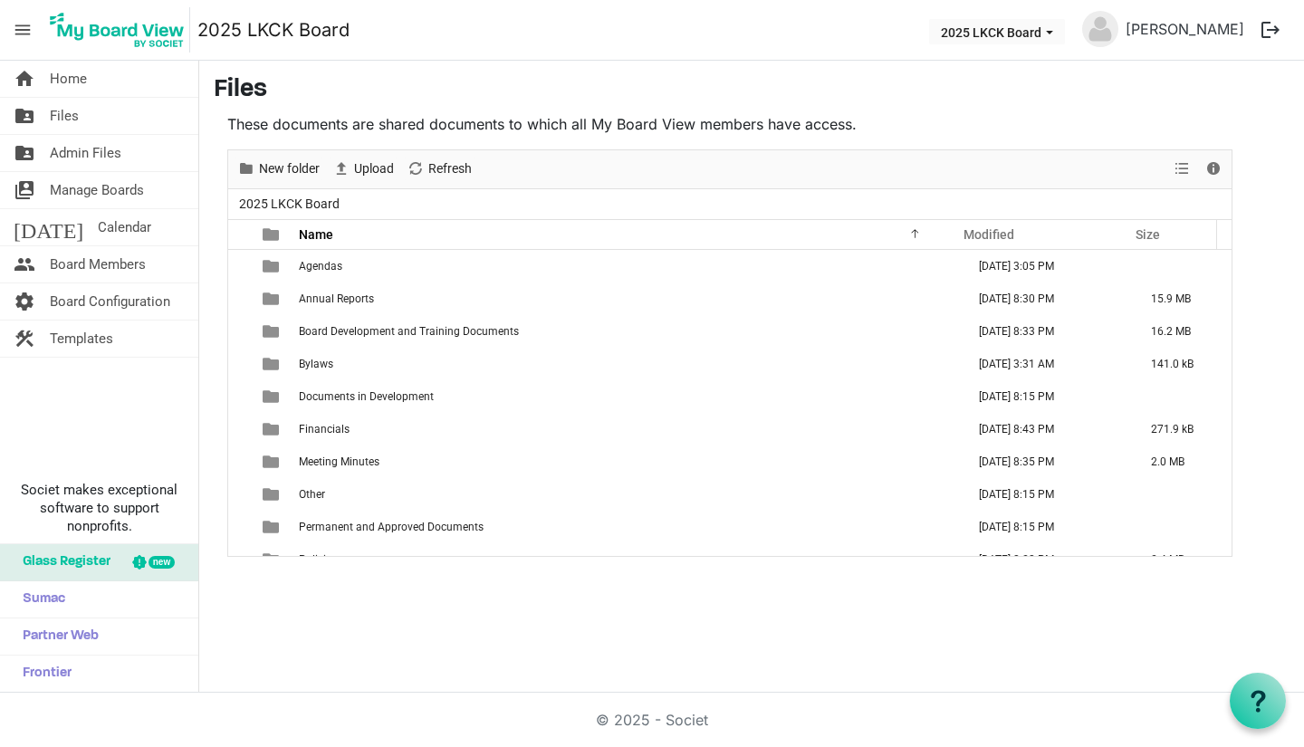
scroll to position [20, 0]
